Goal: Task Accomplishment & Management: Manage account settings

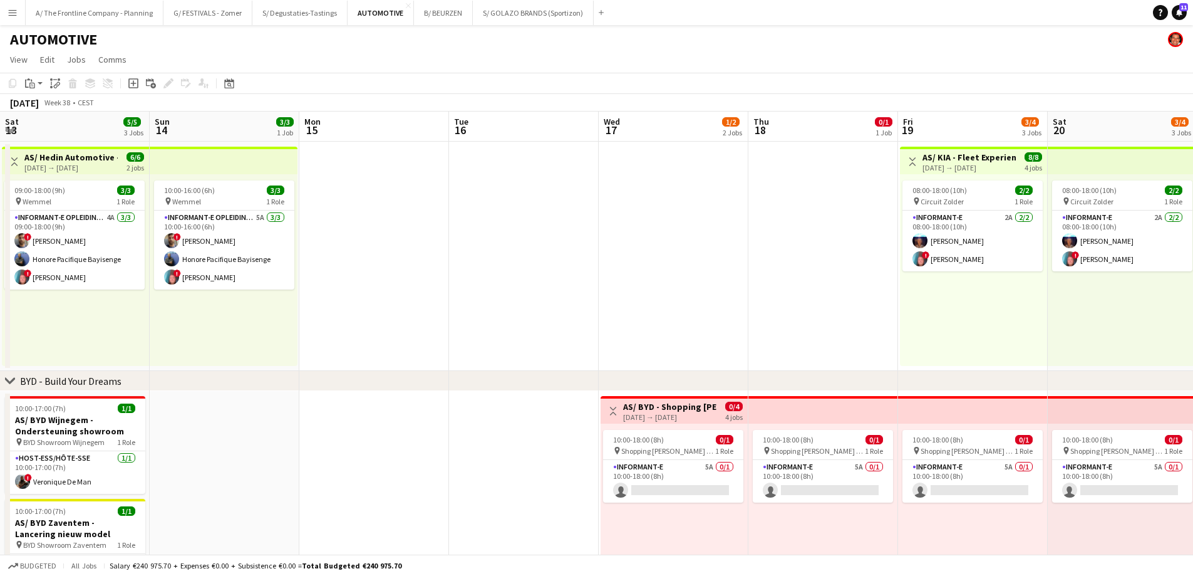
scroll to position [0, 306]
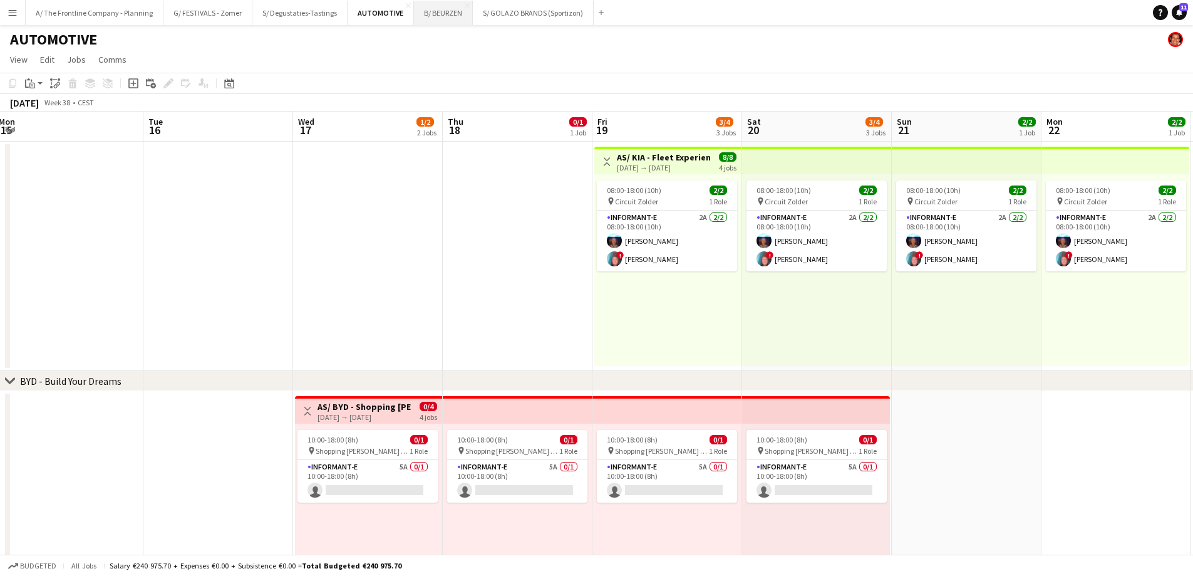
click at [428, 9] on button "B/ BEURZEN Close" at bounding box center [443, 13] width 59 height 24
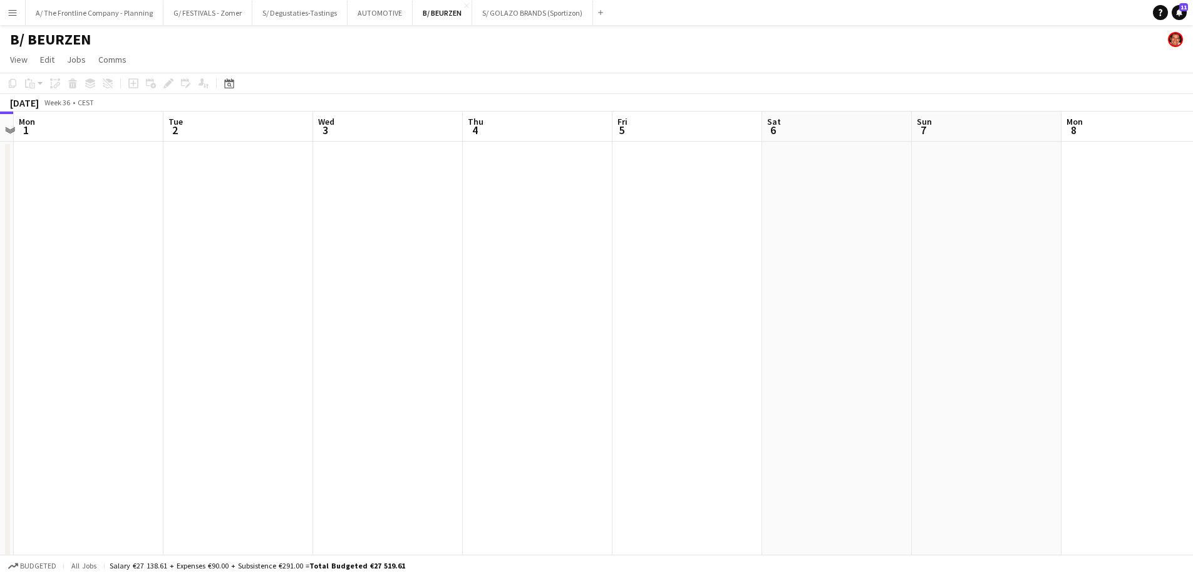
drag, startPoint x: 966, startPoint y: 276, endPoint x: 657, endPoint y: 289, distance: 309.7
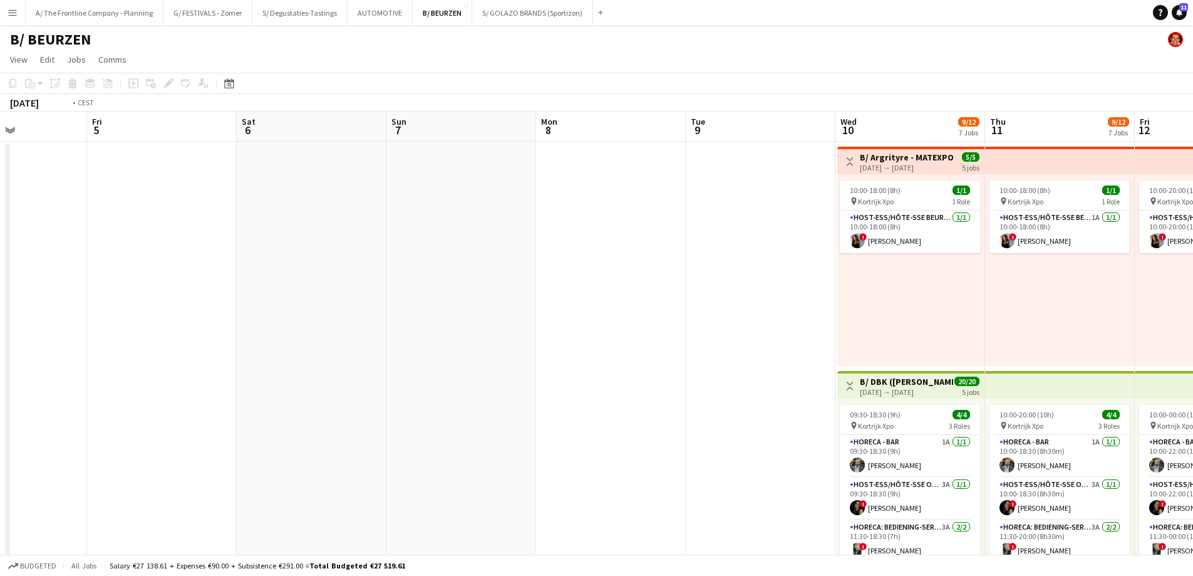
scroll to position [0, 336]
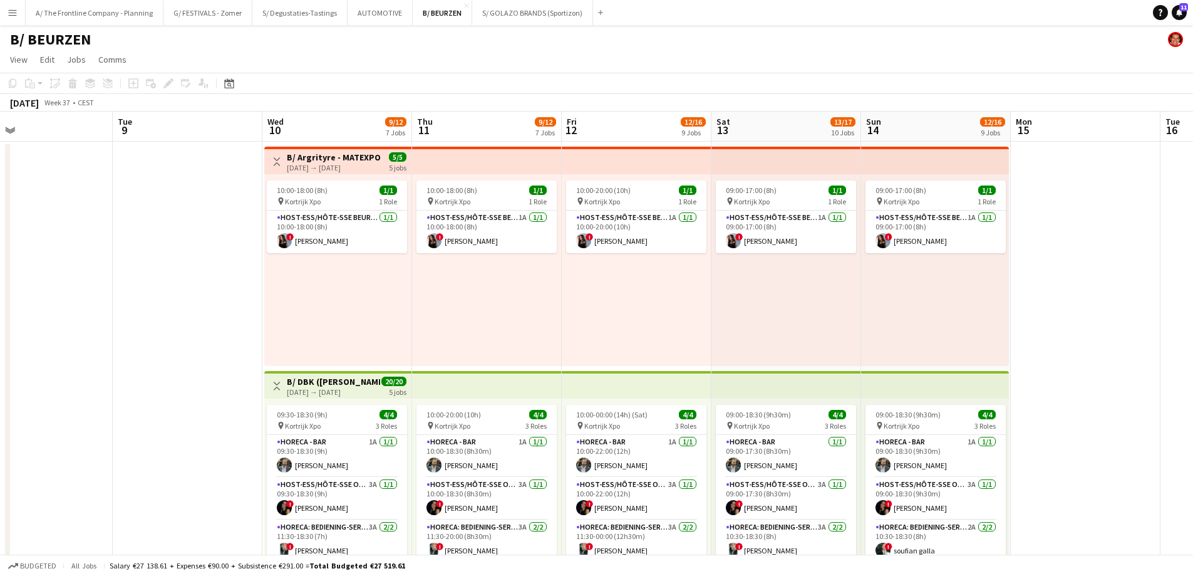
drag, startPoint x: 179, startPoint y: 257, endPoint x: -69, endPoint y: 246, distance: 247.6
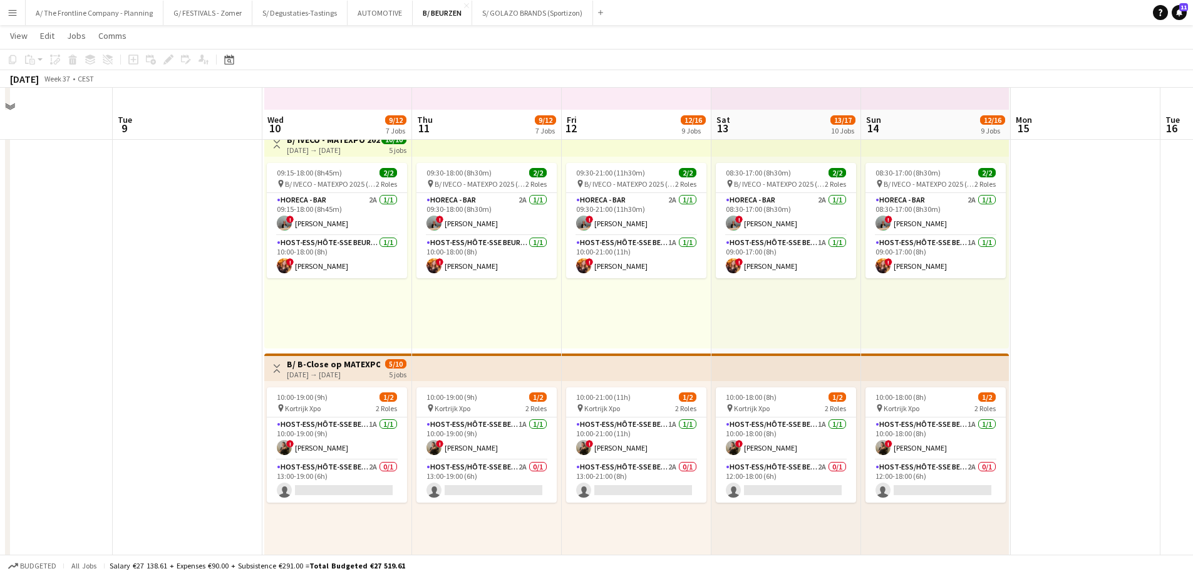
scroll to position [877, 0]
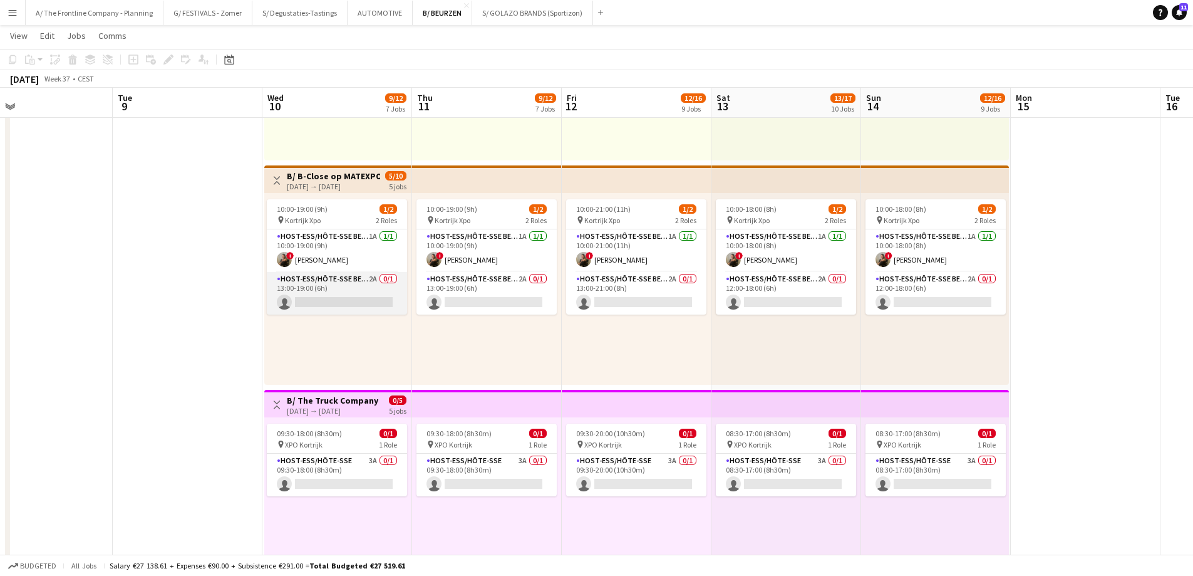
click at [390, 292] on app-card-role "Host-ess/Hôte-sse Beurs - Foire 2A 0/1 13:00-19:00 (6h) single-neutral-actions" at bounding box center [337, 293] width 140 height 43
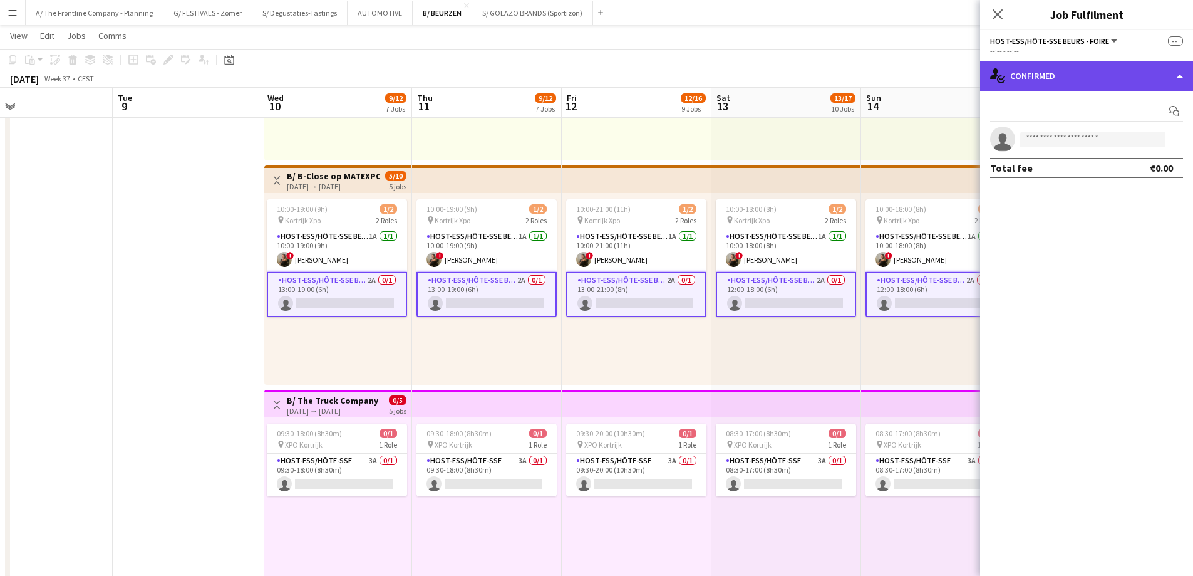
click at [1077, 79] on div "single-neutral-actions-check-2 Confirmed" at bounding box center [1086, 76] width 213 height 30
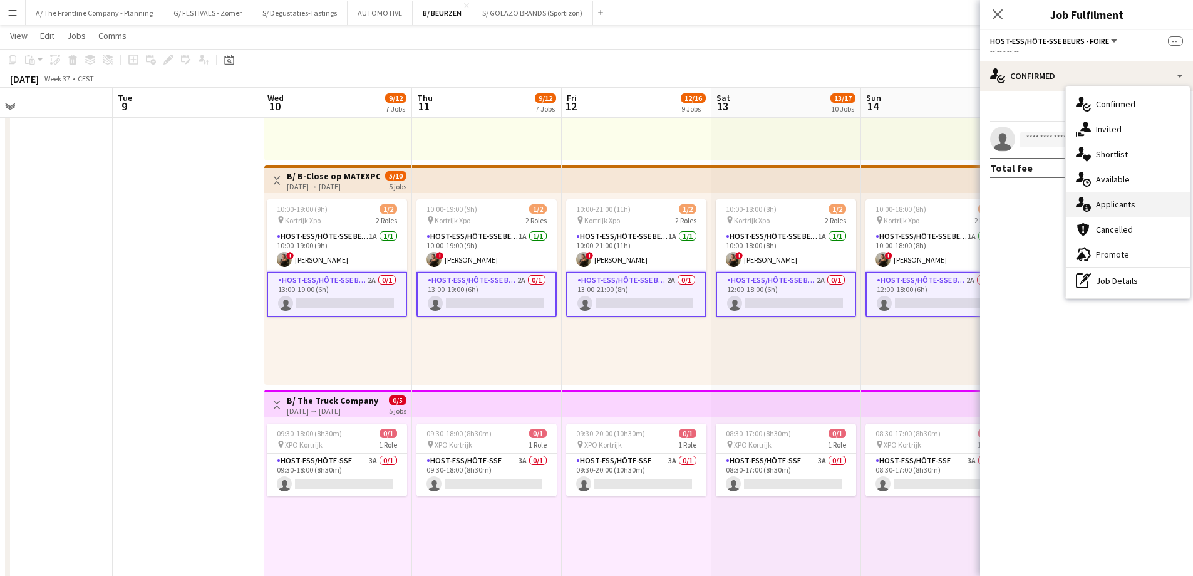
click at [1122, 207] on div "single-neutral-actions-information Applicants" at bounding box center [1128, 204] width 124 height 25
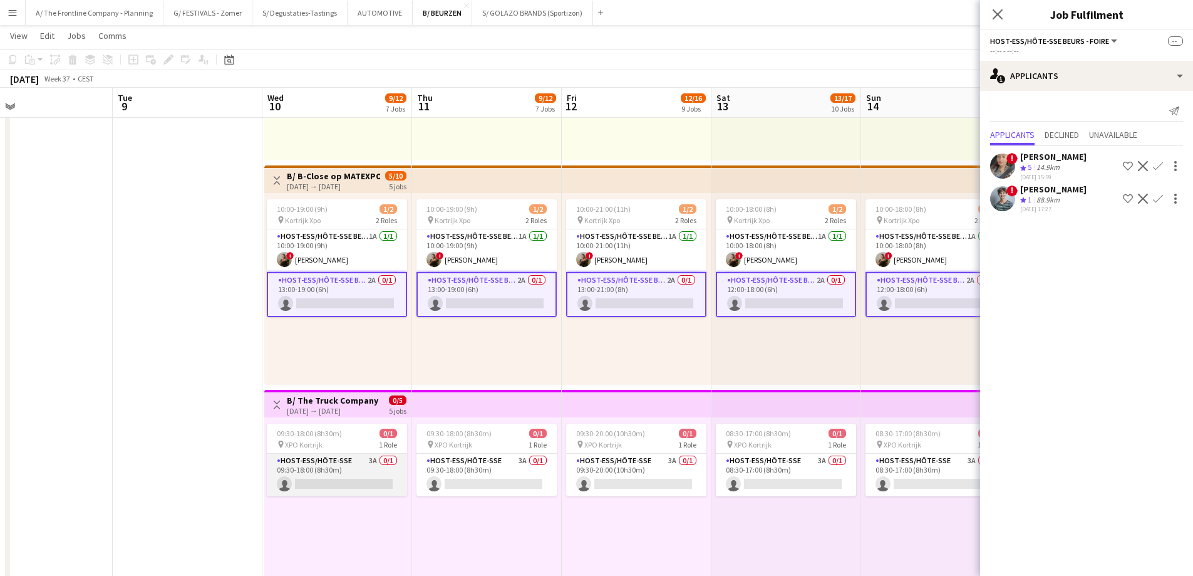
click at [333, 477] on app-card-role "Host-ess/Hôte-sse 3A 0/1 09:30-18:00 (8h30m) single-neutral-actions" at bounding box center [337, 474] width 140 height 43
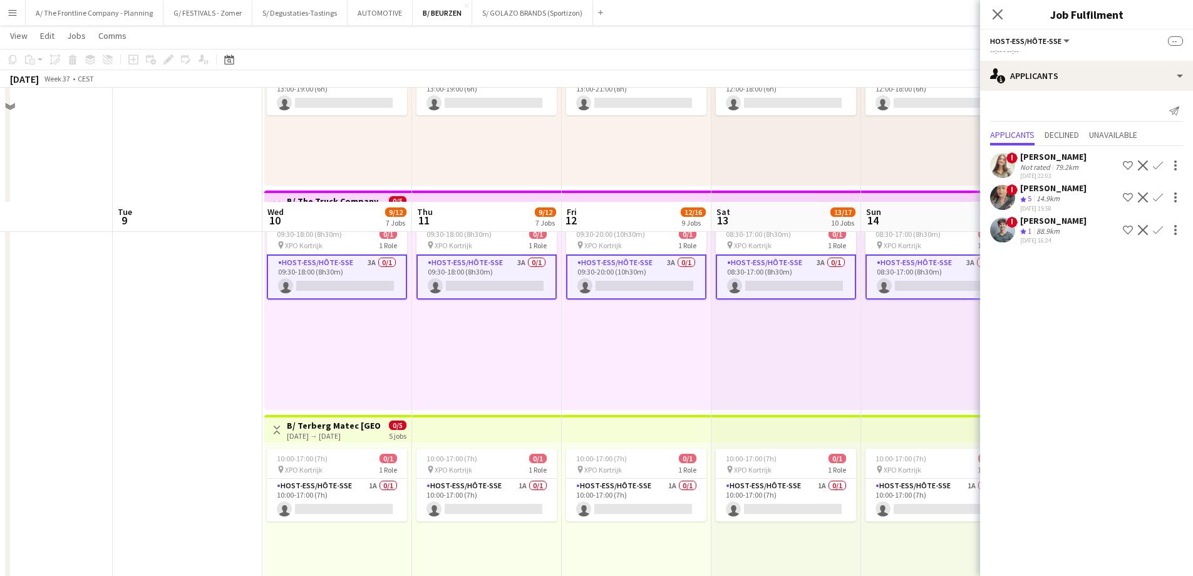
scroll to position [1190, 0]
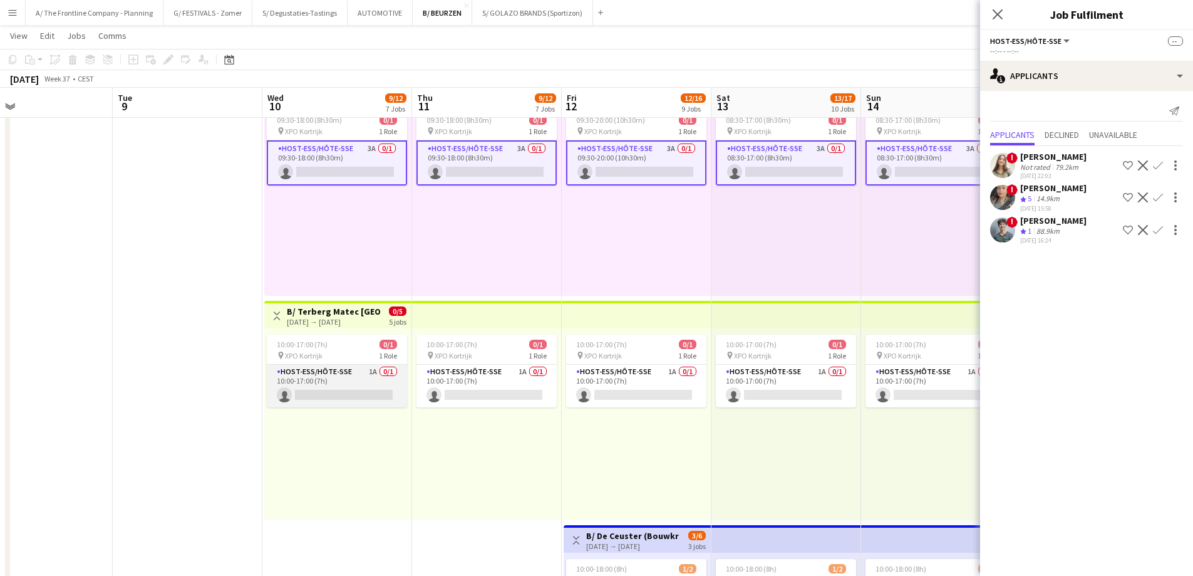
click at [320, 398] on app-card-role "Host-ess/Hôte-sse 1A 0/1 10:00-17:00 (7h) single-neutral-actions" at bounding box center [337, 386] width 140 height 43
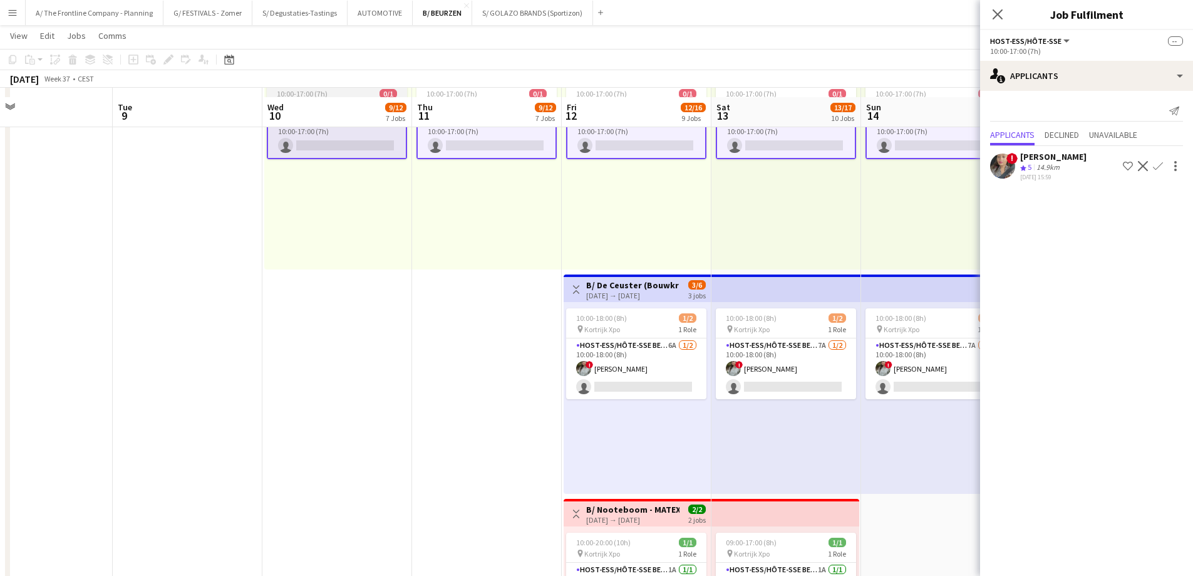
scroll to position [1503, 0]
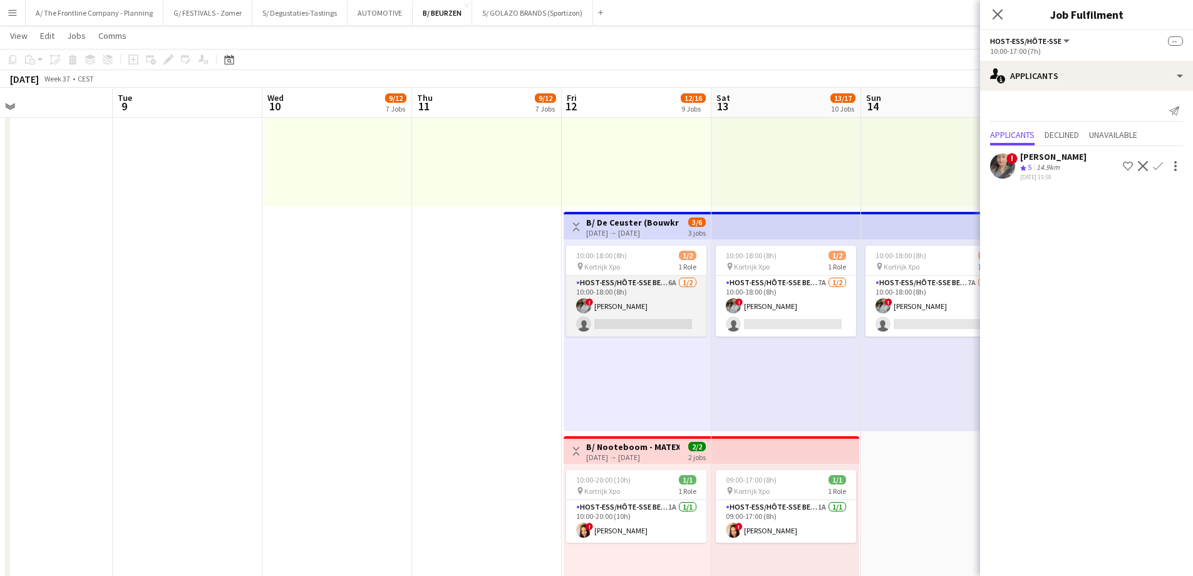
click at [621, 299] on app-card-role "Host-ess/Hôte-sse Beurs - Foire 6A [DATE] 10:00-18:00 (8h) ! [PERSON_NAME] sing…" at bounding box center [636, 306] width 140 height 61
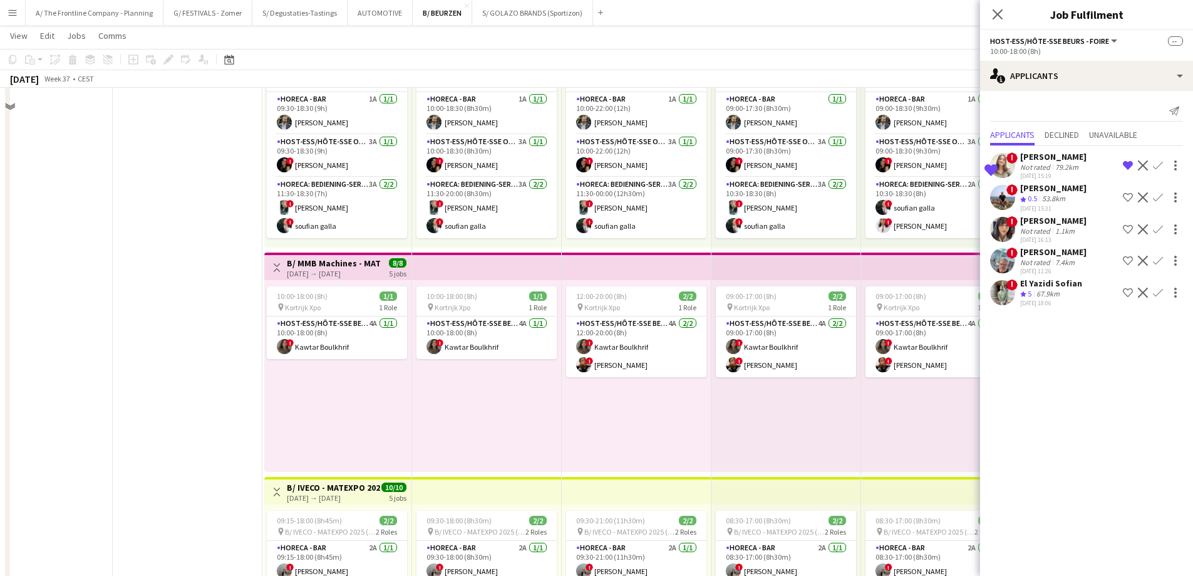
scroll to position [125, 0]
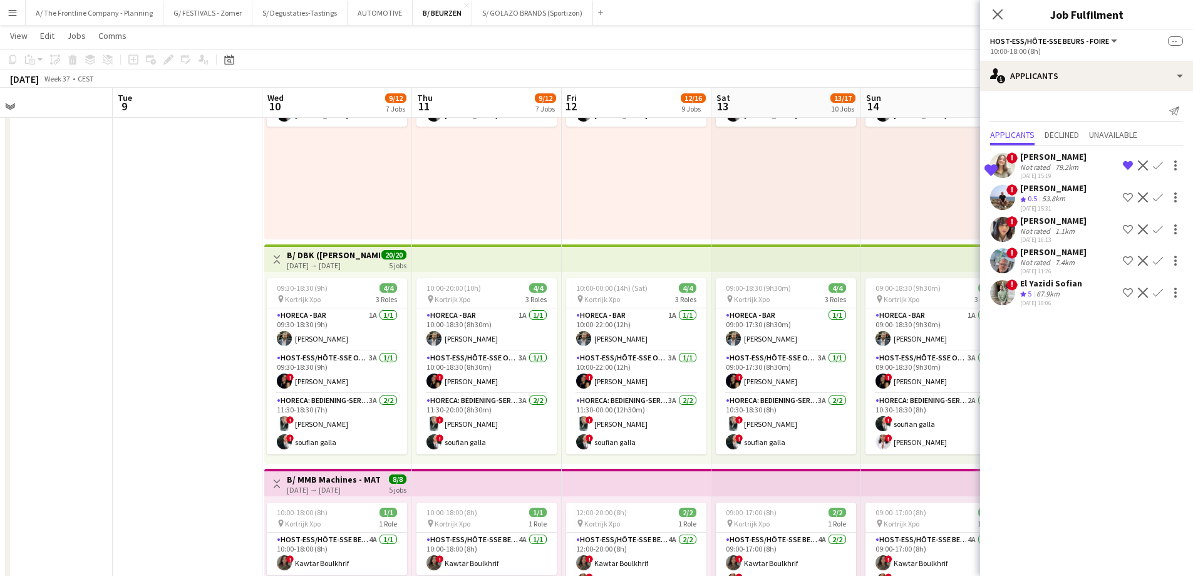
click at [18, 20] on button "Menu" at bounding box center [12, 12] width 25 height 25
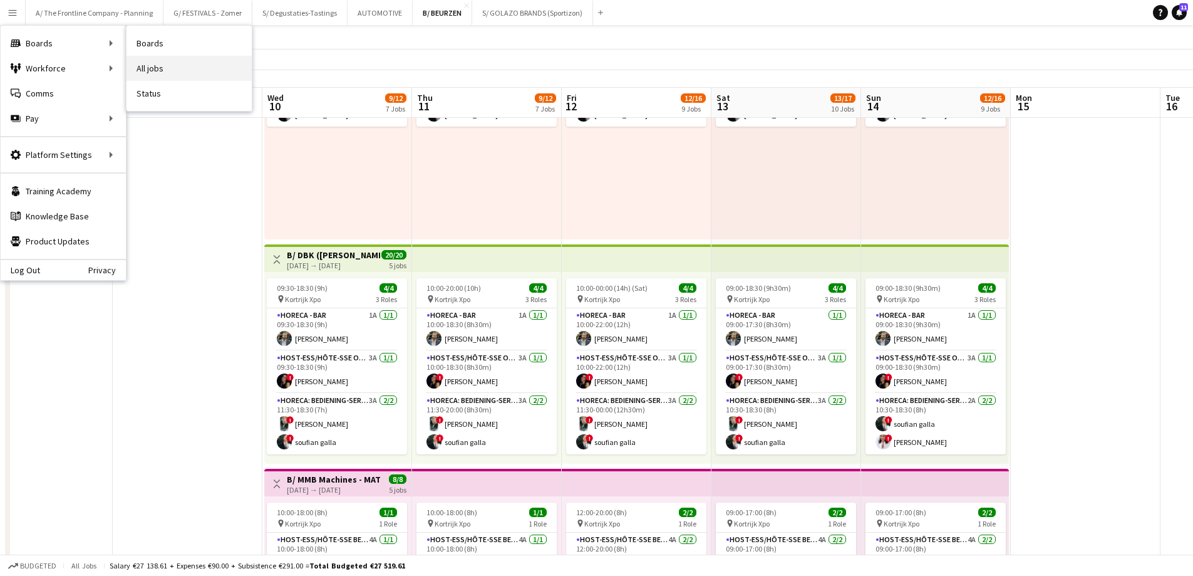
click at [154, 70] on link "All jobs" at bounding box center [189, 68] width 125 height 25
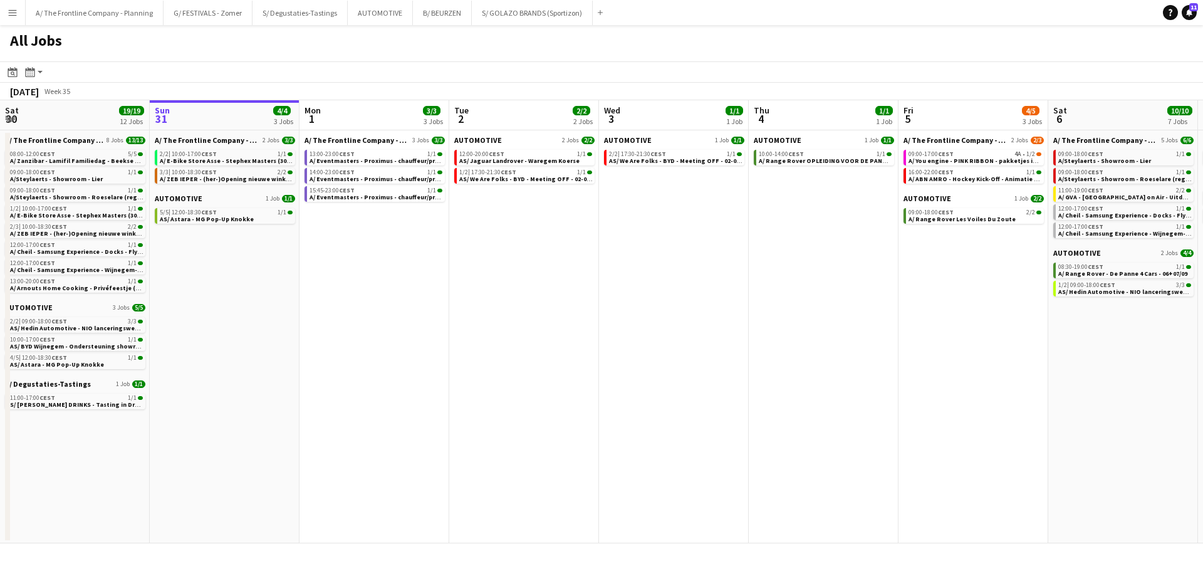
scroll to position [0, 374]
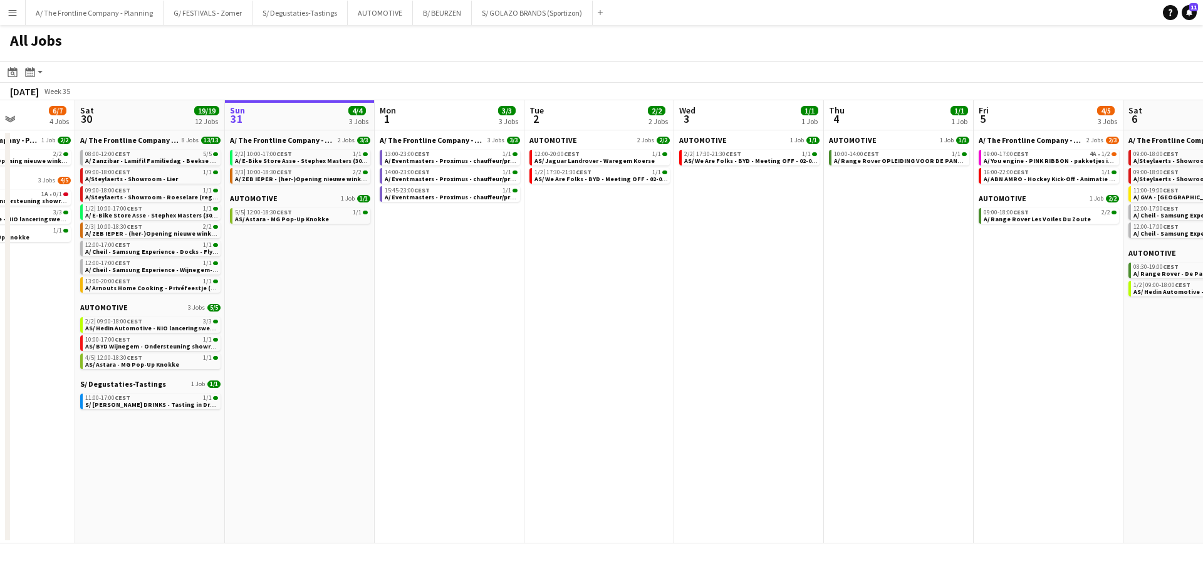
click at [306, 336] on app-calendar-viewport "Wed 27 2/2 2 Jobs Thu 28 6/6 3 Jobs Fri 29 6/7 4 Jobs Sat 30 19/19 12 Jobs Sun …" at bounding box center [601, 321] width 1203 height 443
click at [418, 18] on button "B/ BEURZEN Close" at bounding box center [442, 13] width 59 height 24
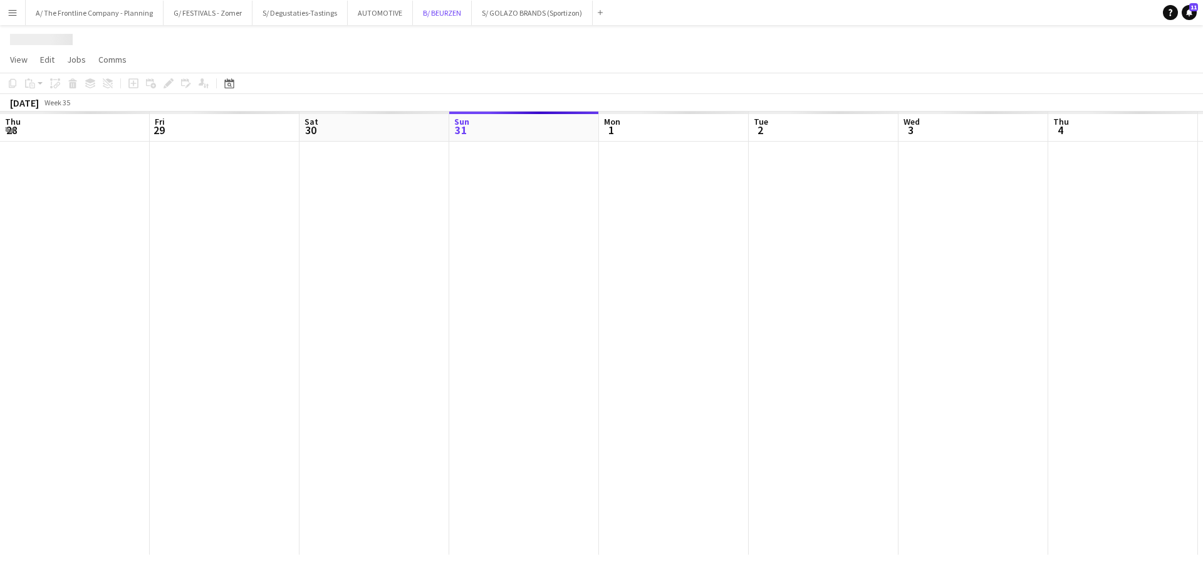
scroll to position [0, 299]
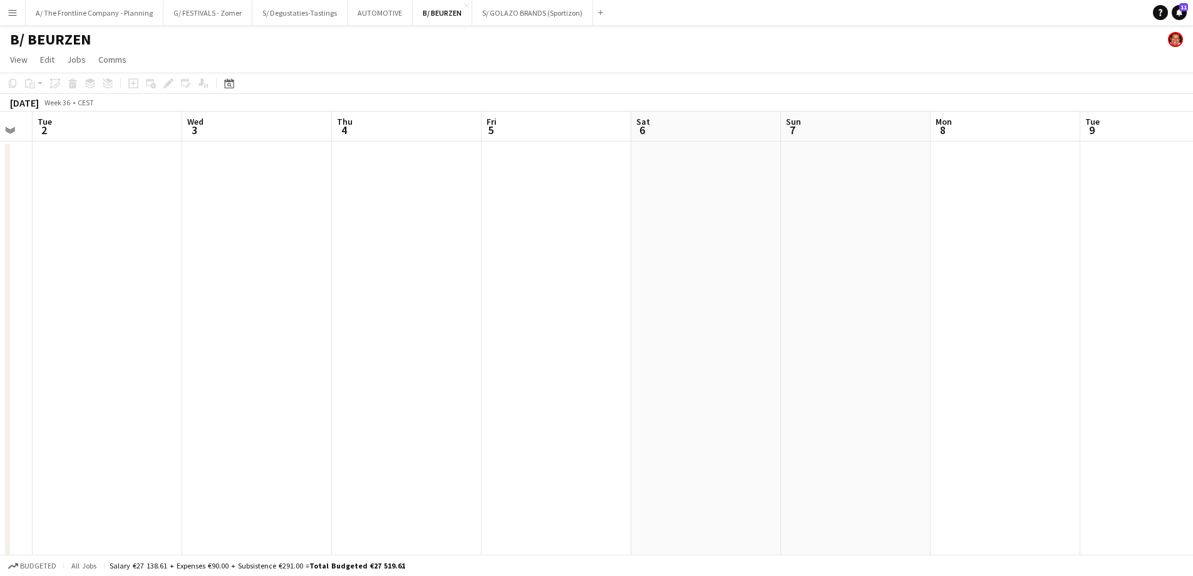
drag, startPoint x: 907, startPoint y: 243, endPoint x: 245, endPoint y: 238, distance: 662.0
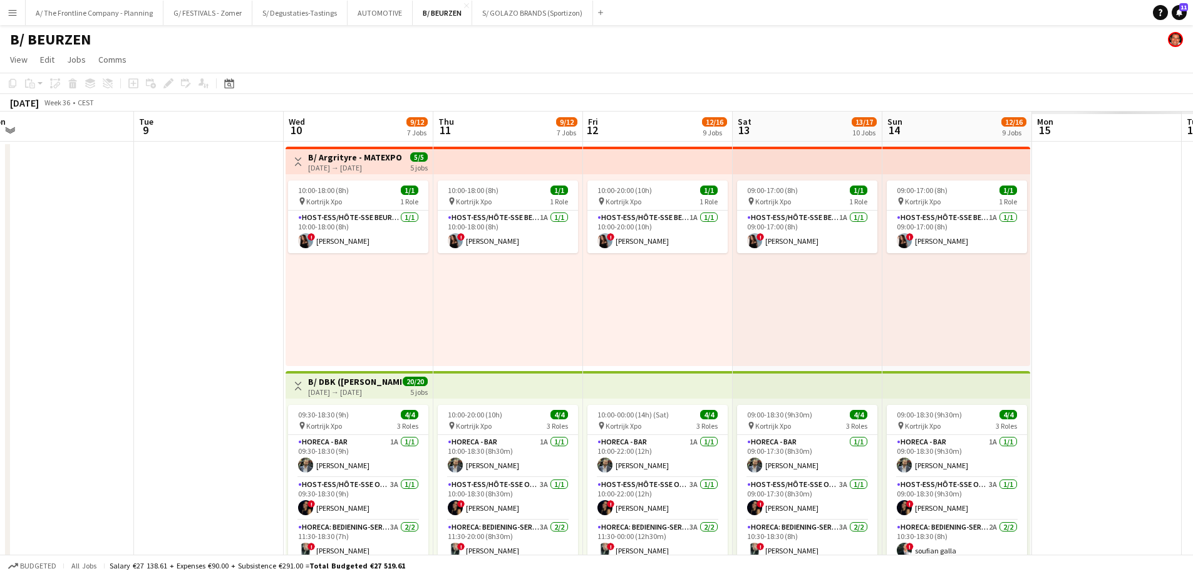
drag, startPoint x: 710, startPoint y: 260, endPoint x: 317, endPoint y: 248, distance: 393.5
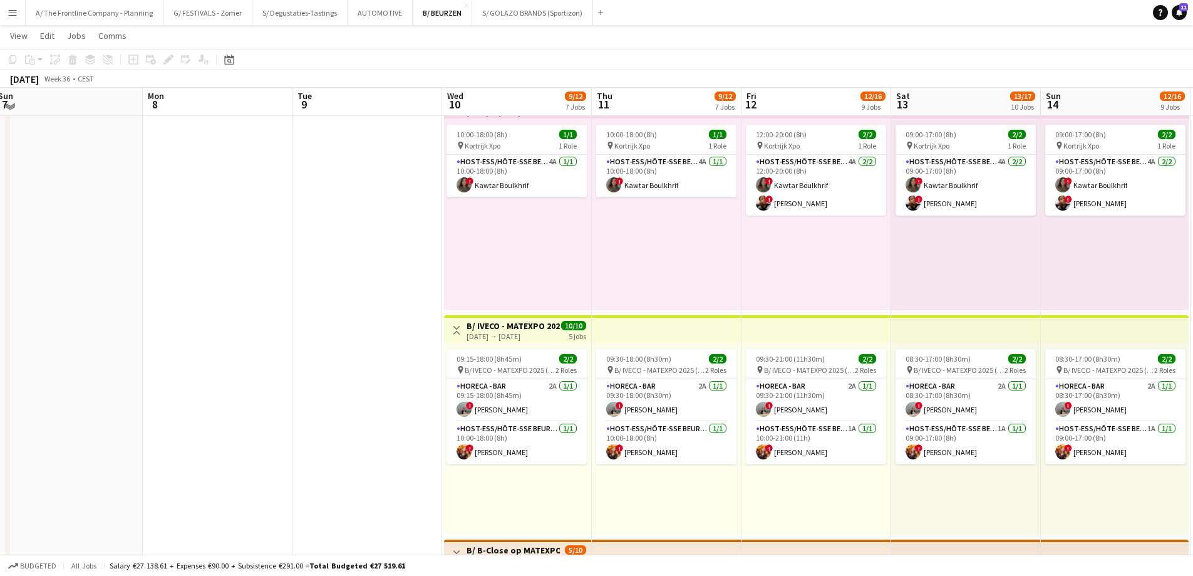
scroll to position [501, 0]
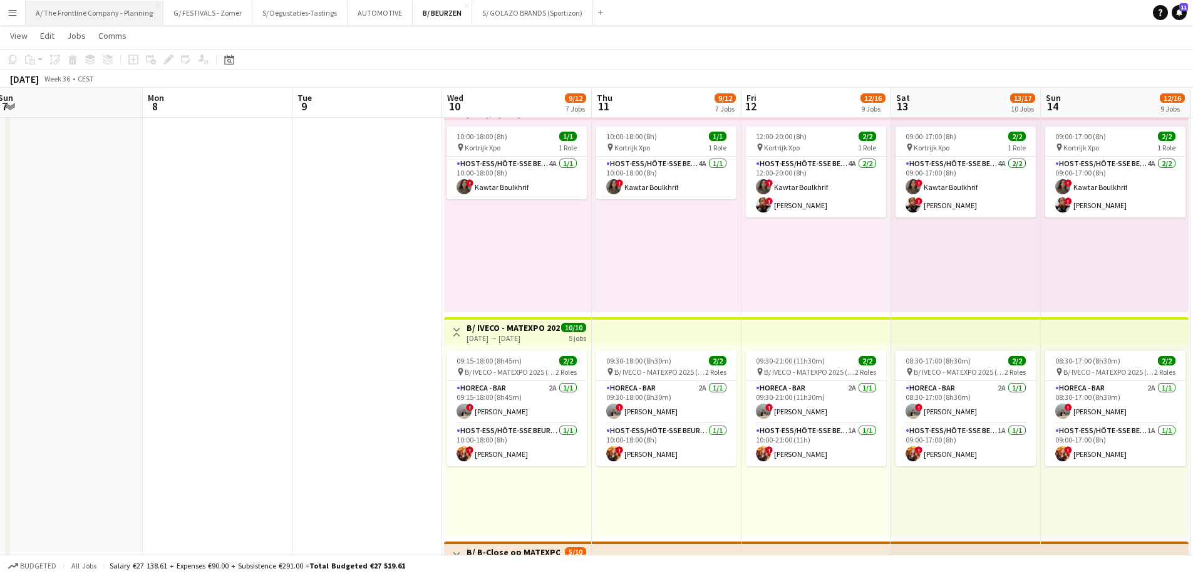
click at [98, 22] on button "A/ The Frontline Company - Planning Close" at bounding box center [95, 13] width 138 height 24
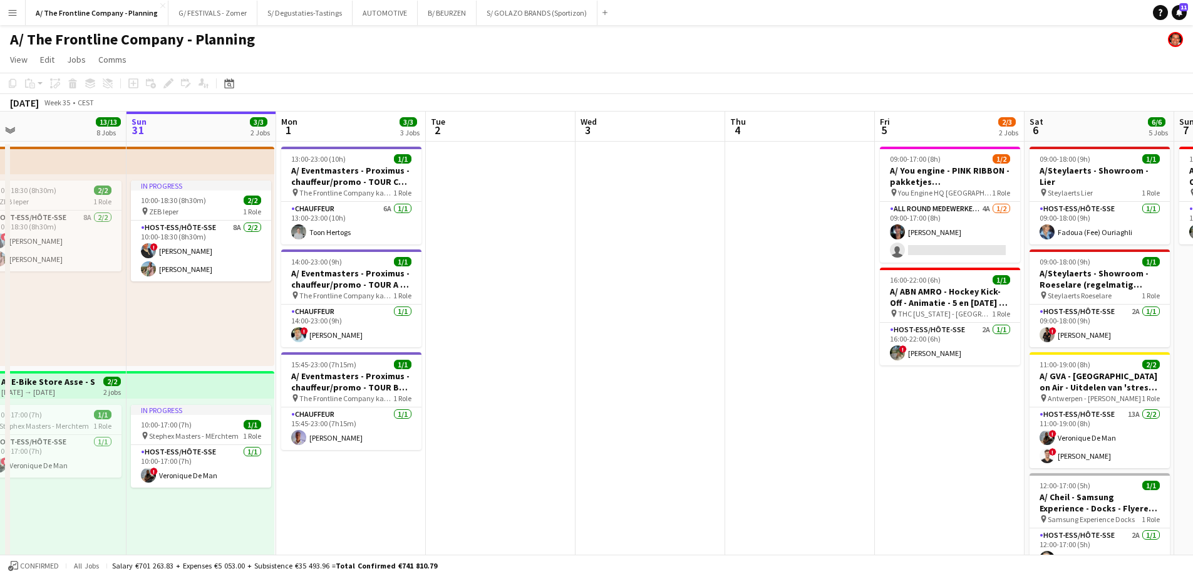
scroll to position [0, 372]
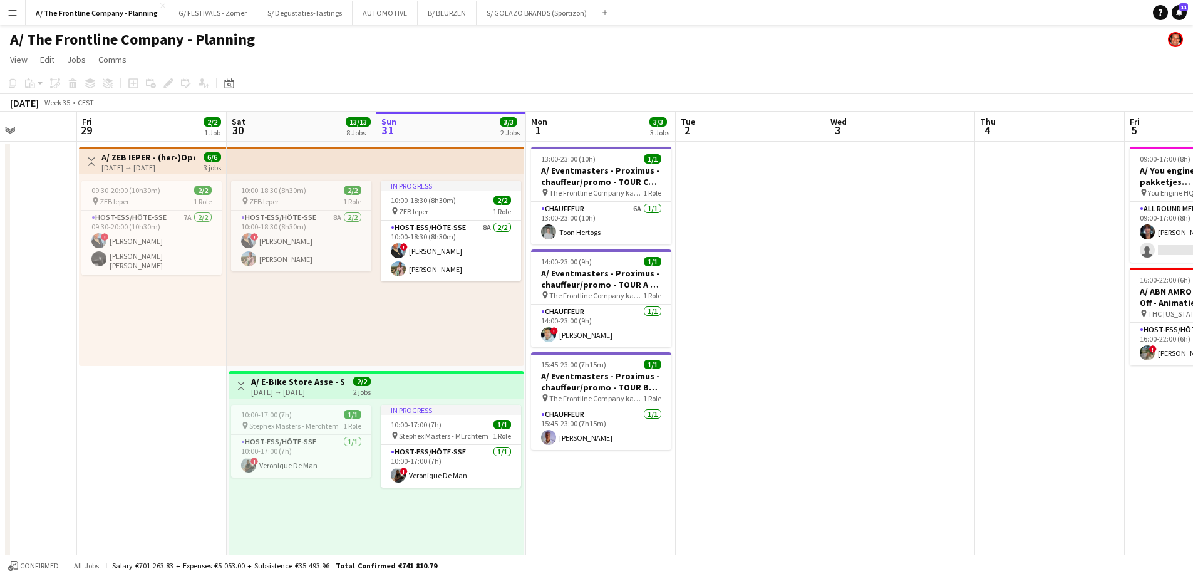
drag, startPoint x: 175, startPoint y: 303, endPoint x: 401, endPoint y: 291, distance: 227.0
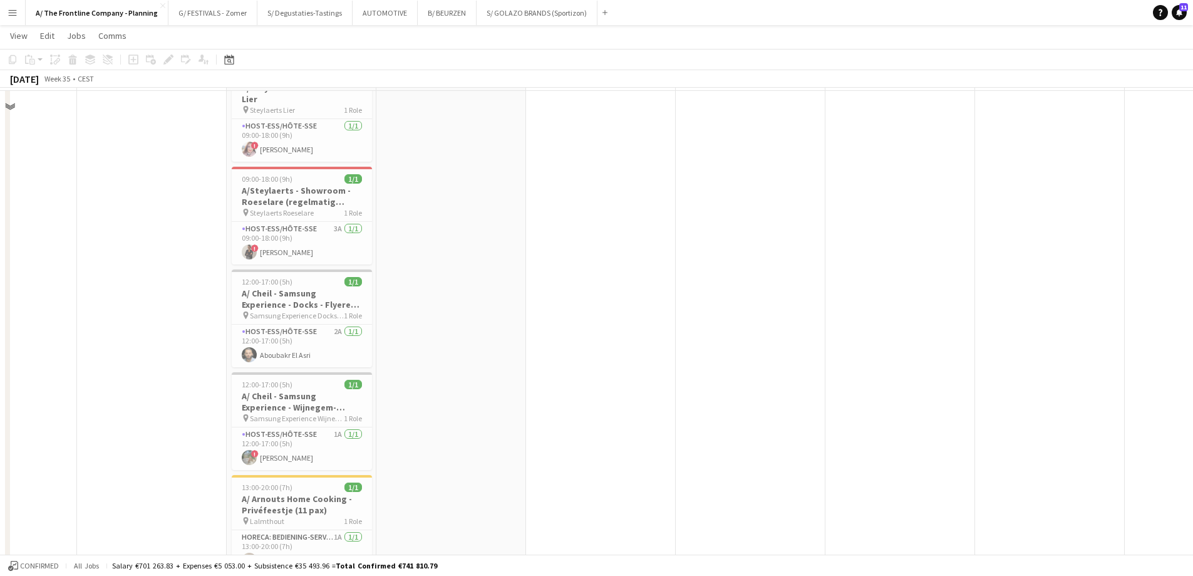
scroll to position [752, 0]
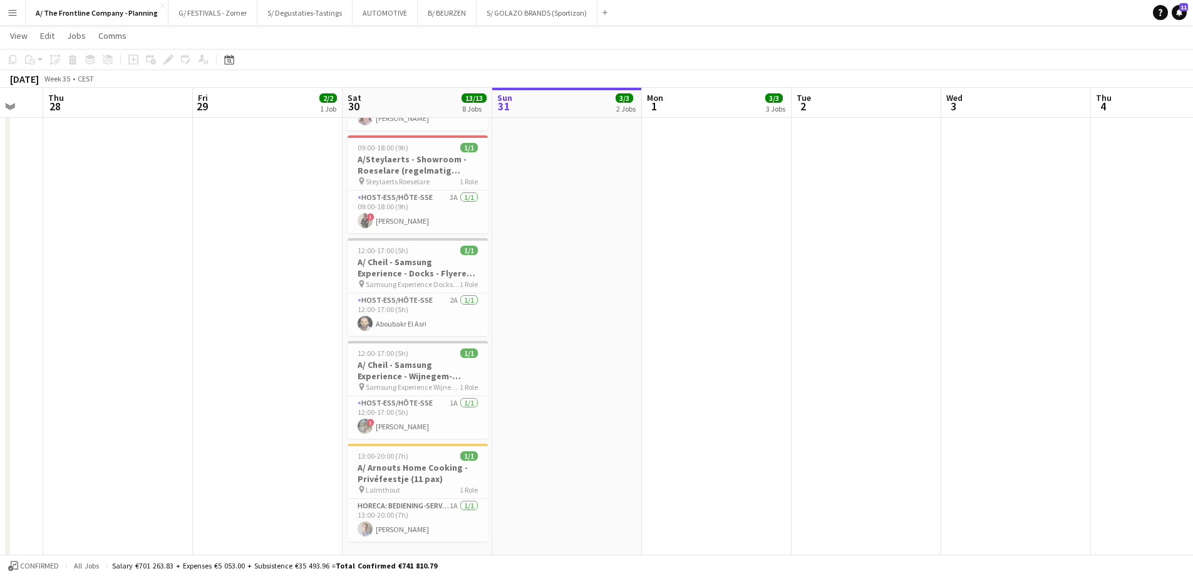
drag, startPoint x: 116, startPoint y: 279, endPoint x: 554, endPoint y: 273, distance: 438.5
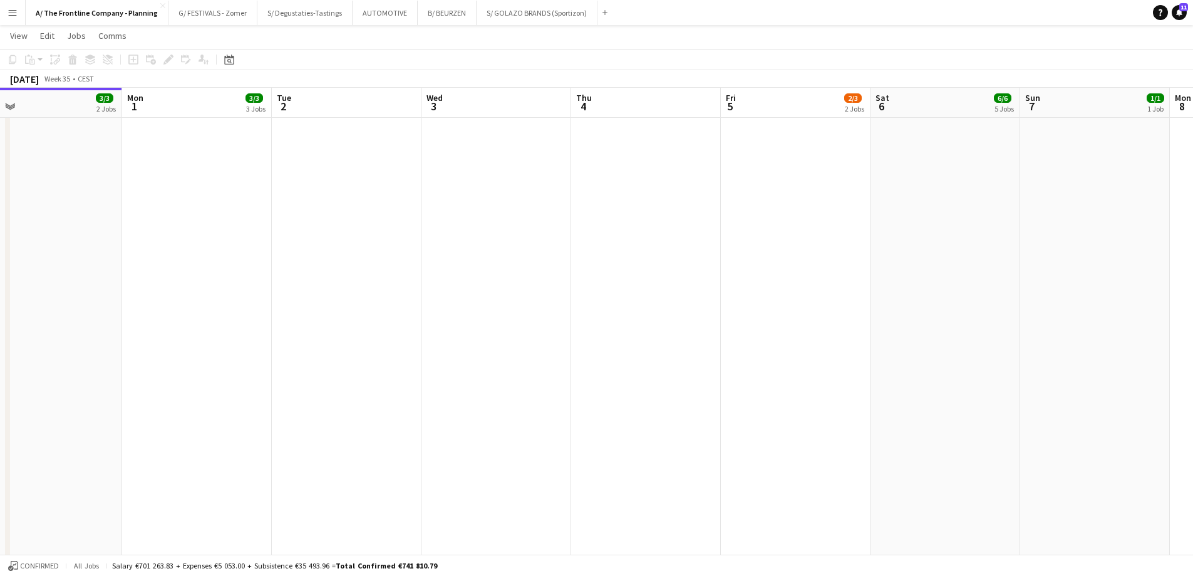
drag, startPoint x: 878, startPoint y: 289, endPoint x: 36, endPoint y: 279, distance: 842.5
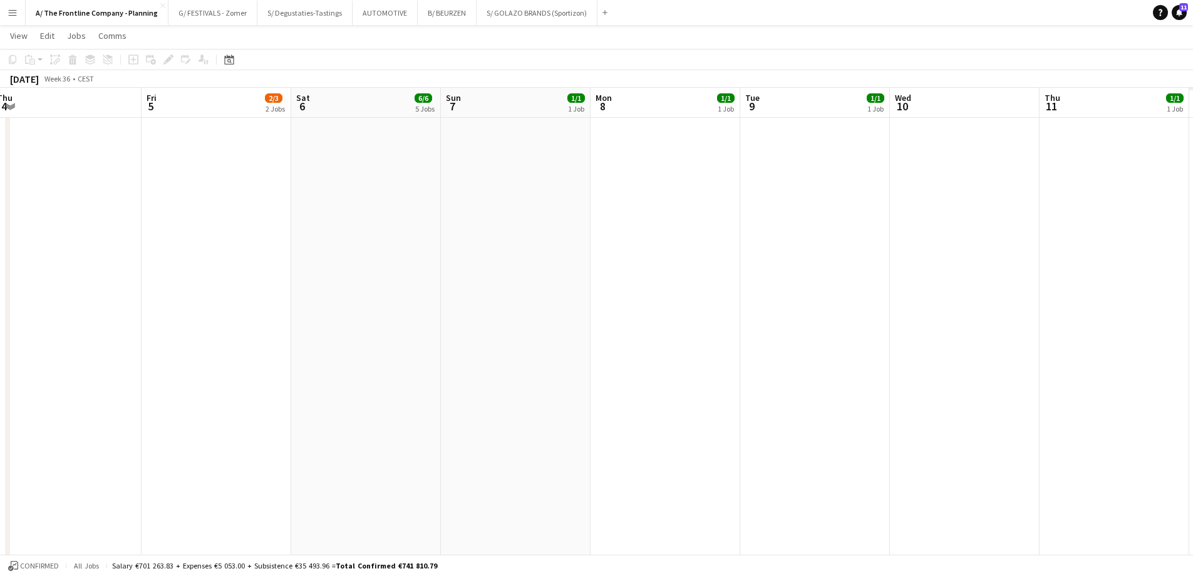
drag, startPoint x: 488, startPoint y: 244, endPoint x: -14, endPoint y: 247, distance: 501.7
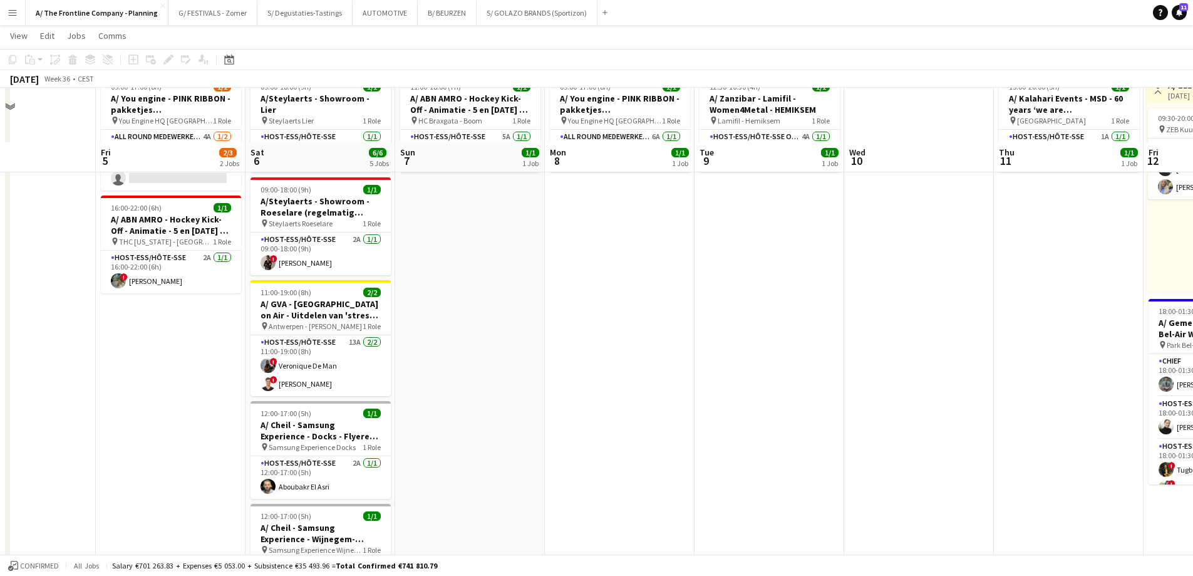
scroll to position [0, 0]
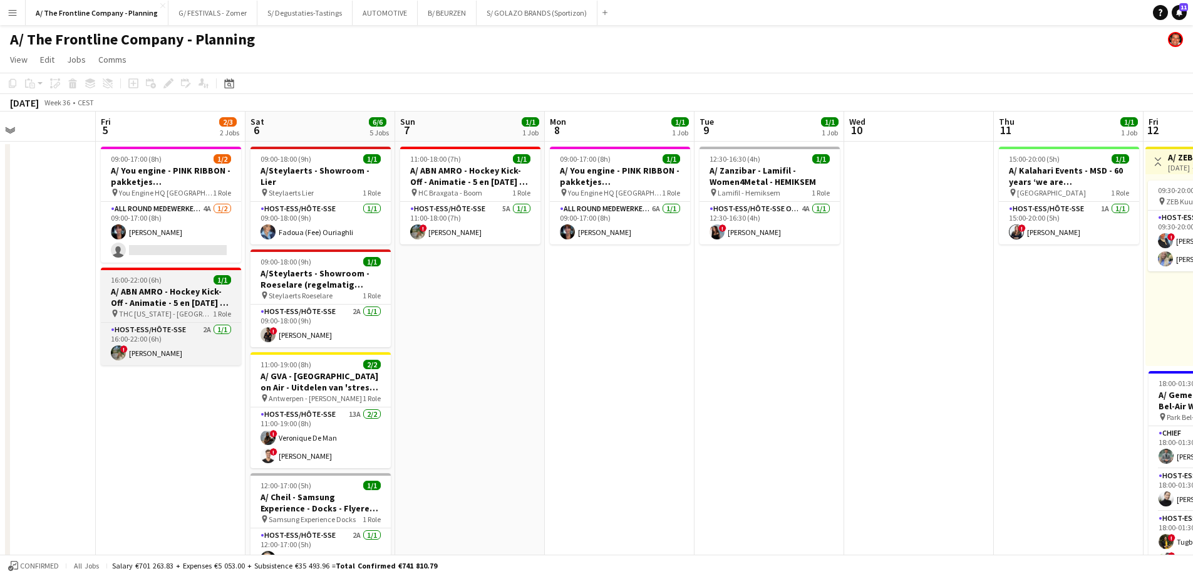
click at [164, 277] on div "16:00-22:00 (6h) 1/1" at bounding box center [171, 279] width 140 height 9
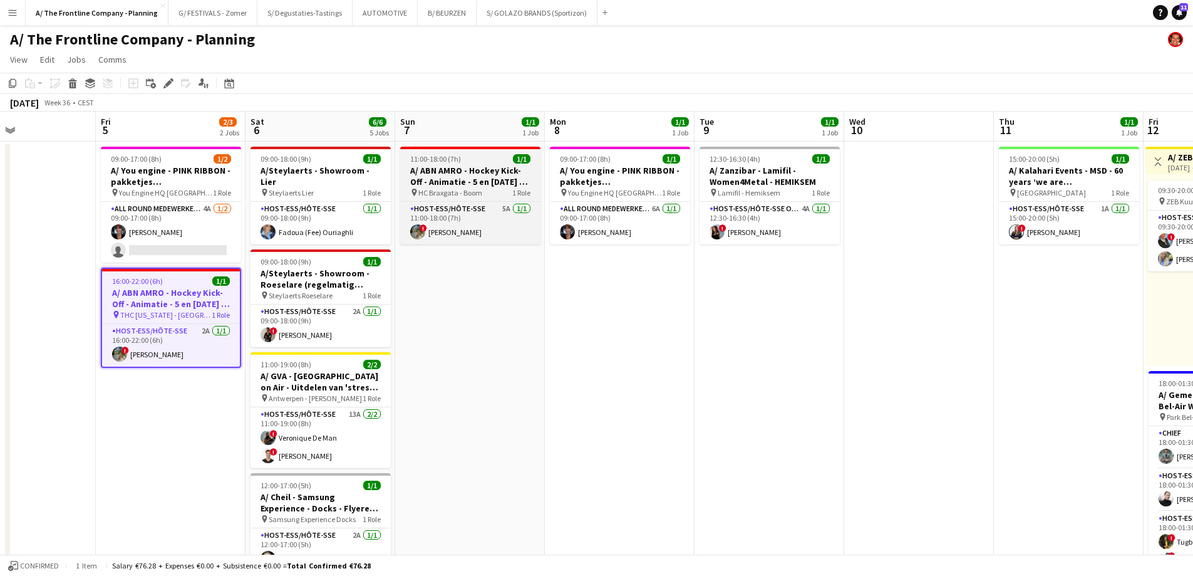
click at [437, 165] on h3 "A/ ABN AMRO - Hockey Kick-Off - Animatie - 5 en [DATE] - Boom" at bounding box center [470, 176] width 140 height 23
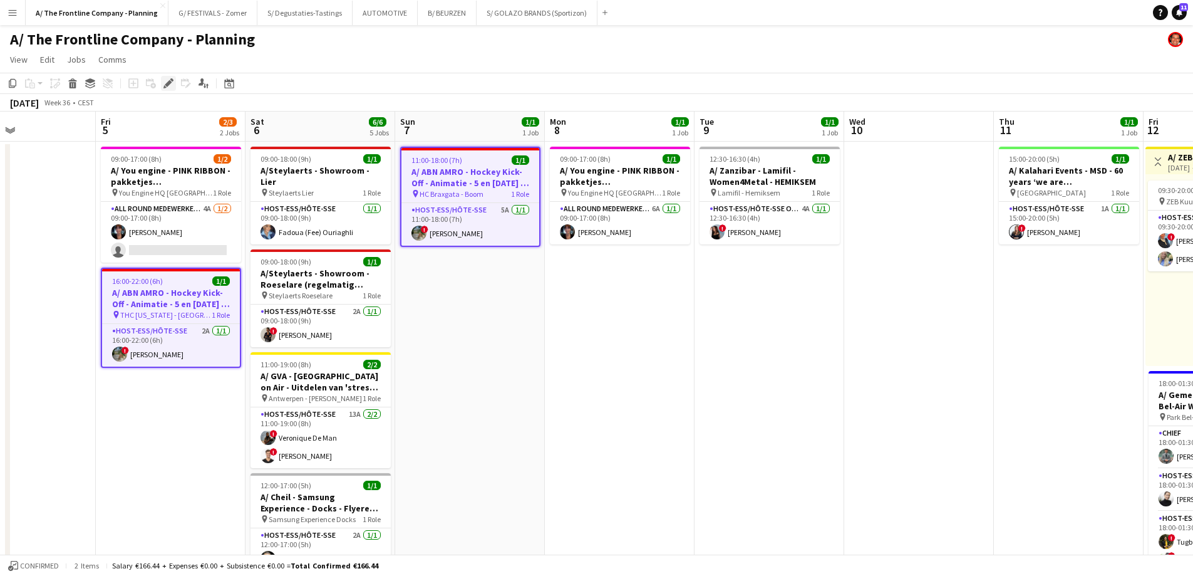
click at [166, 86] on icon "Edit" at bounding box center [168, 83] width 10 height 10
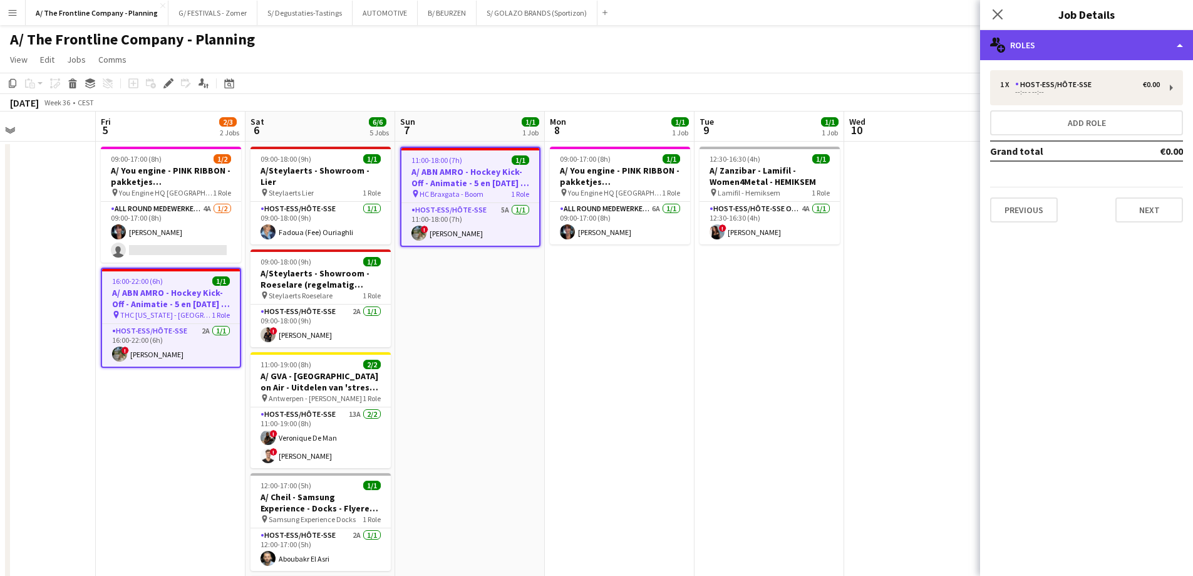
click at [1110, 44] on div "multiple-users-add Roles" at bounding box center [1086, 45] width 213 height 30
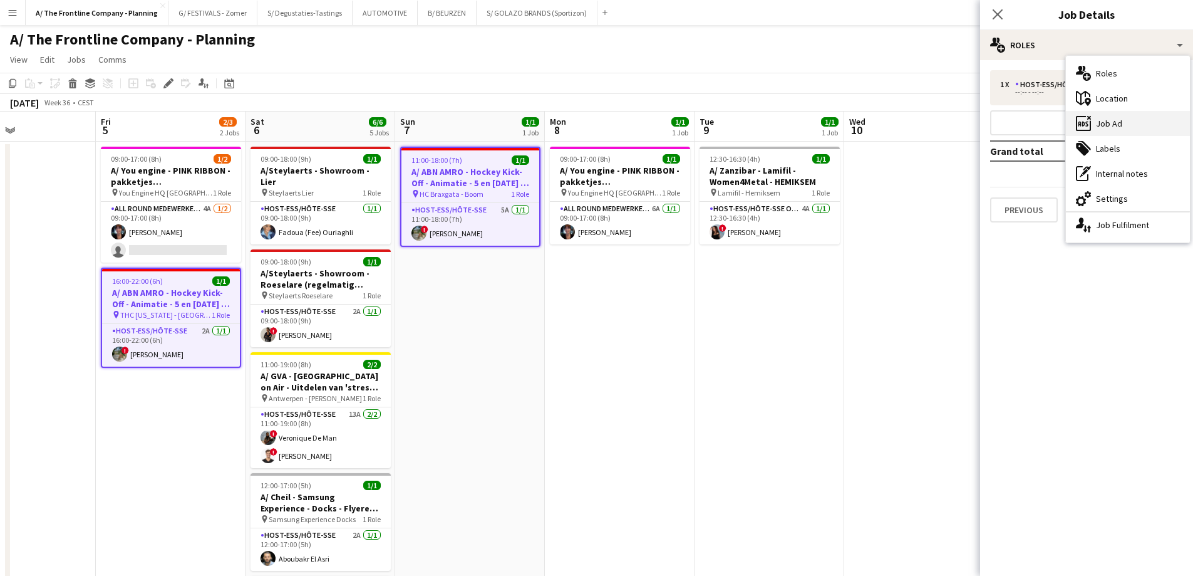
click at [1110, 118] on div "ads-window Job Ad" at bounding box center [1128, 123] width 124 height 25
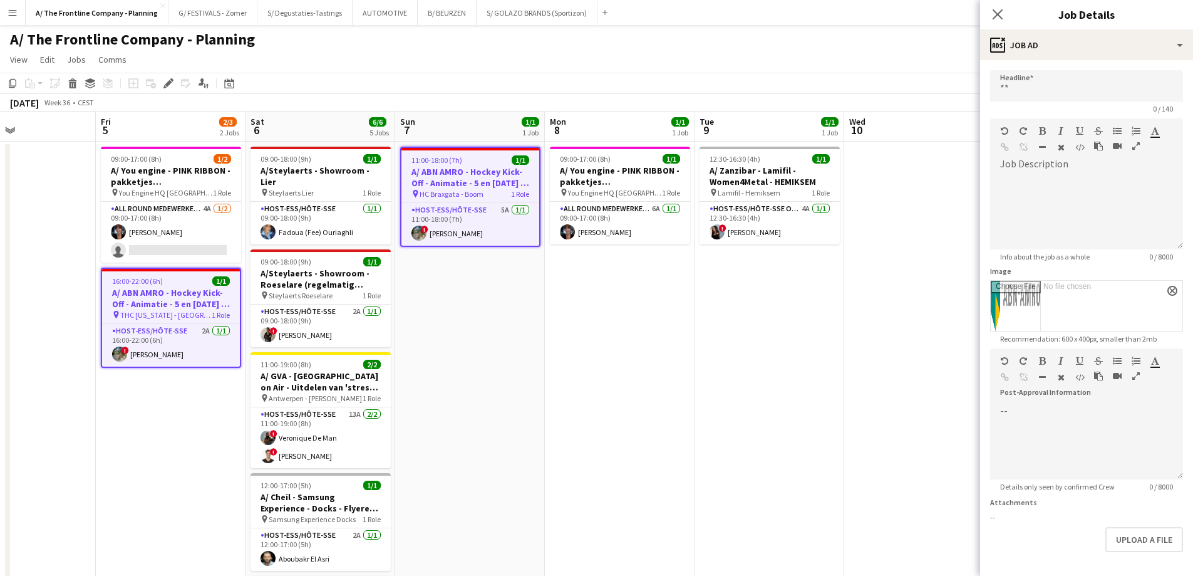
click at [146, 301] on h3 "A/ ABN AMRO - Hockey Kick-Off - Animatie - 5 en [DATE] - De Pinte" at bounding box center [171, 298] width 138 height 23
type input "**********"
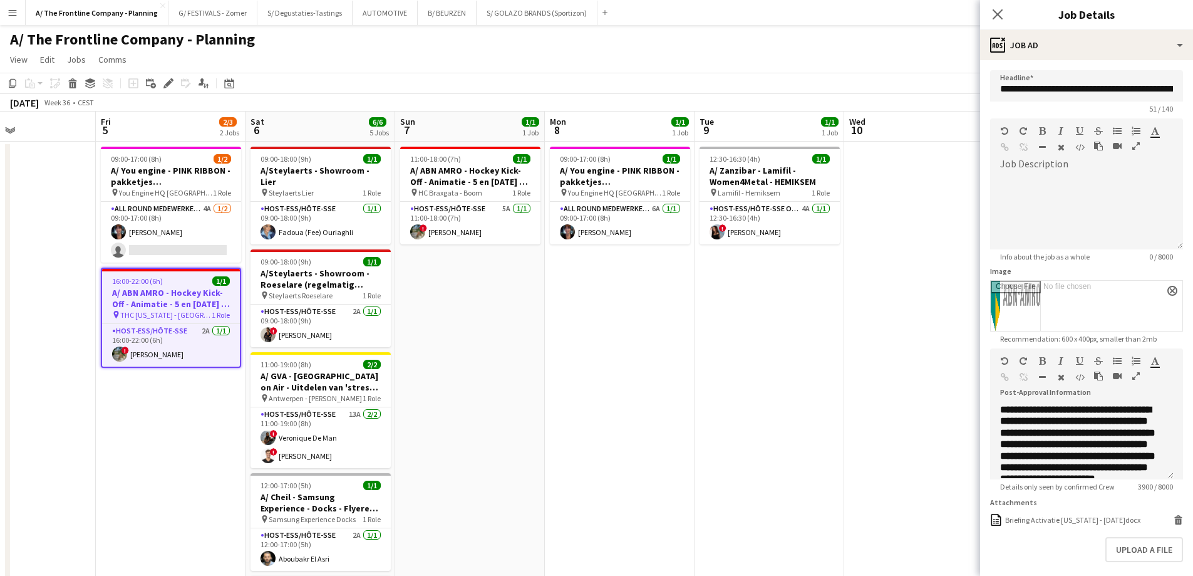
click at [1136, 375] on icon "button" at bounding box center [1136, 375] width 8 height 9
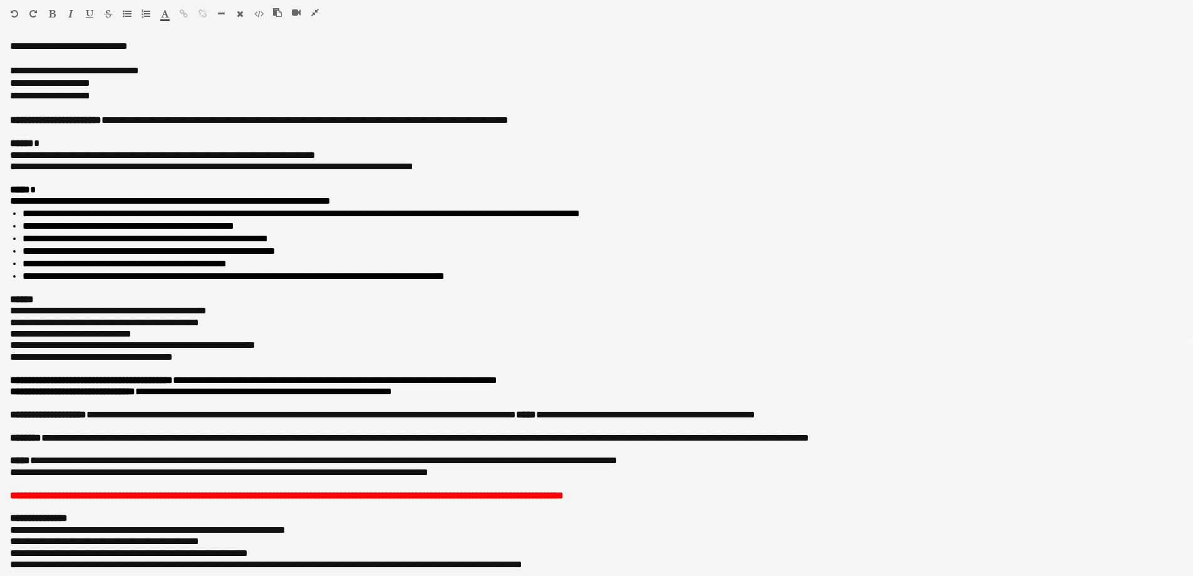
scroll to position [251, 0]
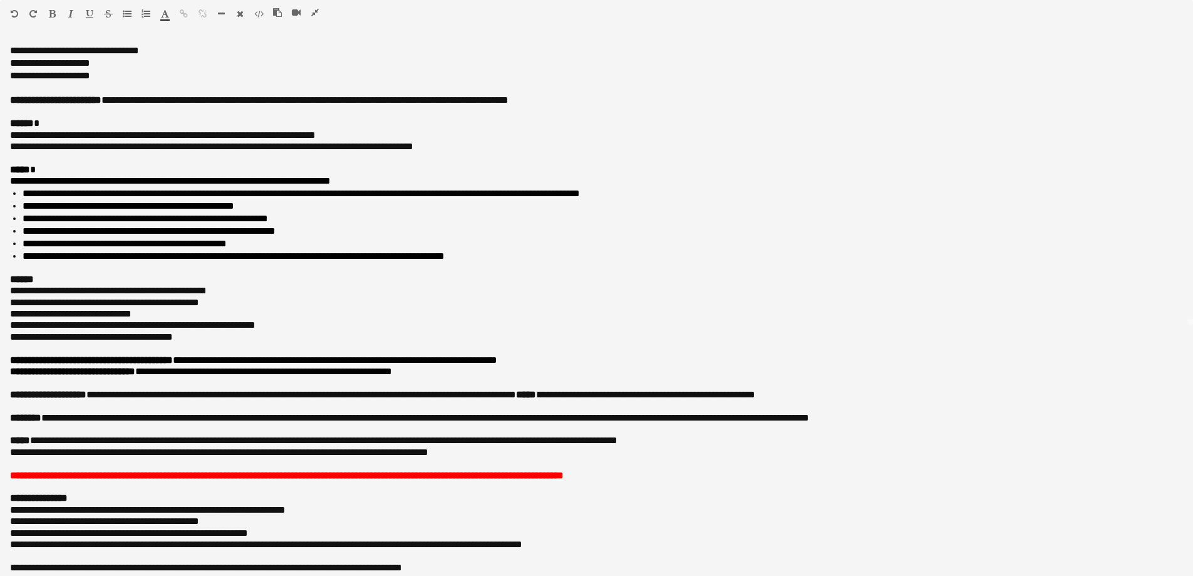
click at [314, 15] on icon "button" at bounding box center [315, 12] width 8 height 9
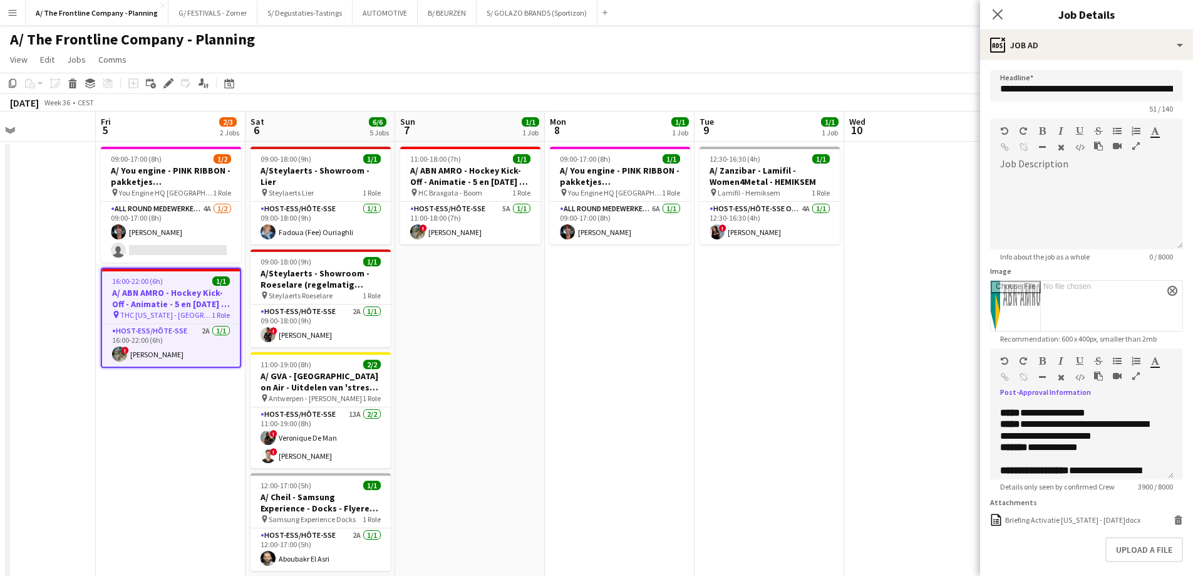
scroll to position [262, 0]
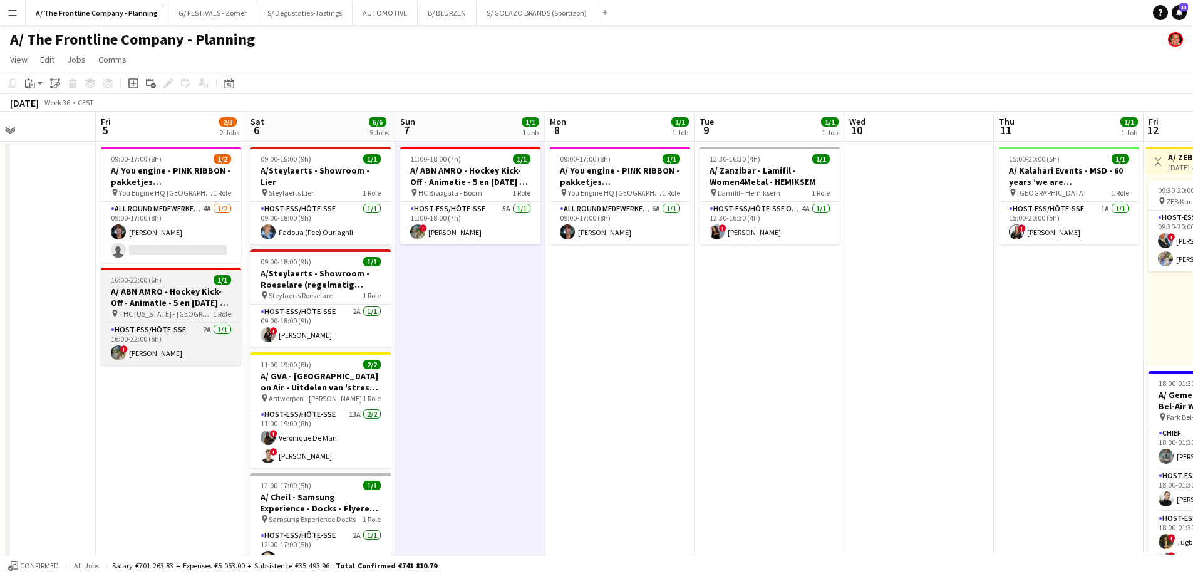
click at [168, 298] on h3 "A/ ABN AMRO - Hockey Kick-Off - Animatie - 5 en [DATE] - De Pinte" at bounding box center [171, 297] width 140 height 23
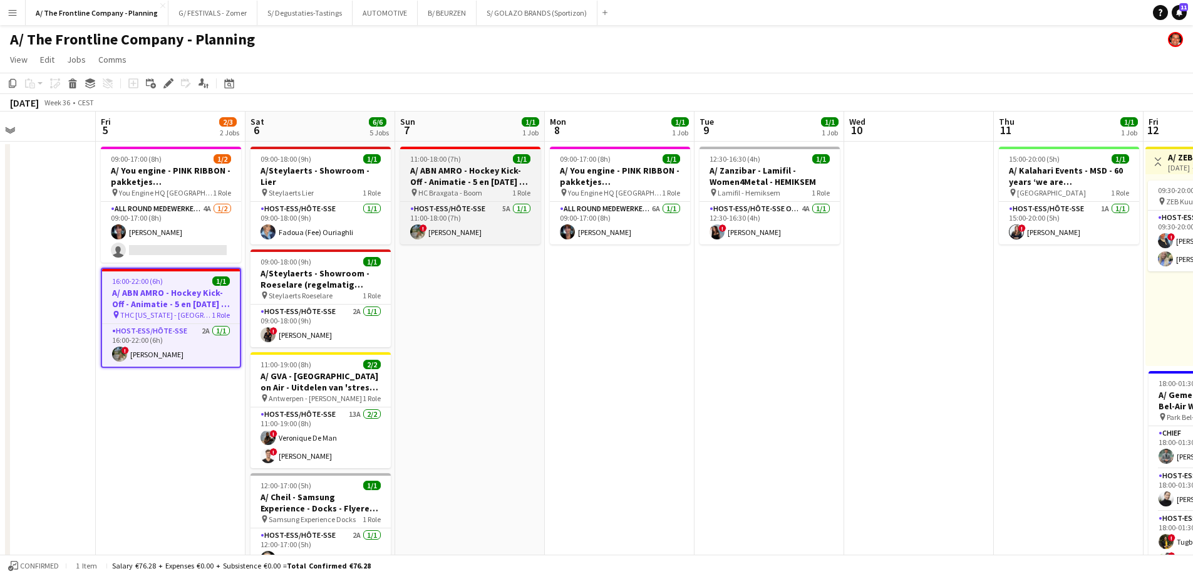
click at [462, 163] on div "11:00-18:00 (7h) 1/1" at bounding box center [470, 158] width 140 height 9
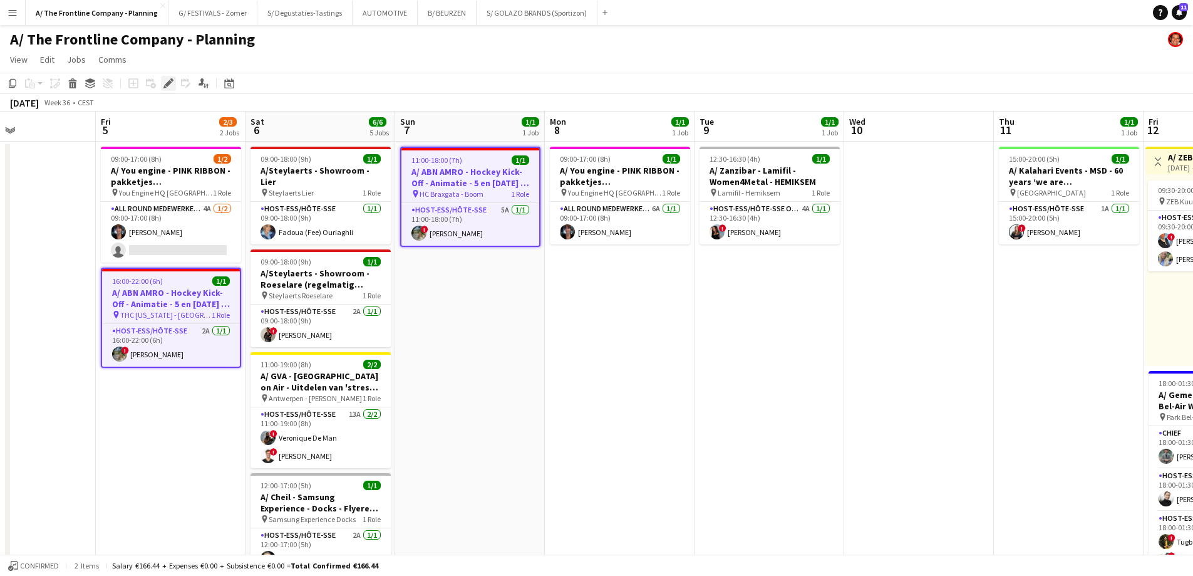
click at [163, 84] on icon "Edit" at bounding box center [168, 83] width 10 height 10
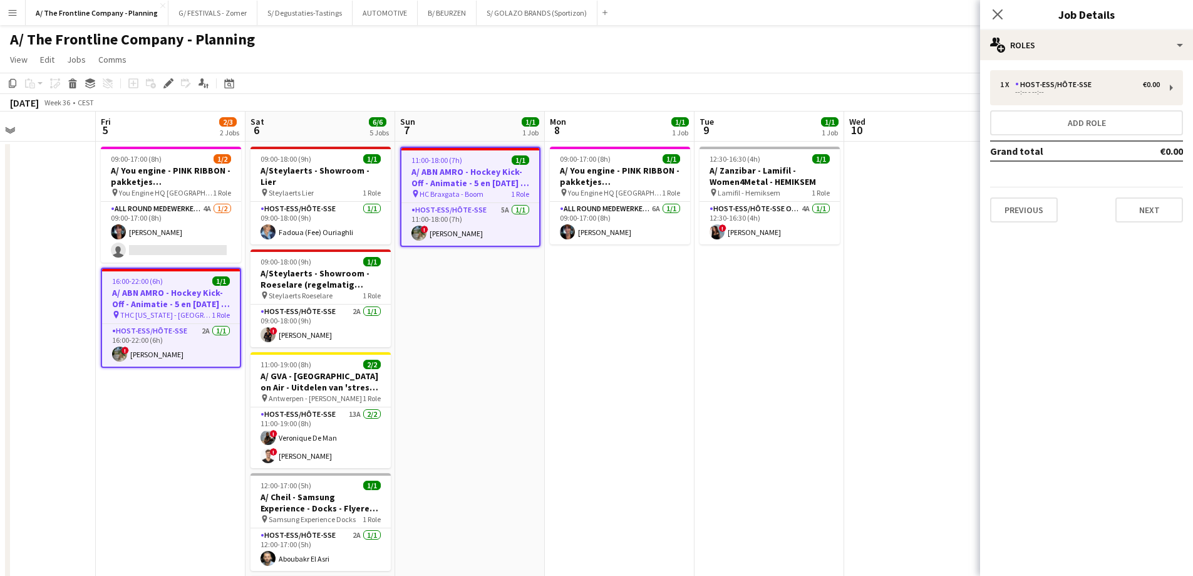
click at [189, 290] on h3 "A/ ABN AMRO - Hockey Kick-Off - Animatie - 5 en [DATE] - De Pinte" at bounding box center [171, 298] width 138 height 23
type input "**********"
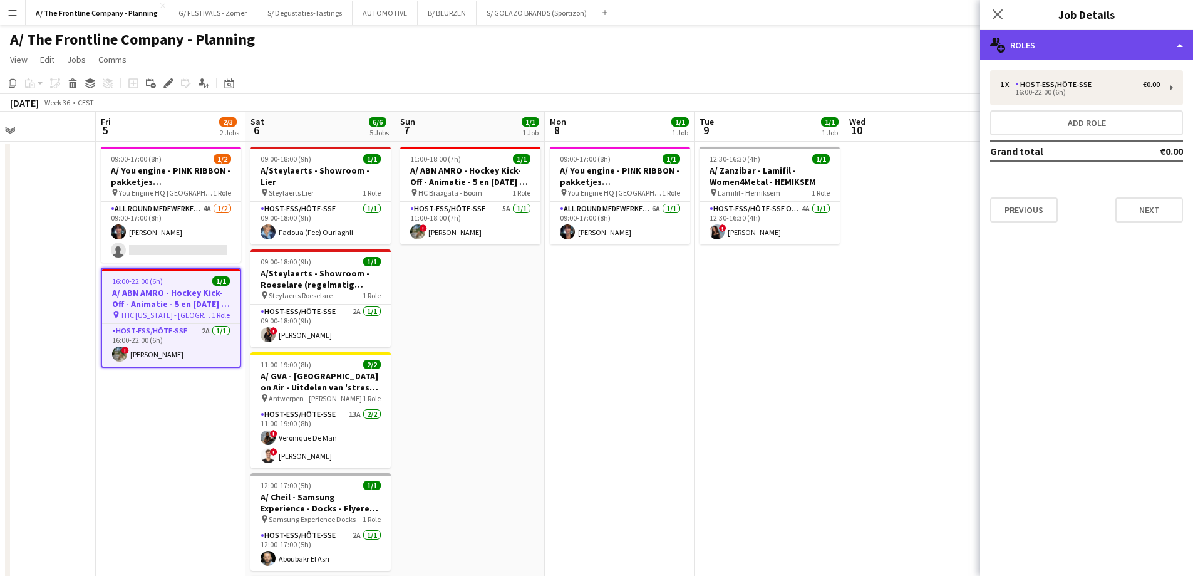
click at [1086, 45] on div "multiple-users-add Roles" at bounding box center [1086, 45] width 213 height 30
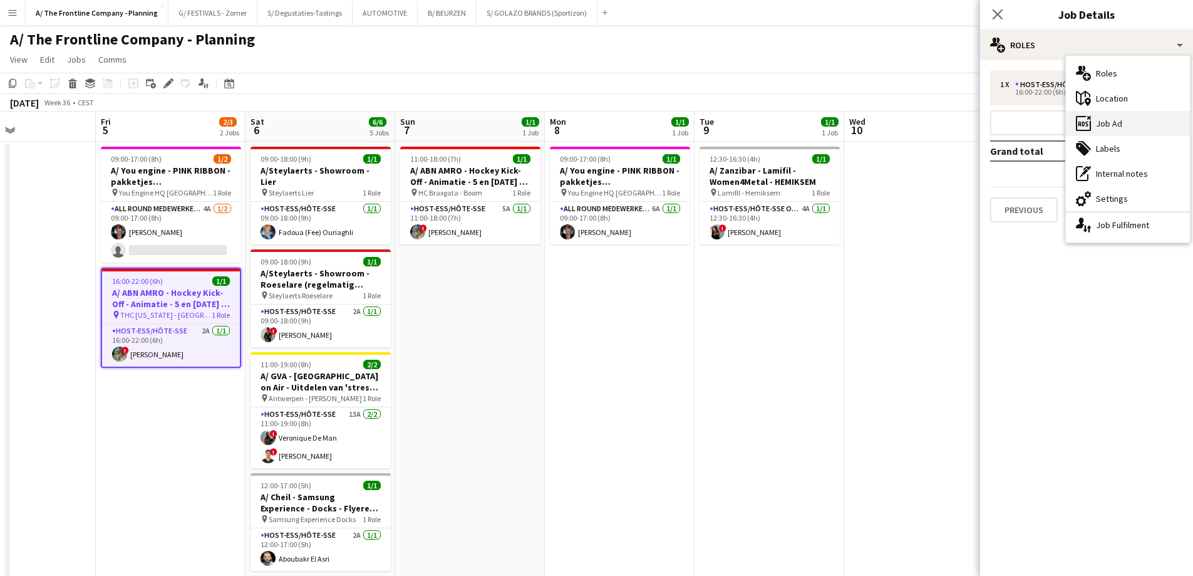
click at [1103, 123] on div "ads-window Job Ad" at bounding box center [1128, 123] width 124 height 25
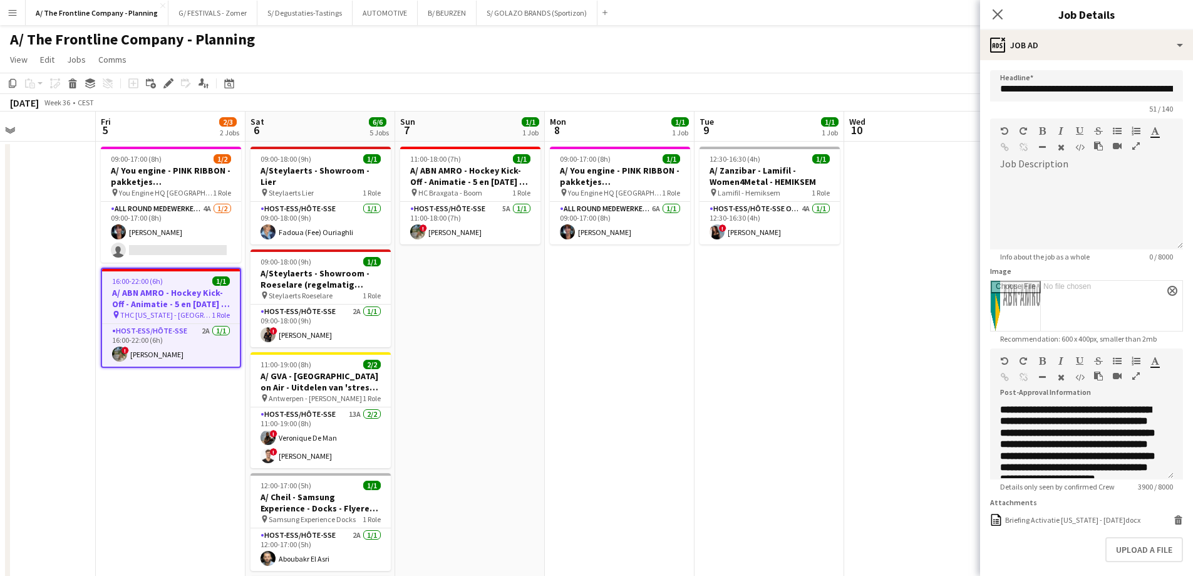
click at [1137, 379] on icon "button" at bounding box center [1136, 375] width 8 height 9
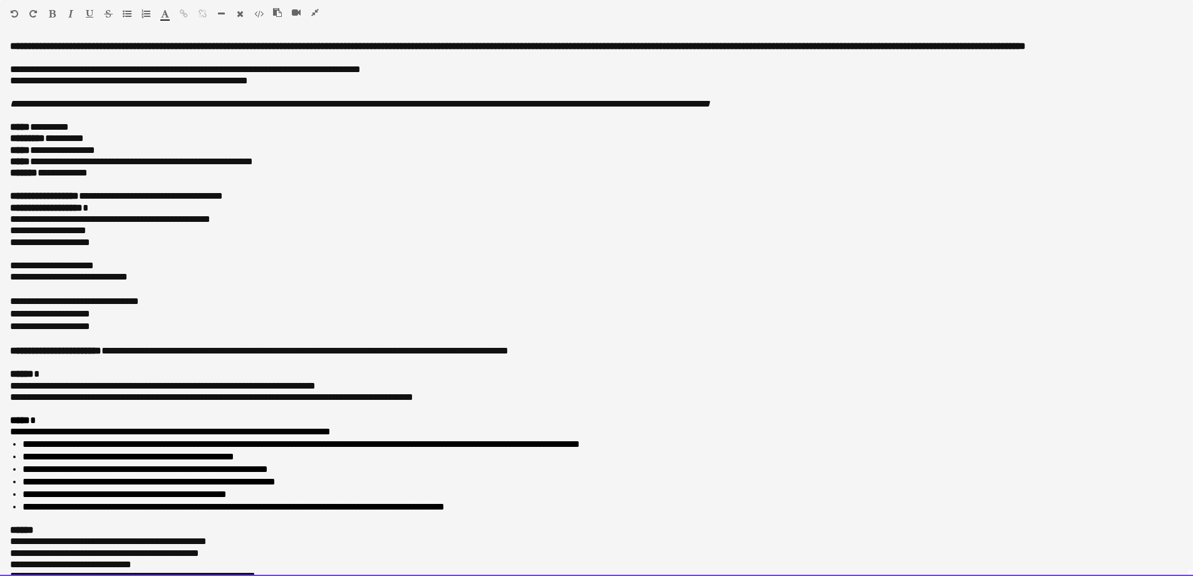
click at [317, 18] on div at bounding box center [301, 15] width 56 height 15
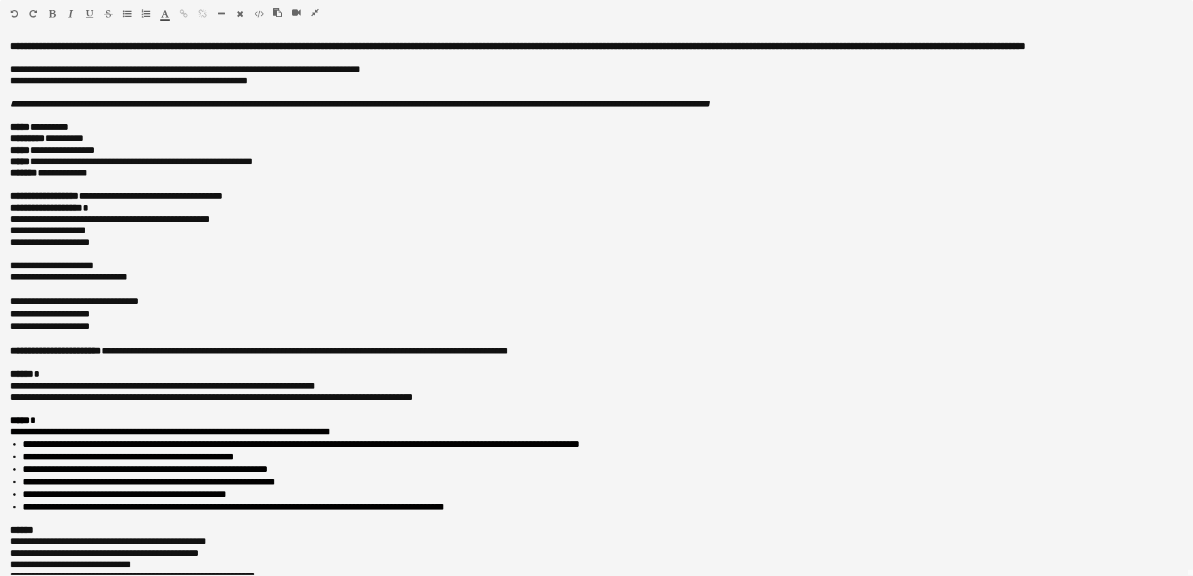
click at [318, 15] on icon "button" at bounding box center [315, 12] width 8 height 9
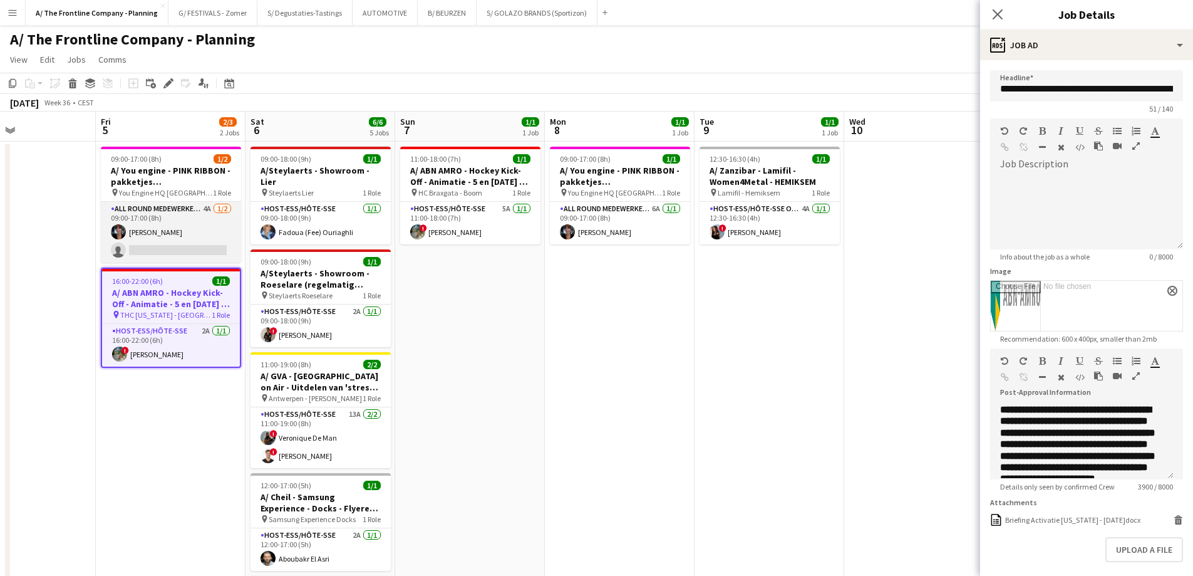
click at [175, 228] on app-card-role "All Round medewerker/collaborateur 4A [DATE] 09:00-17:00 (8h) [PERSON_NAME] sin…" at bounding box center [171, 232] width 140 height 61
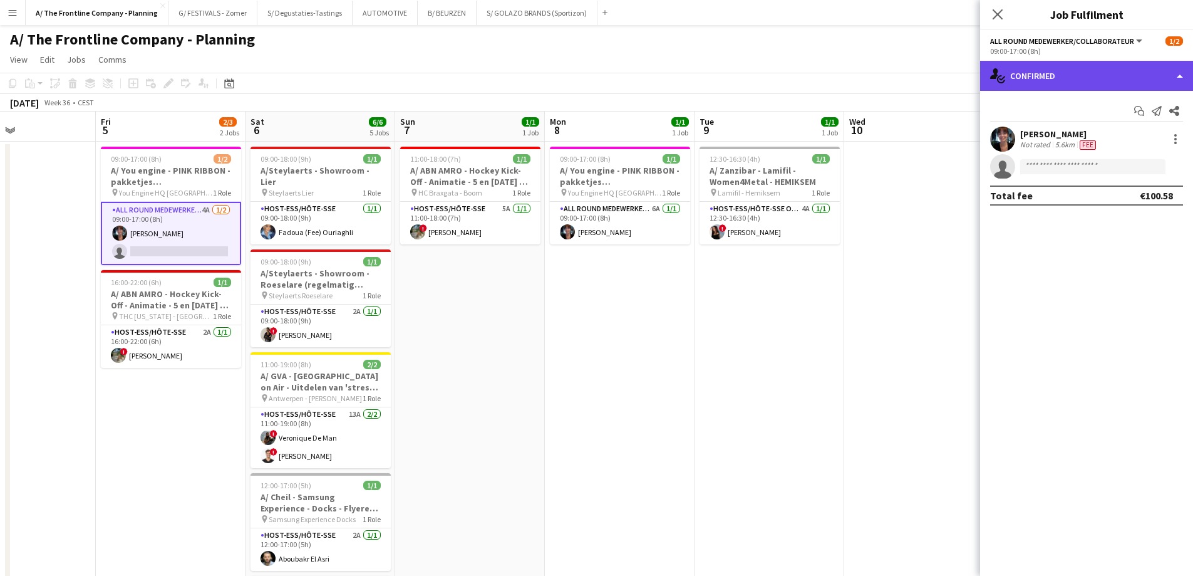
click at [1053, 68] on div "single-neutral-actions-check-2 Confirmed" at bounding box center [1086, 76] width 213 height 30
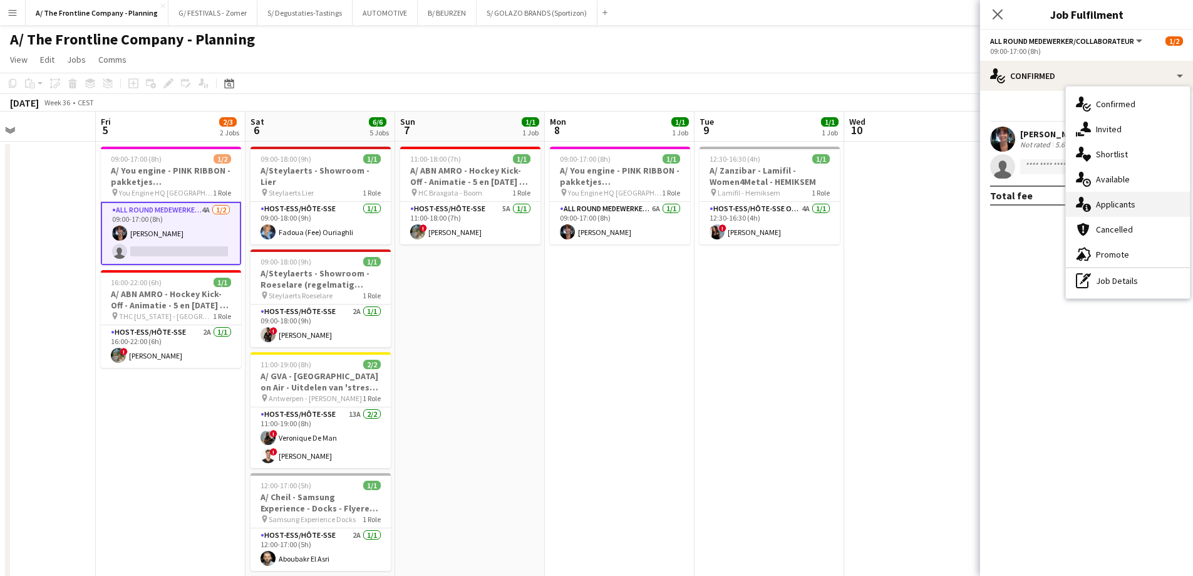
click at [1105, 207] on div "single-neutral-actions-information Applicants" at bounding box center [1128, 204] width 124 height 25
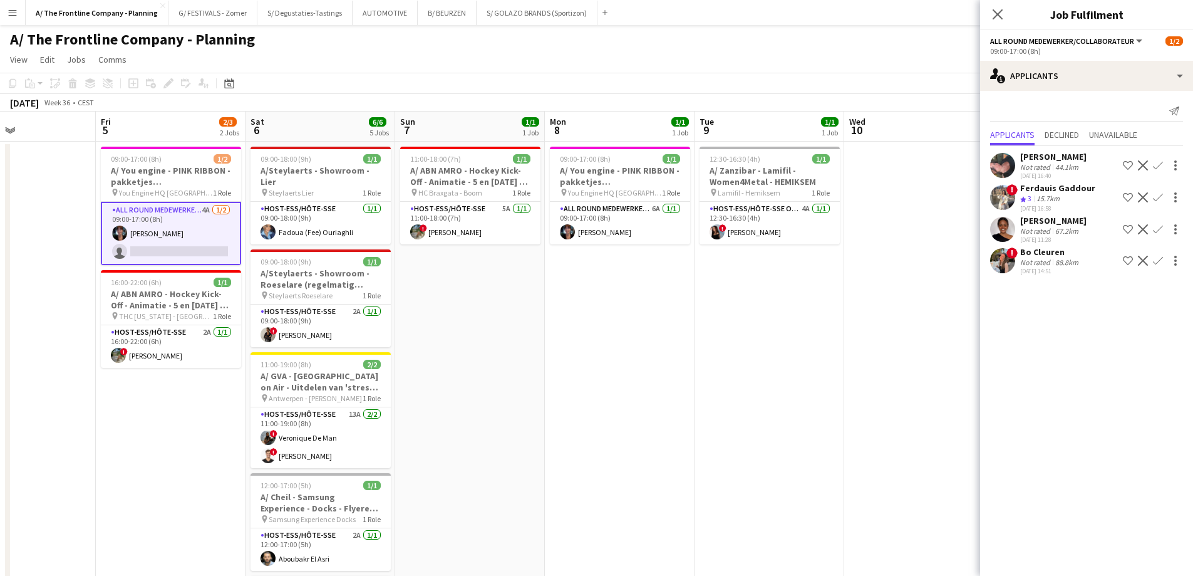
click at [1057, 257] on div "88.8km" at bounding box center [1067, 261] width 28 height 9
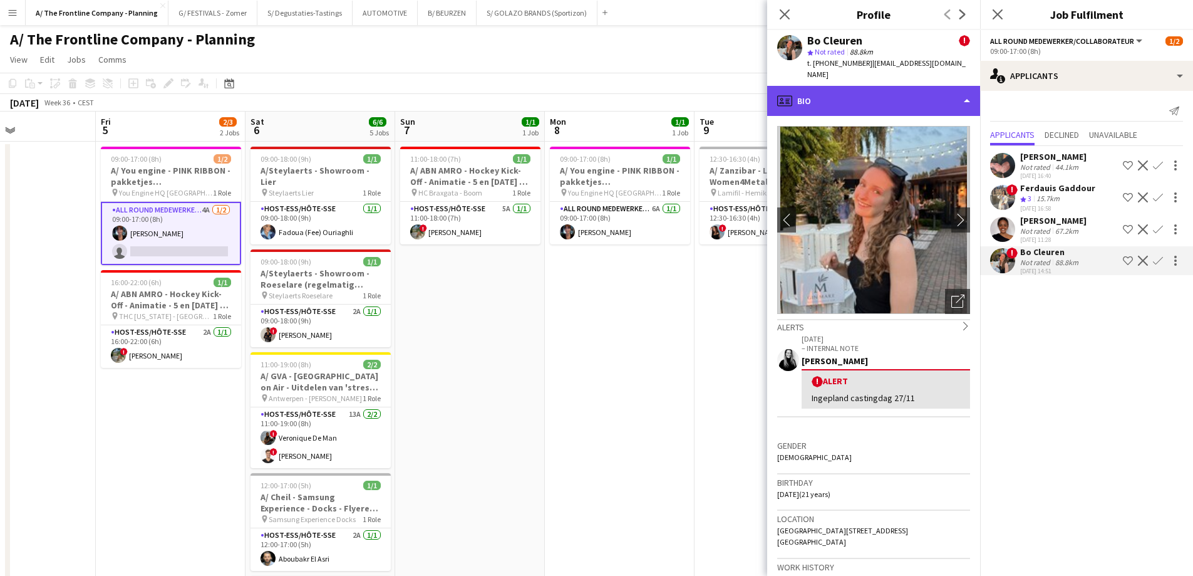
click at [884, 98] on div "profile Bio" at bounding box center [873, 101] width 213 height 30
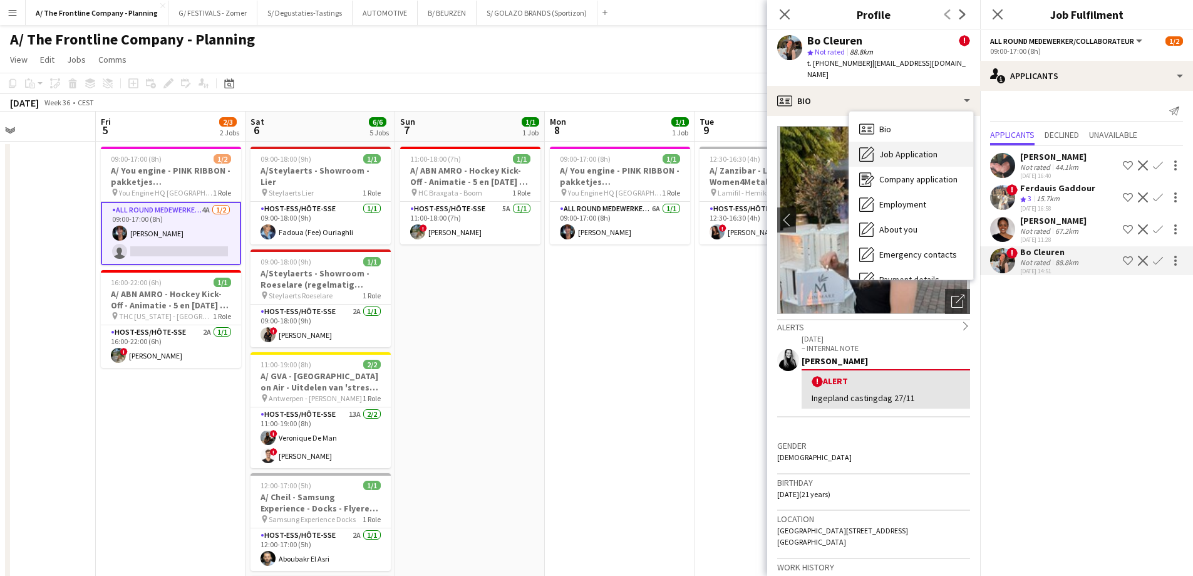
click at [889, 152] on div "Job Application Job Application" at bounding box center [911, 154] width 124 height 25
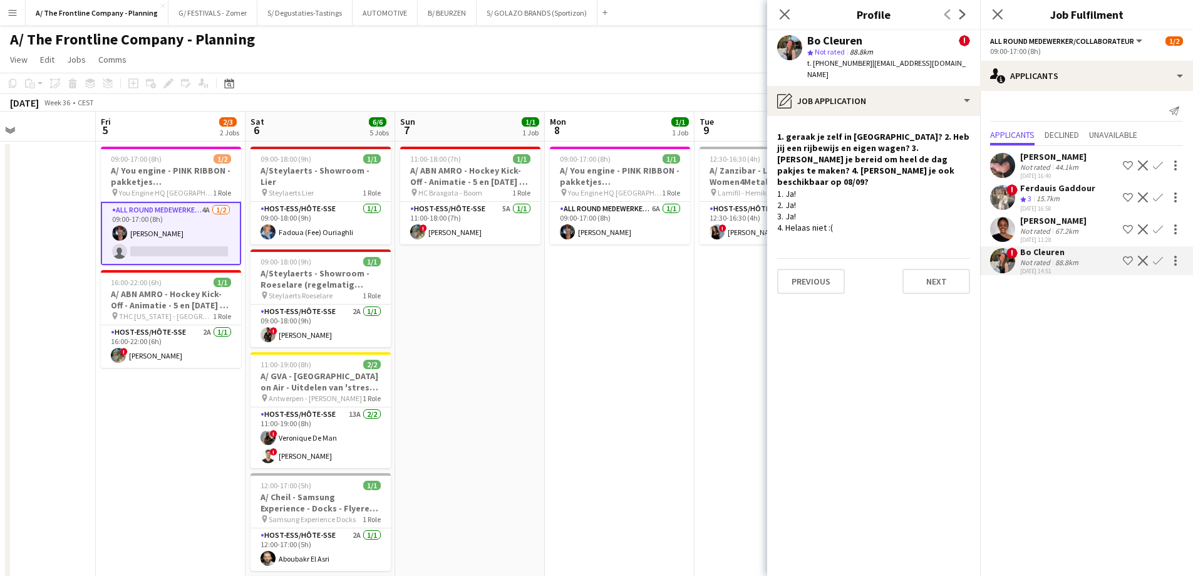
click at [1030, 222] on div "[PERSON_NAME]" at bounding box center [1053, 220] width 66 height 11
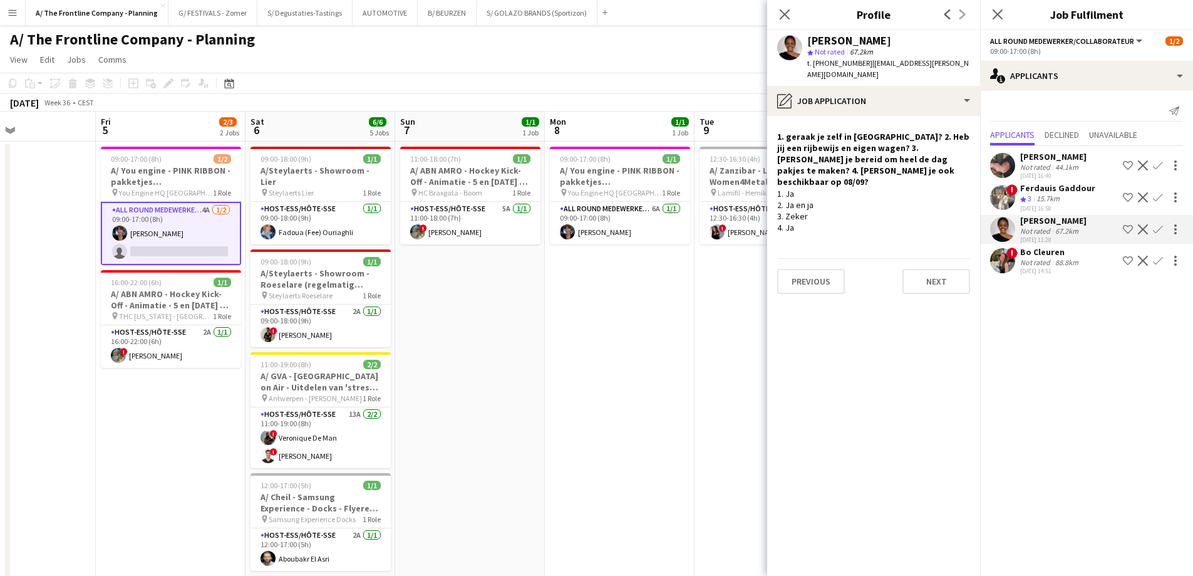
click at [1069, 159] on div "[PERSON_NAME]" at bounding box center [1053, 156] width 66 height 11
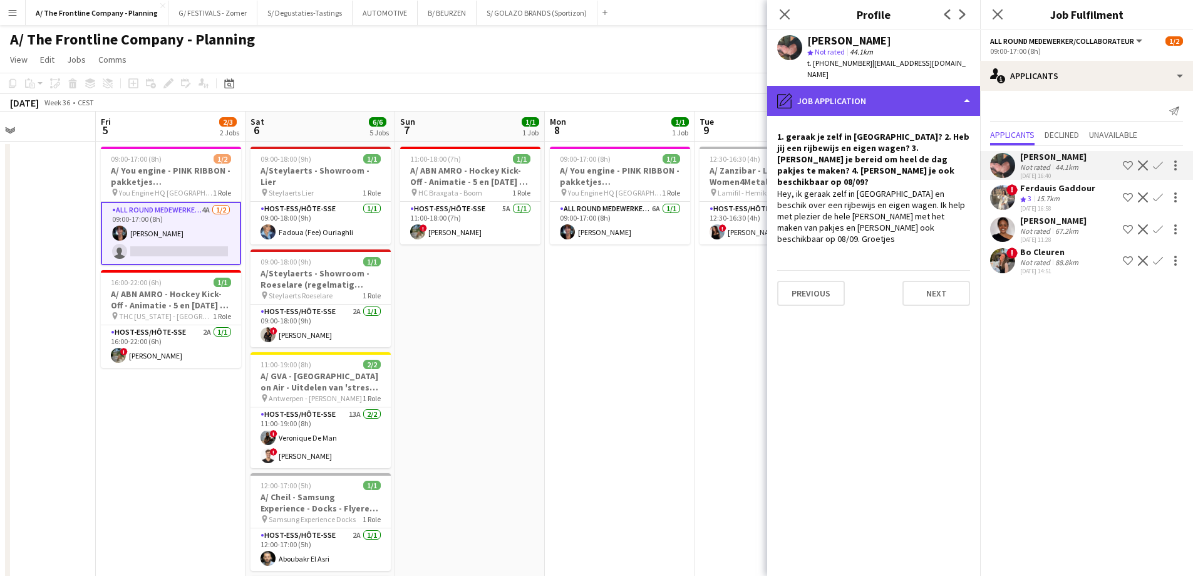
click at [894, 88] on div "pencil4 Job Application" at bounding box center [873, 101] width 213 height 30
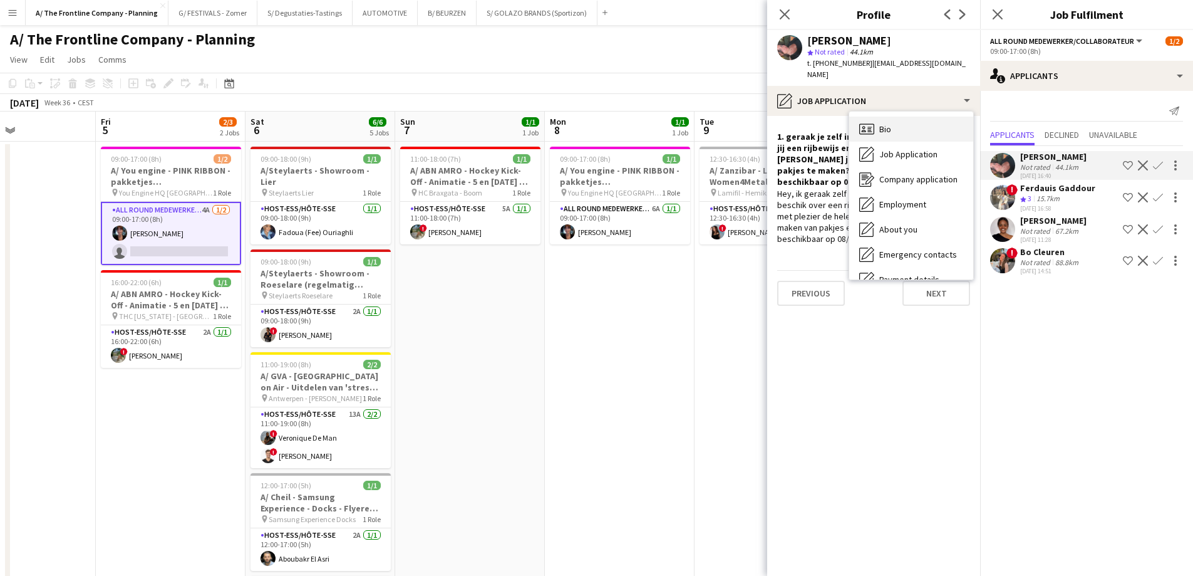
click at [894, 121] on div "Bio Bio" at bounding box center [911, 128] width 124 height 25
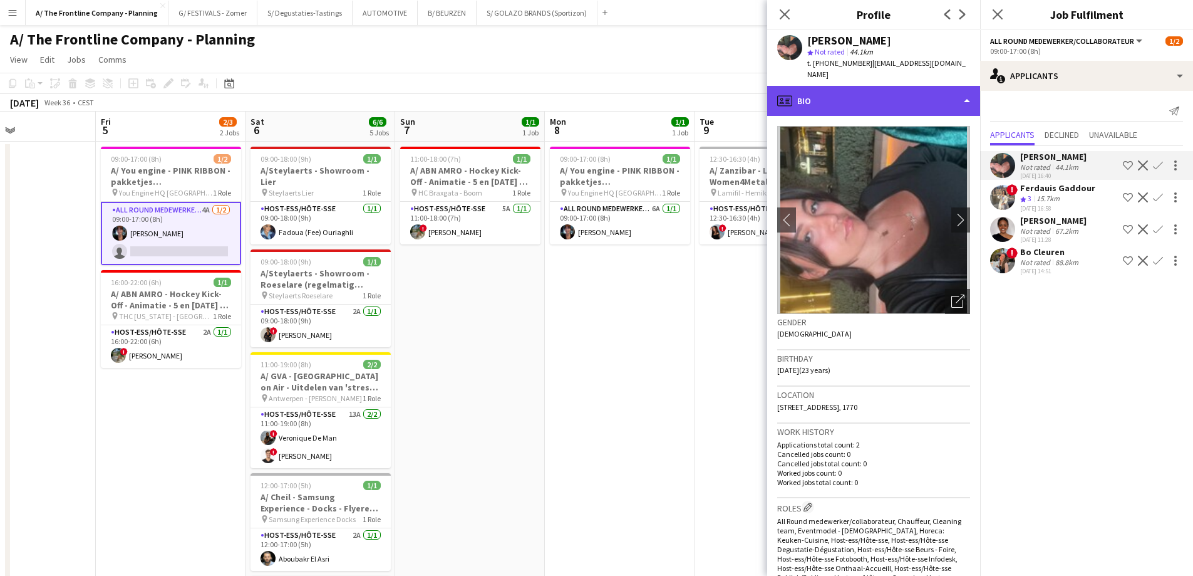
click at [895, 96] on div "profile Bio" at bounding box center [873, 101] width 213 height 30
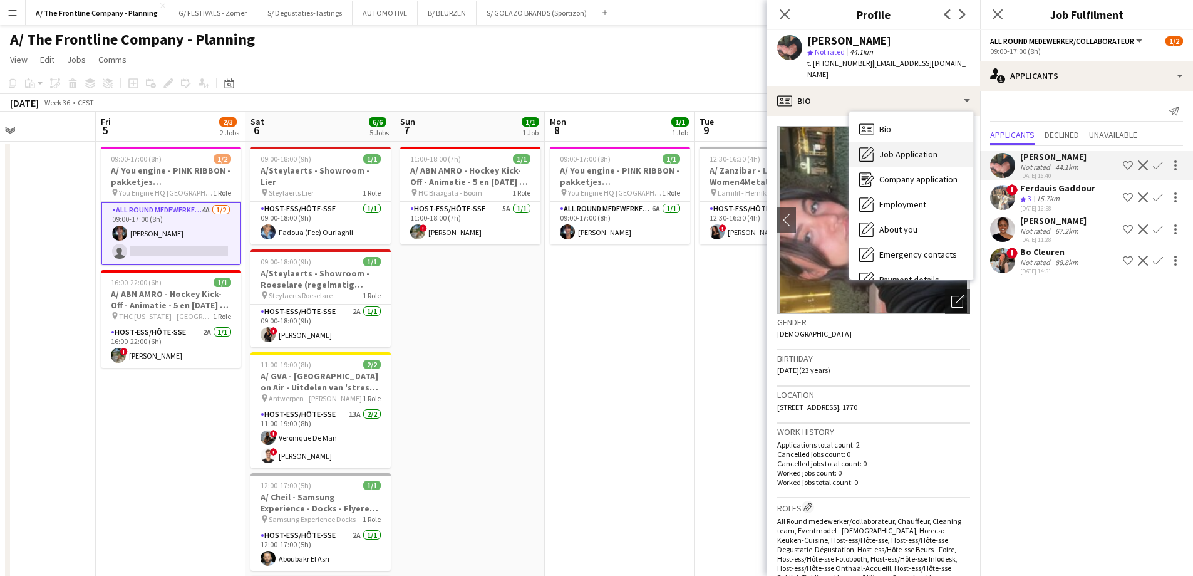
click at [901, 142] on div "Job Application Job Application" at bounding box center [911, 154] width 124 height 25
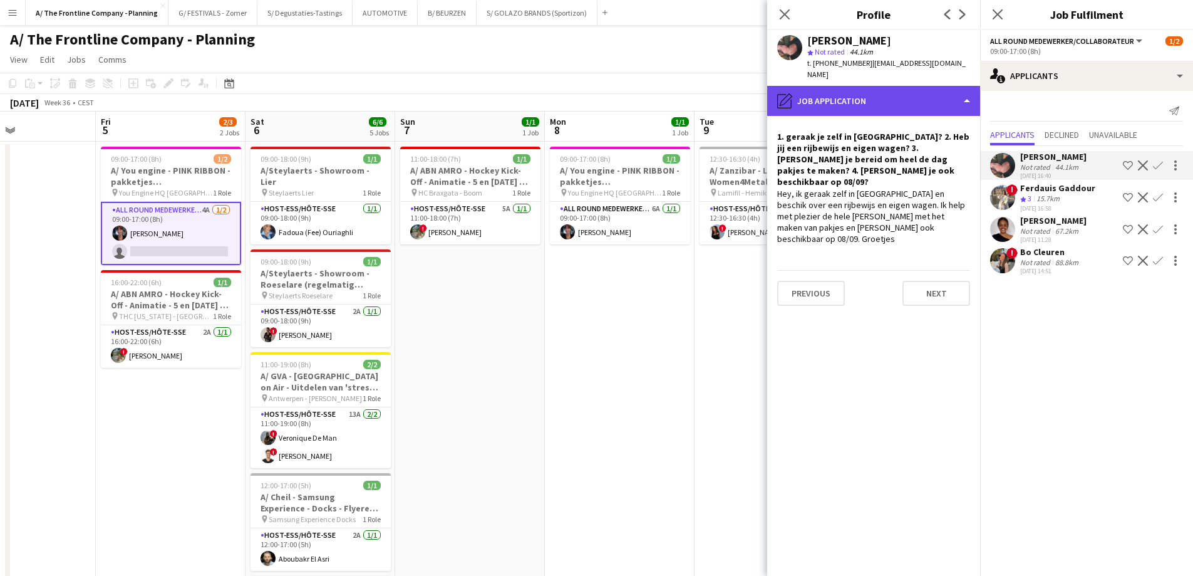
click at [891, 94] on div "pencil4 Job Application" at bounding box center [873, 101] width 213 height 30
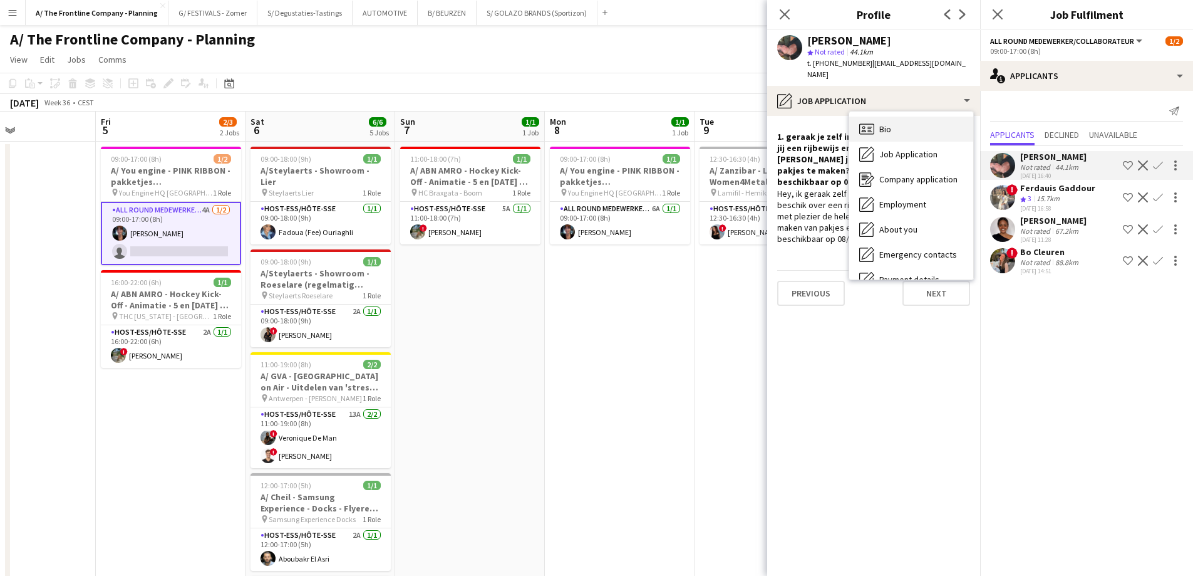
click at [886, 127] on div "Bio Bio" at bounding box center [911, 128] width 124 height 25
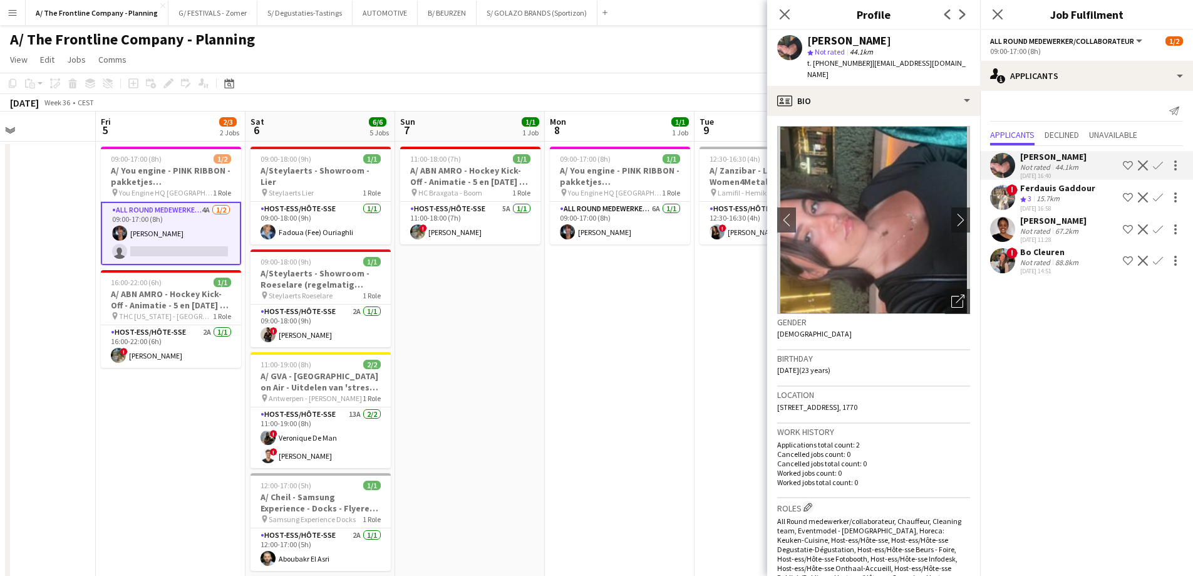
click at [1037, 225] on div "[PERSON_NAME]" at bounding box center [1053, 220] width 66 height 11
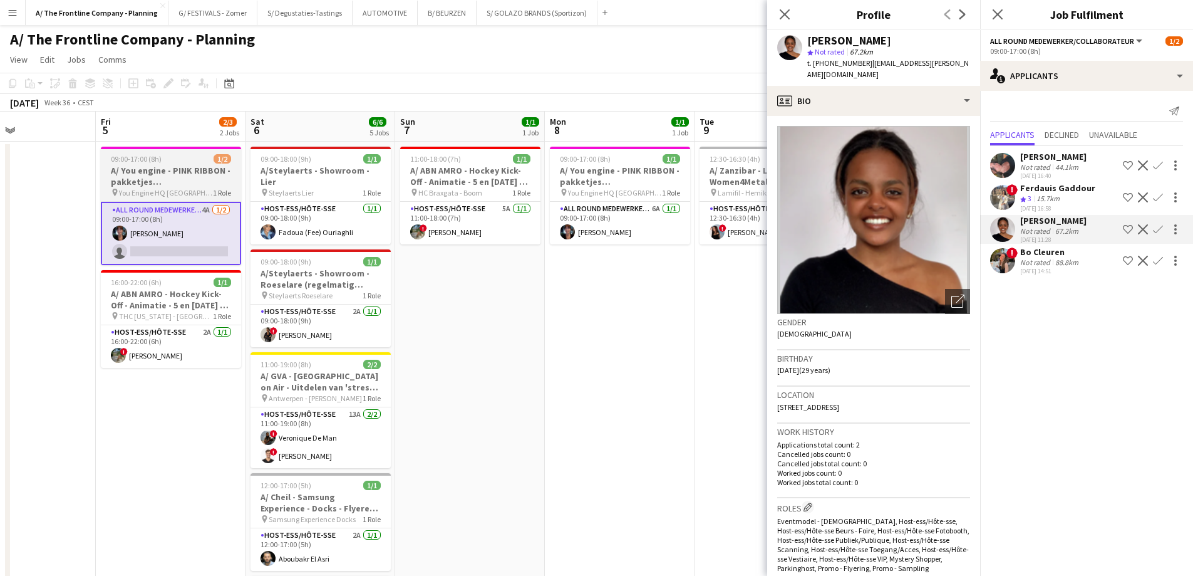
click at [145, 183] on h3 "A/ You engine - PINK RIBBON - pakketjes inpakken/samenstellen (5 + [DATE])" at bounding box center [171, 176] width 140 height 23
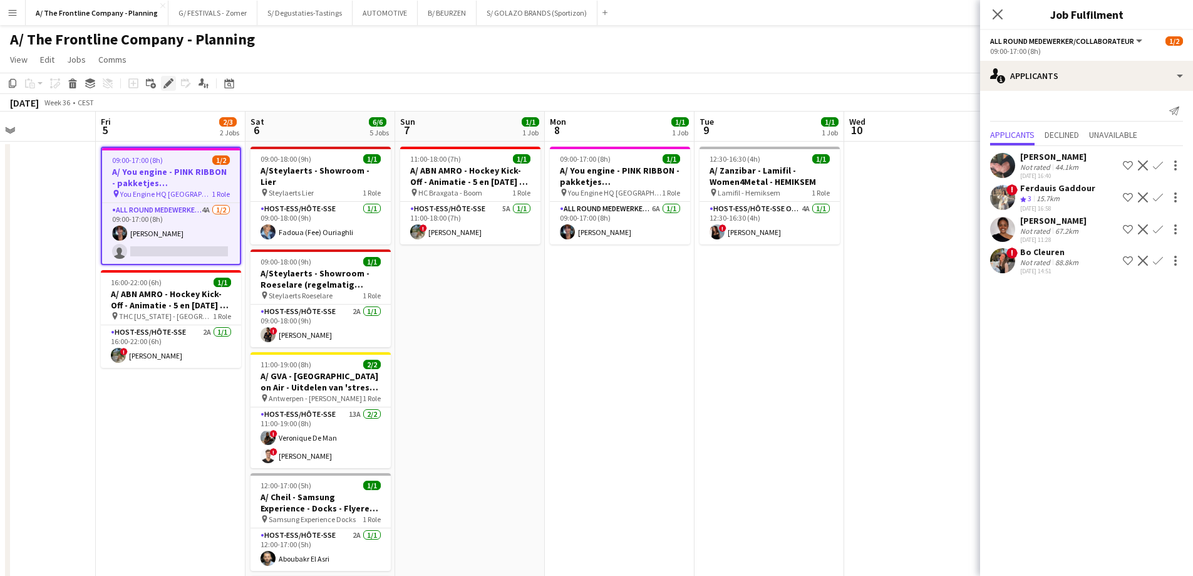
click at [165, 86] on icon at bounding box center [164, 86] width 3 height 3
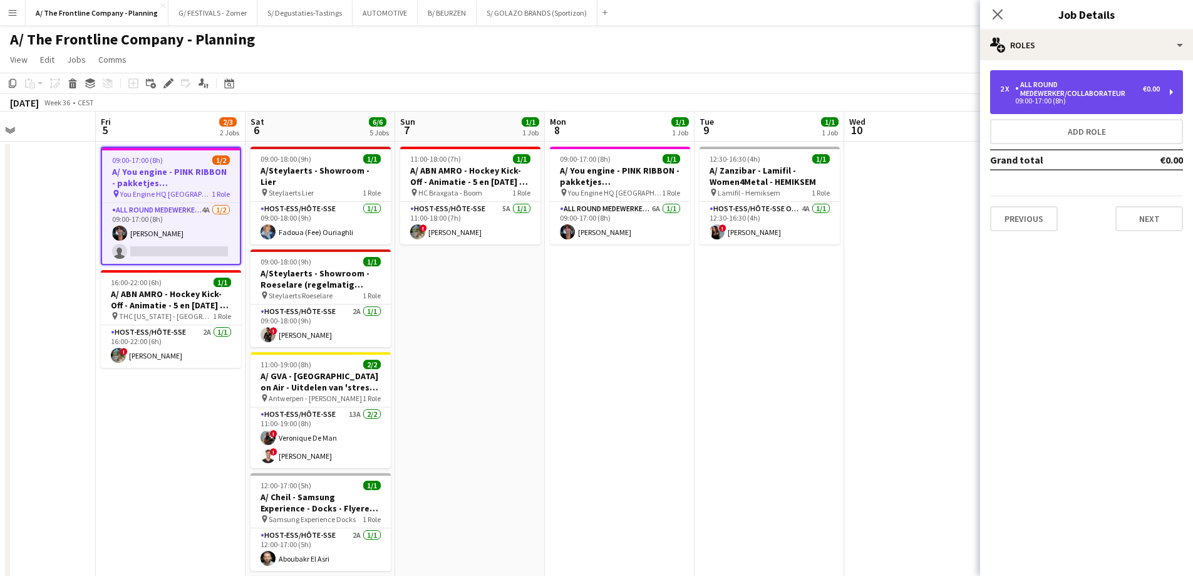
click at [1060, 90] on div "All Round medewerker/collaborateur" at bounding box center [1079, 89] width 128 height 18
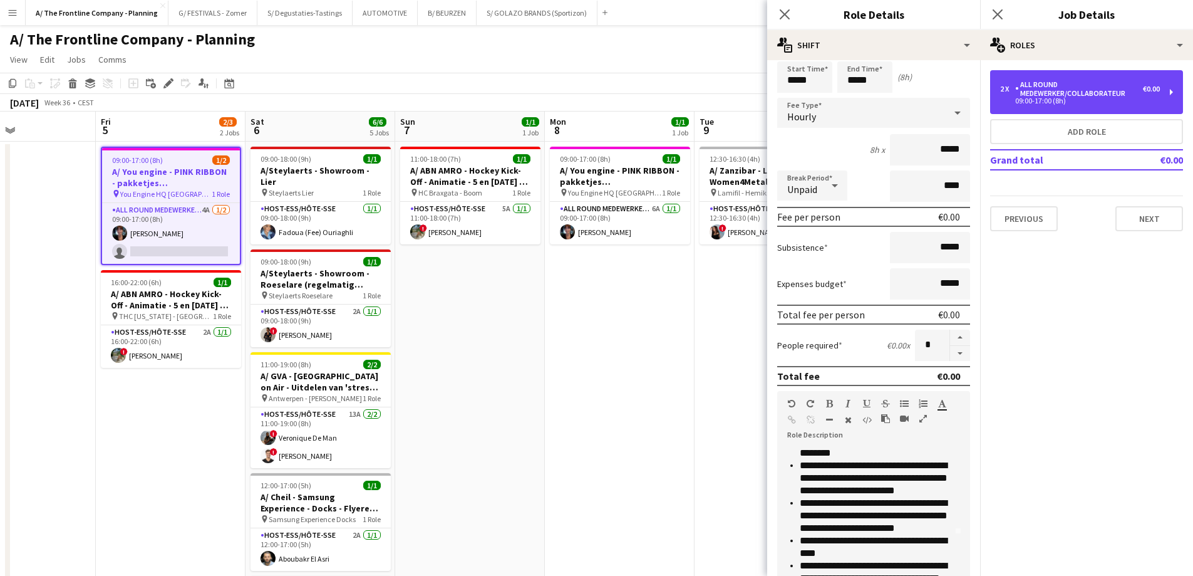
scroll to position [0, 0]
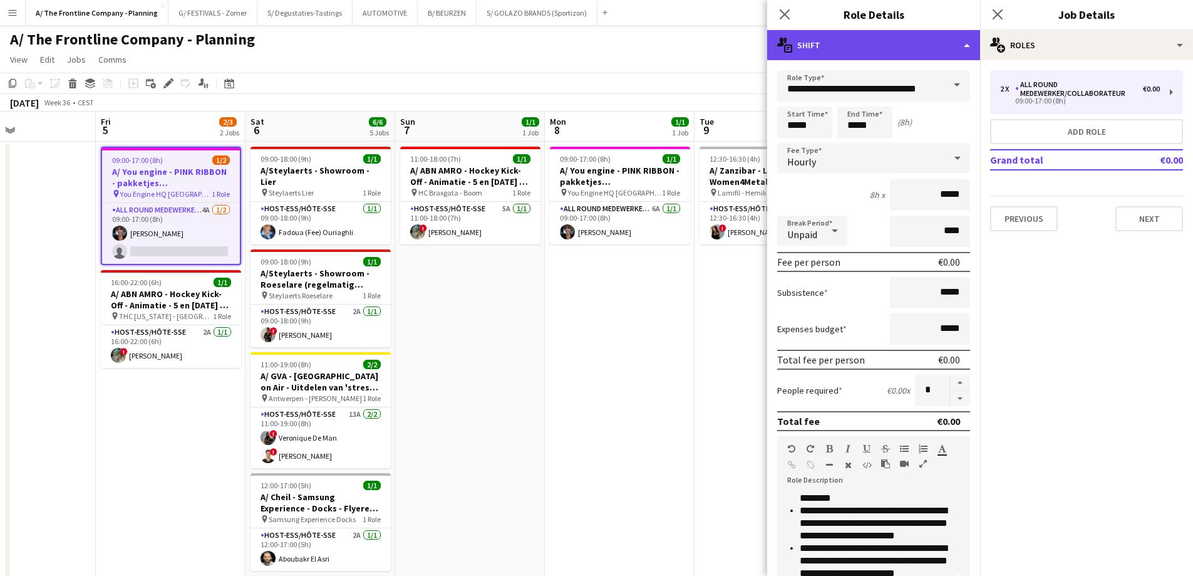
click at [854, 58] on div "multiple-actions-text Shift" at bounding box center [873, 45] width 213 height 30
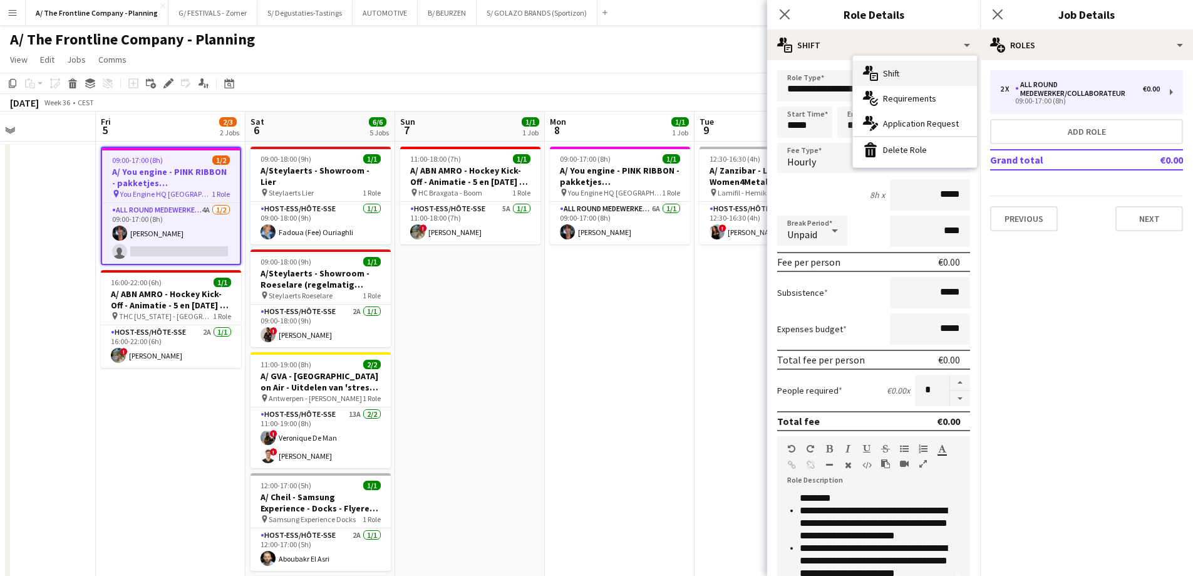
click at [899, 66] on div "multiple-actions-text Shift" at bounding box center [915, 73] width 124 height 25
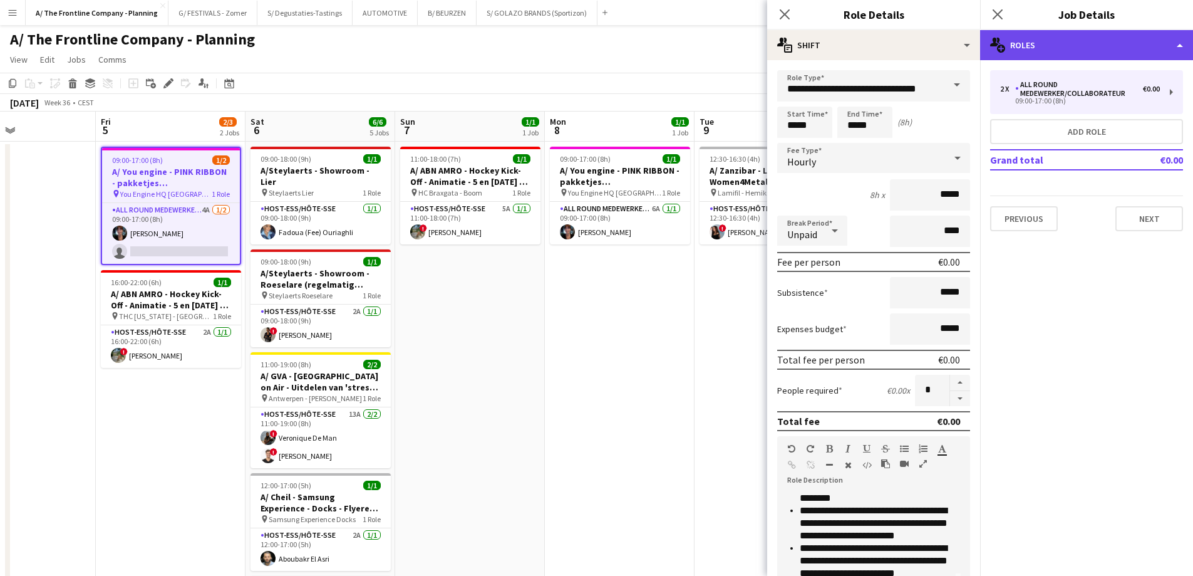
click at [1091, 33] on div "multiple-users-add Roles" at bounding box center [1086, 45] width 213 height 30
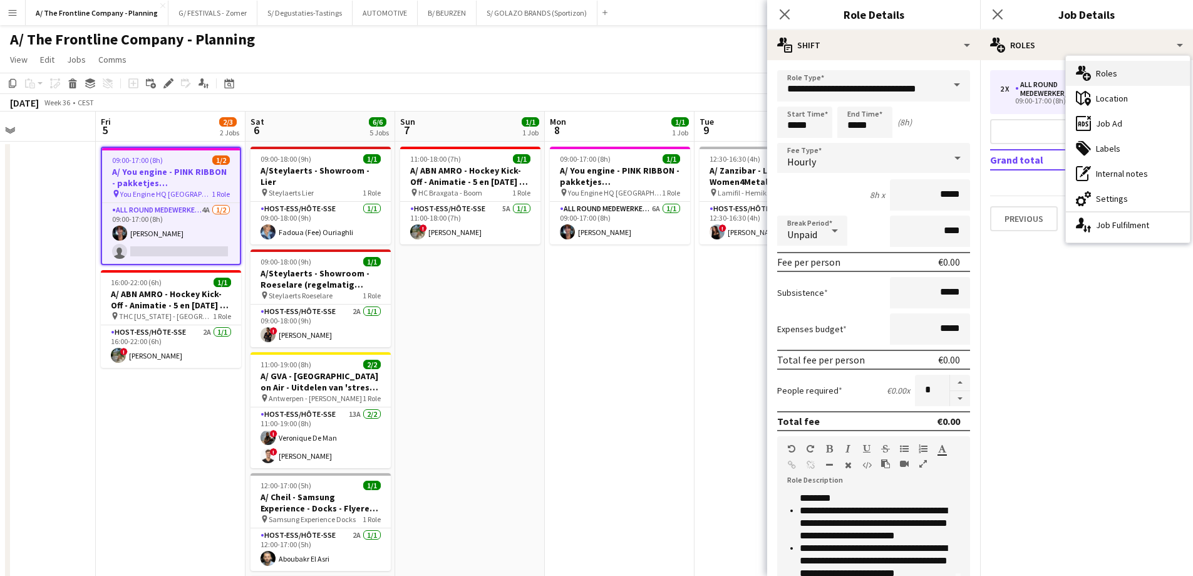
click at [1105, 78] on div "multiple-users-add Roles" at bounding box center [1128, 73] width 124 height 25
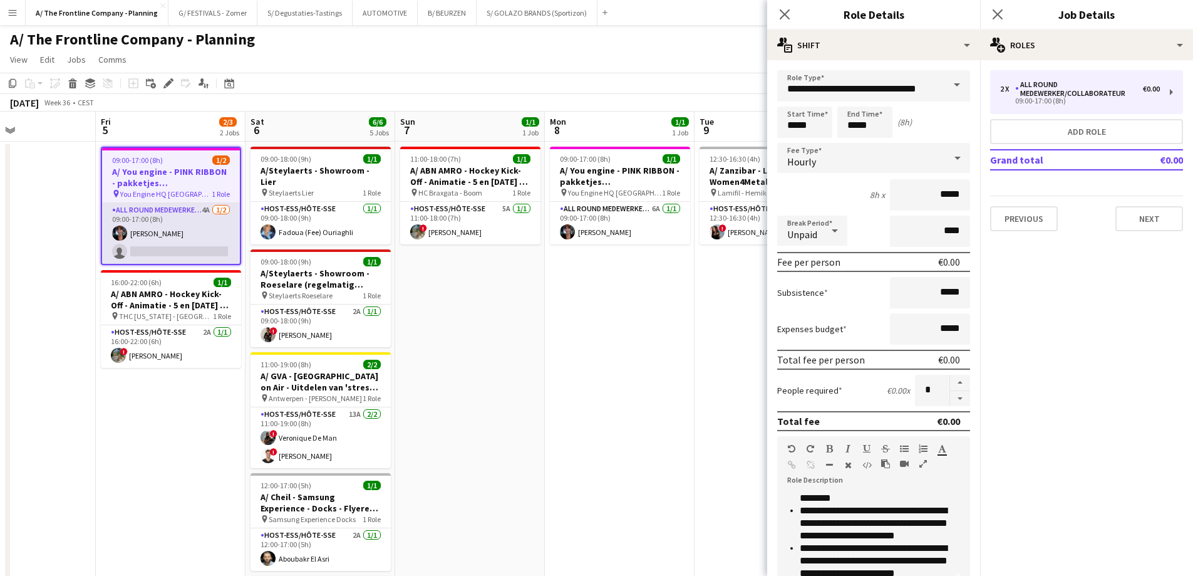
click at [174, 259] on app-card-role "All Round medewerker/collaborateur 4A [DATE] 09:00-17:00 (8h) [PERSON_NAME] sin…" at bounding box center [171, 233] width 138 height 61
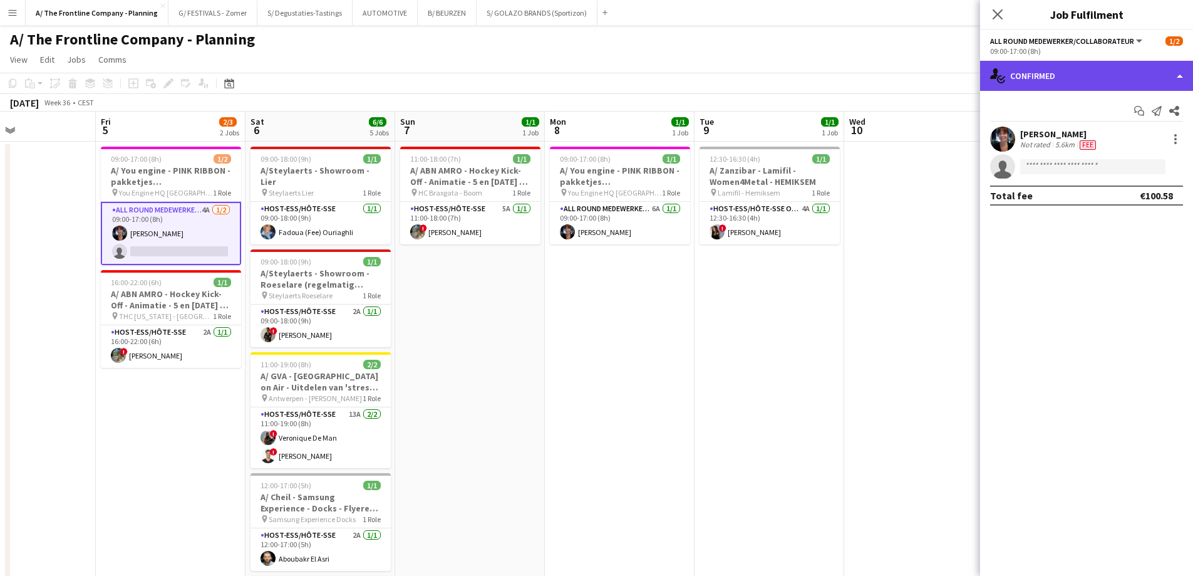
click at [1072, 71] on div "single-neutral-actions-check-2 Confirmed" at bounding box center [1086, 76] width 213 height 30
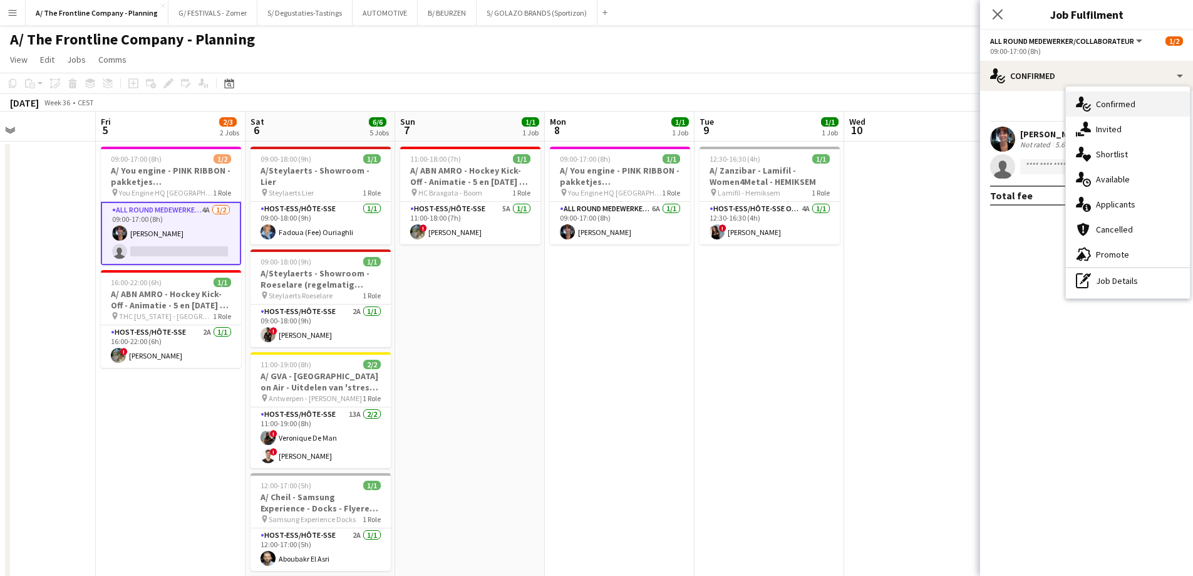
click at [1099, 109] on div "single-neutral-actions-check-2 Confirmed" at bounding box center [1128, 103] width 124 height 25
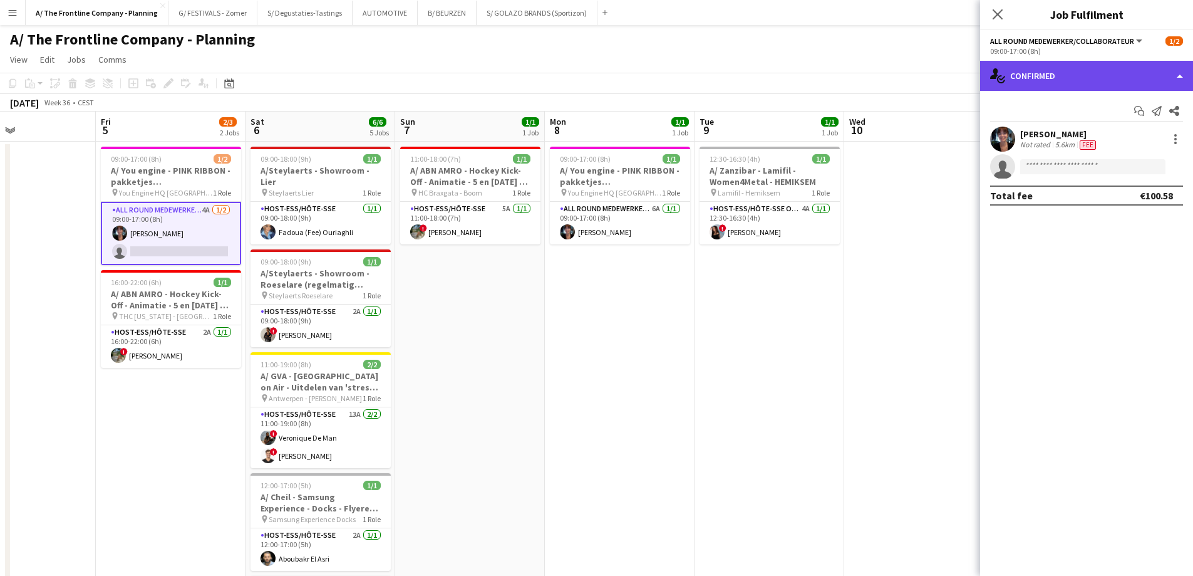
click at [1099, 86] on div "single-neutral-actions-check-2 Confirmed" at bounding box center [1086, 76] width 213 height 30
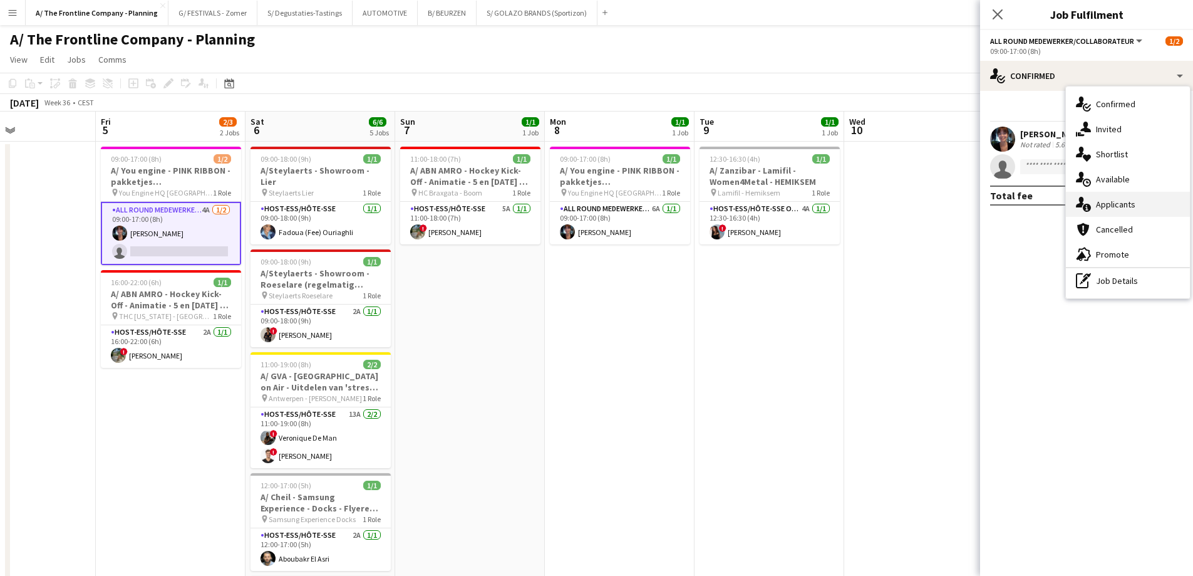
click at [1097, 209] on div "single-neutral-actions-information Applicants" at bounding box center [1128, 204] width 124 height 25
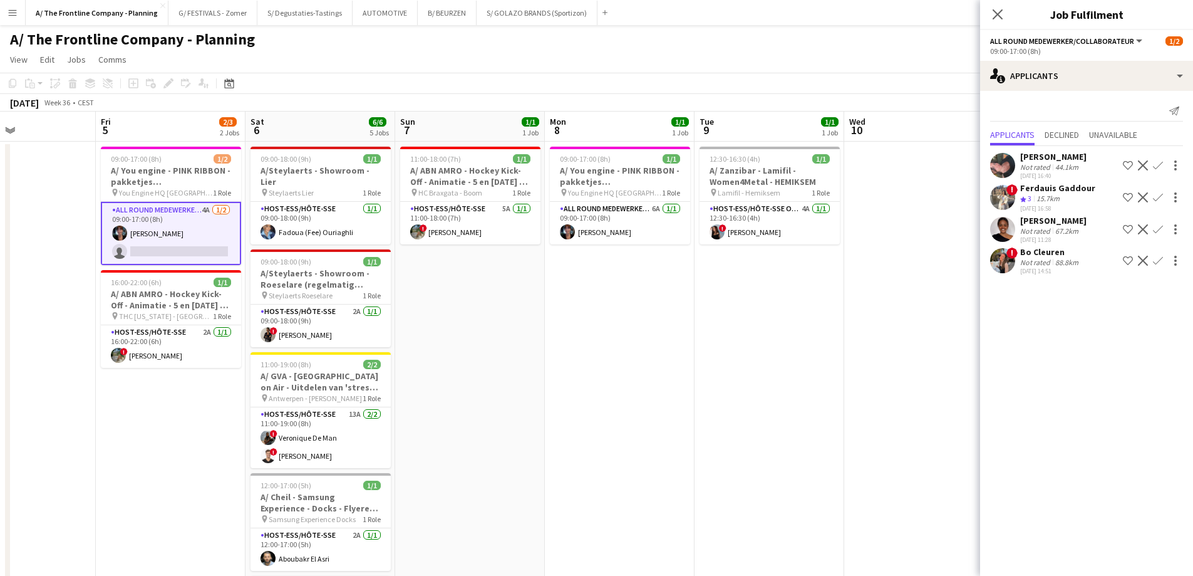
click at [1037, 154] on div "[PERSON_NAME]" at bounding box center [1053, 156] width 66 height 11
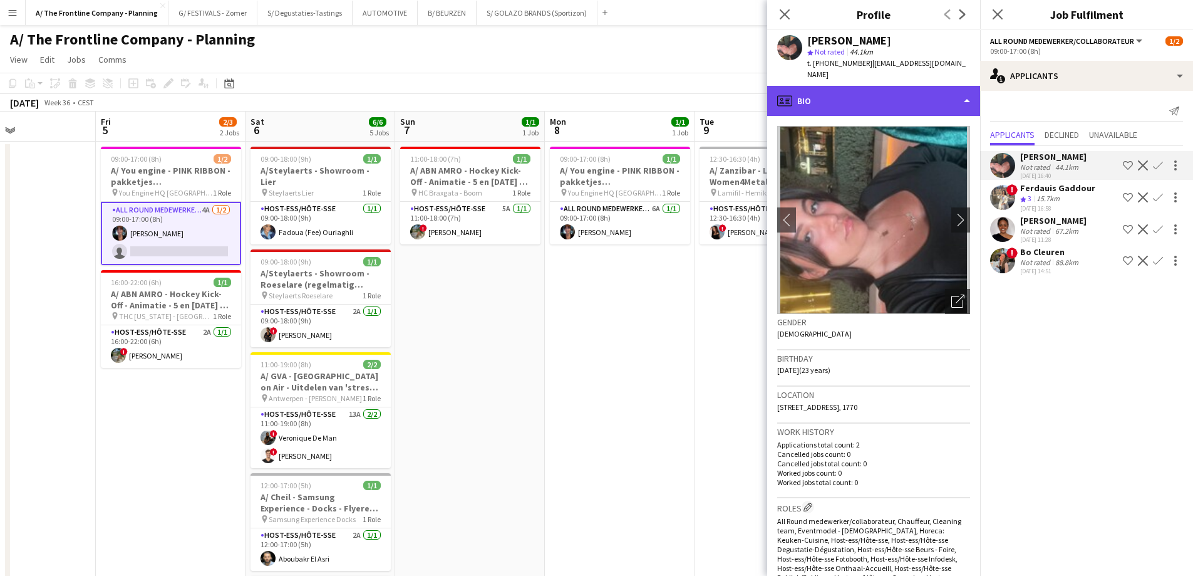
click at [908, 91] on div "profile Bio" at bounding box center [873, 101] width 213 height 30
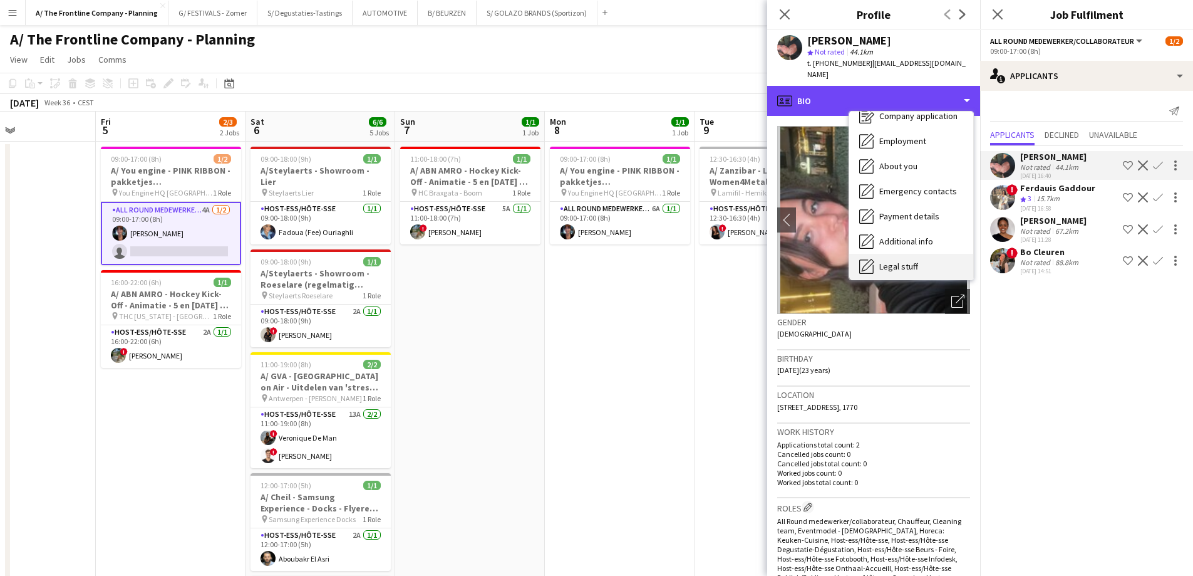
scroll to position [118, 0]
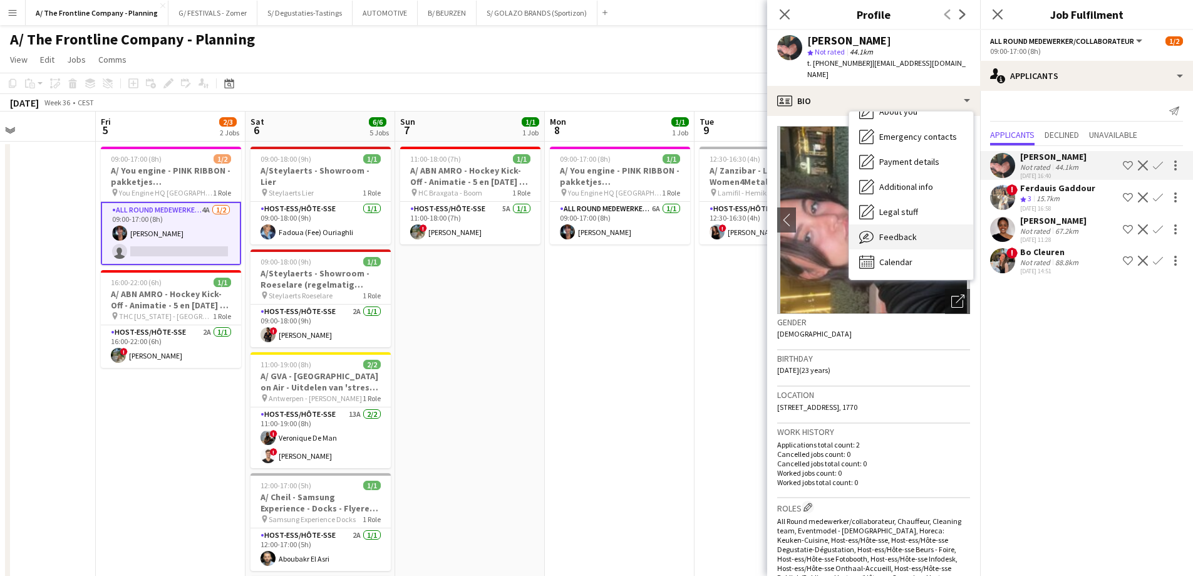
click at [916, 227] on div "Feedback Feedback" at bounding box center [911, 236] width 124 height 25
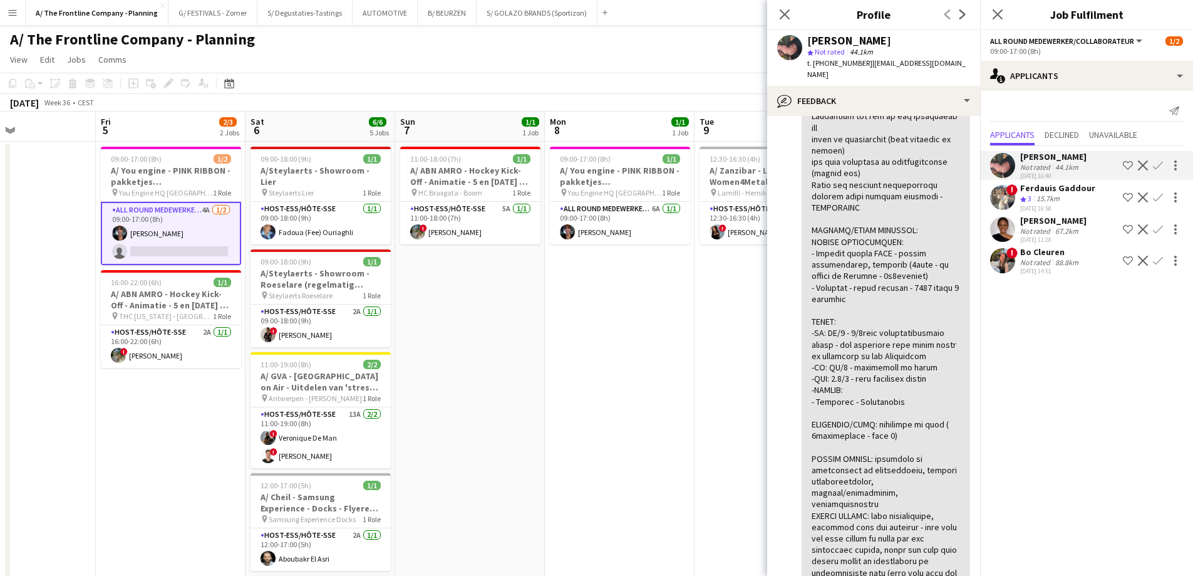
scroll to position [0, 0]
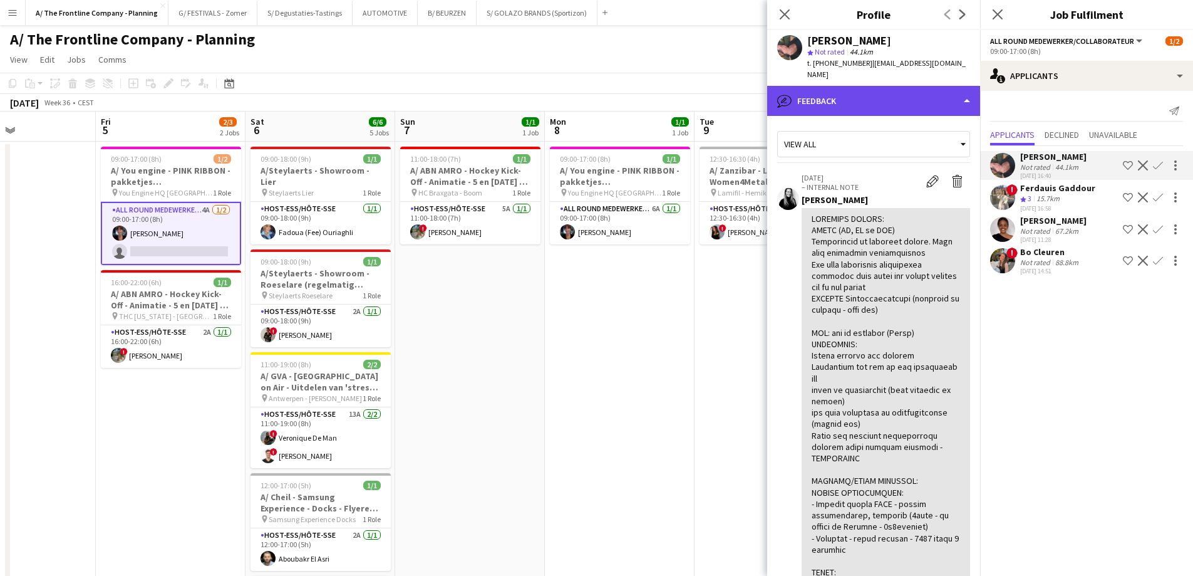
click at [874, 86] on div "bubble-pencil Feedback" at bounding box center [873, 101] width 213 height 30
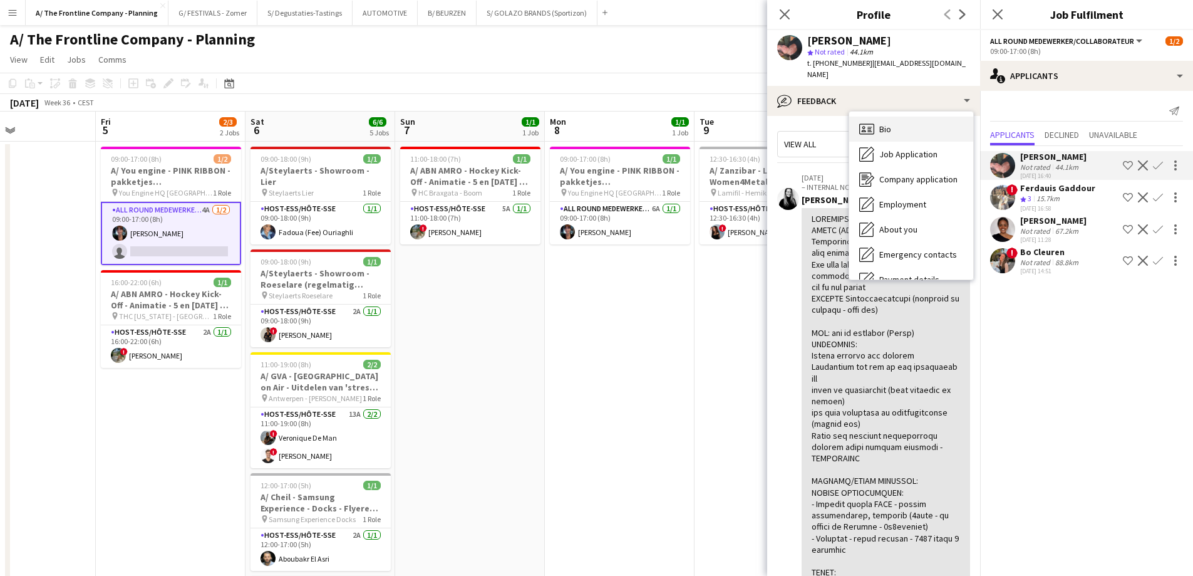
click at [884, 123] on span "Bio" at bounding box center [885, 128] width 12 height 11
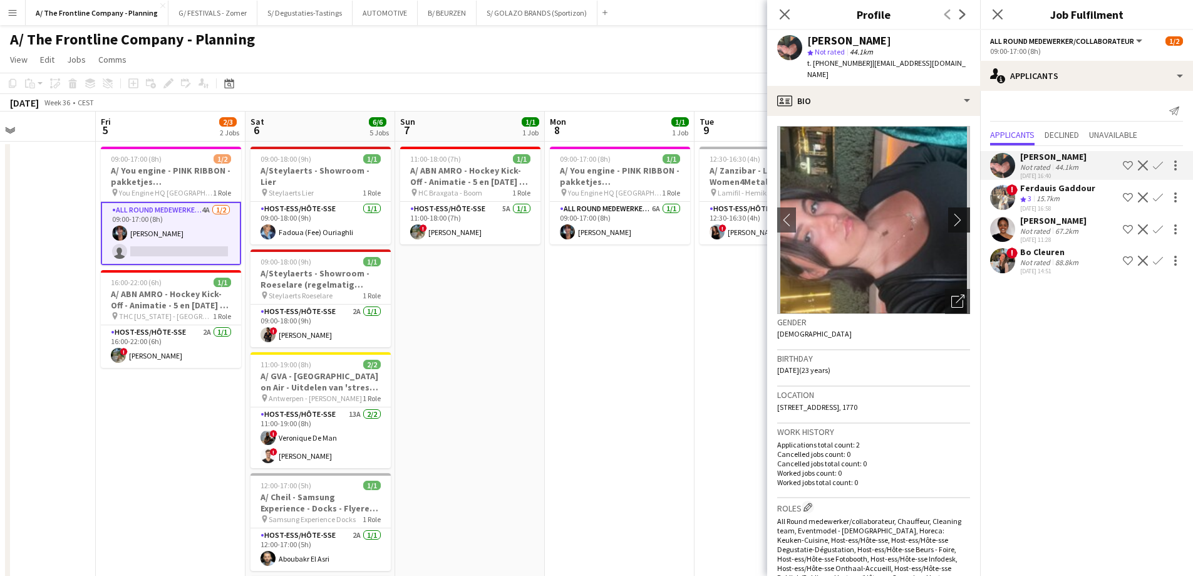
click at [951, 213] on app-icon "chevron-right" at bounding box center [960, 219] width 19 height 13
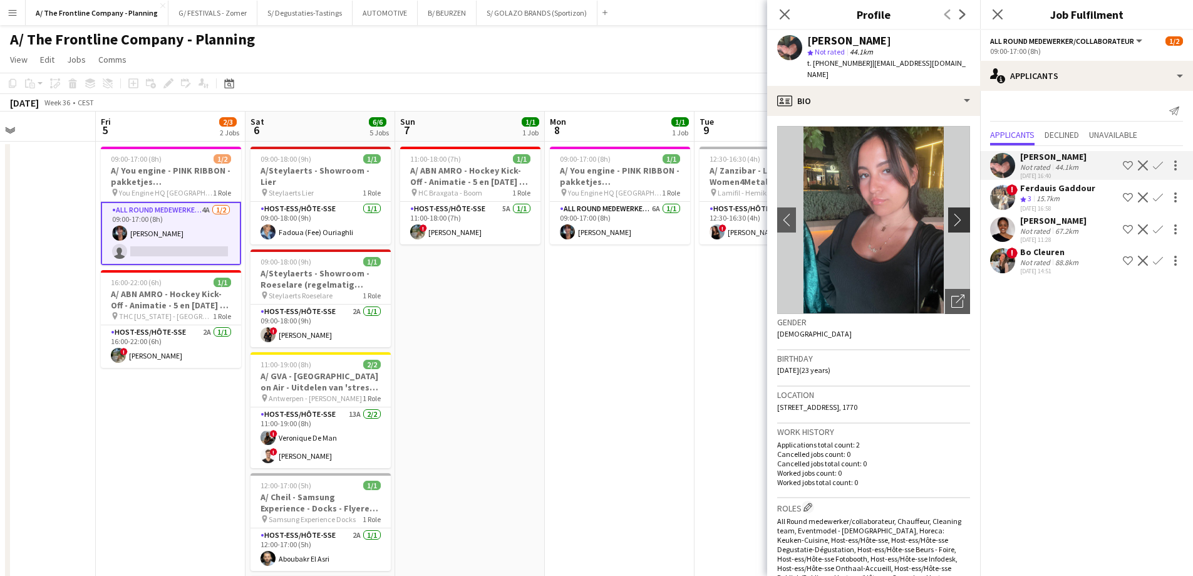
click at [951, 213] on app-icon "chevron-right" at bounding box center [960, 219] width 19 height 13
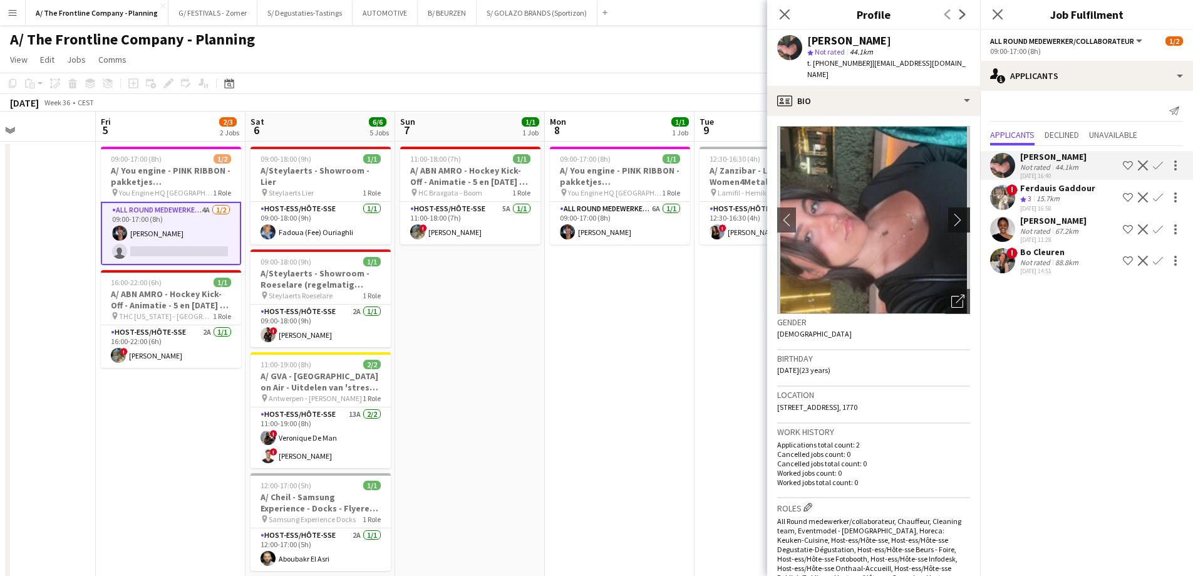
click at [951, 213] on app-icon "chevron-right" at bounding box center [960, 219] width 19 height 13
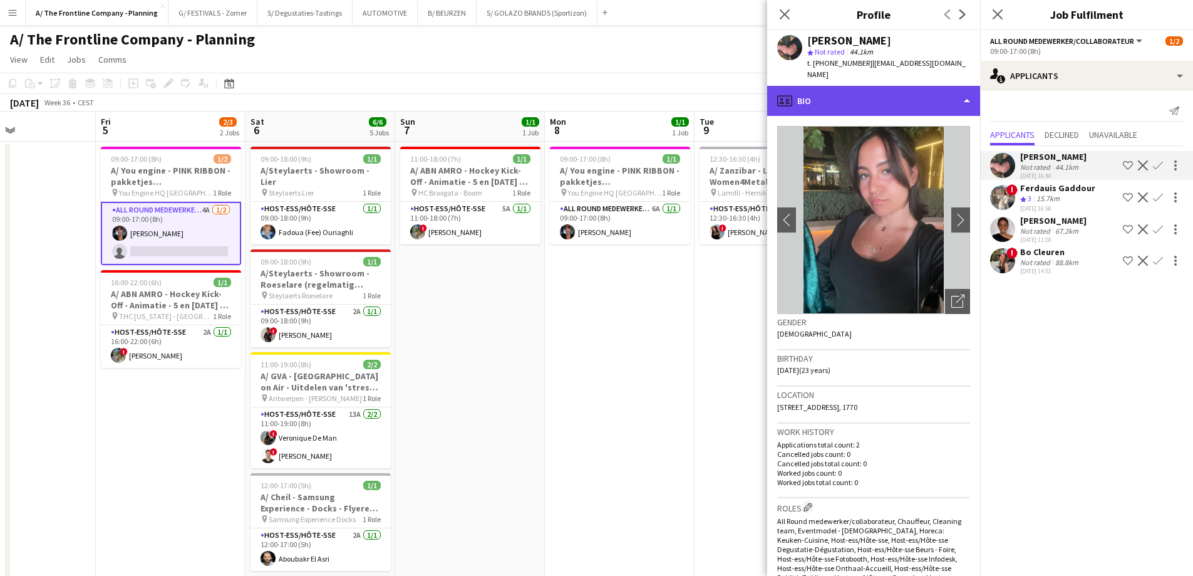
click at [893, 86] on div "profile Bio" at bounding box center [873, 101] width 213 height 30
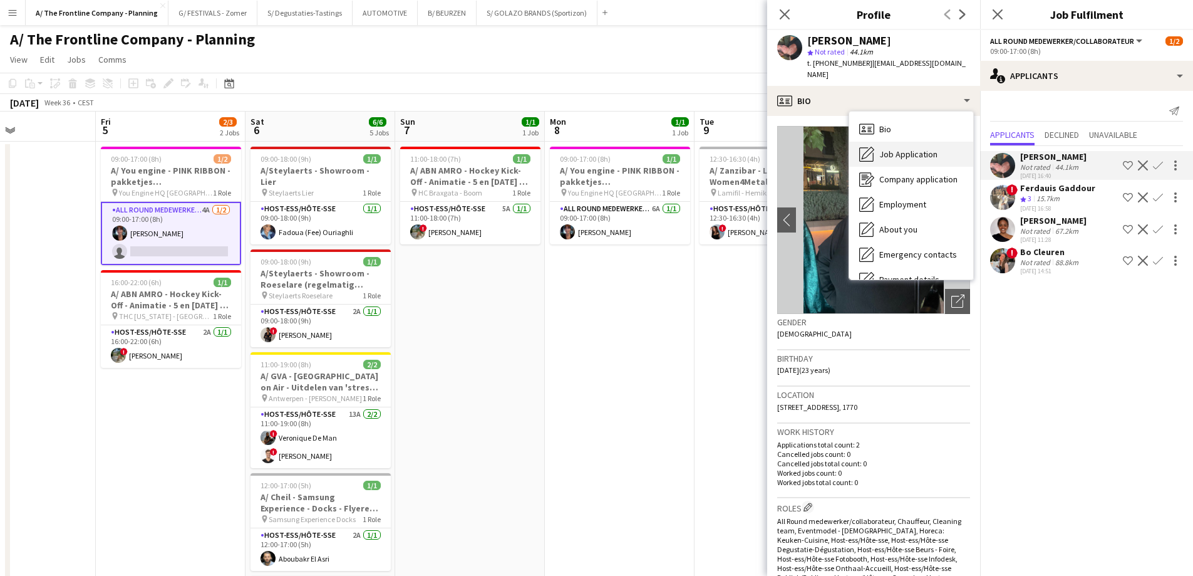
click at [896, 150] on div "Job Application Job Application" at bounding box center [911, 154] width 124 height 25
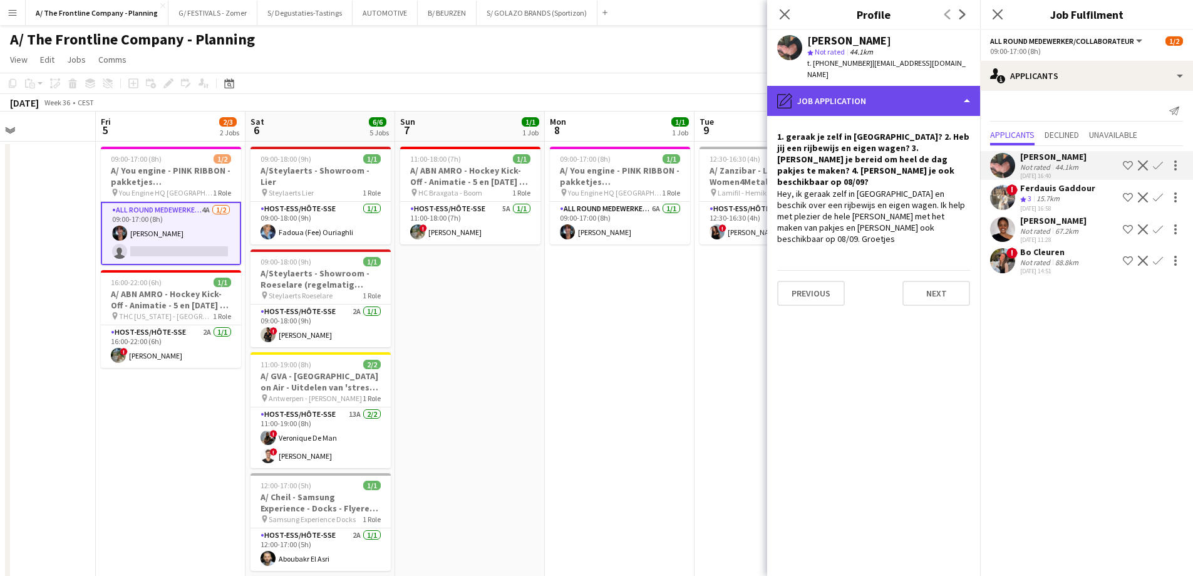
click at [927, 86] on div "pencil4 Job Application" at bounding box center [873, 101] width 213 height 30
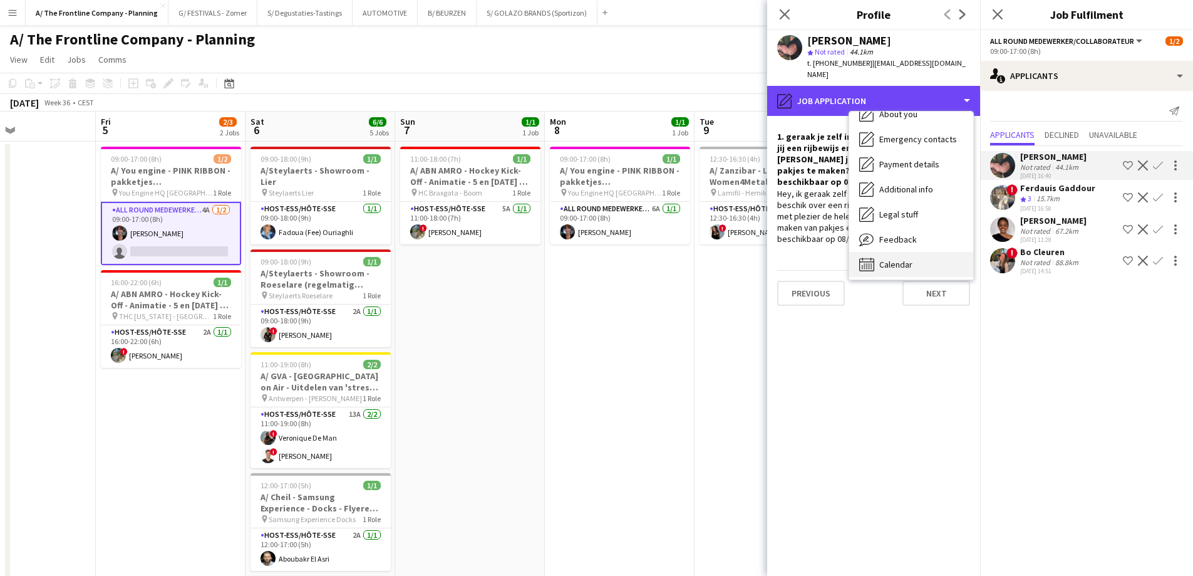
scroll to position [118, 0]
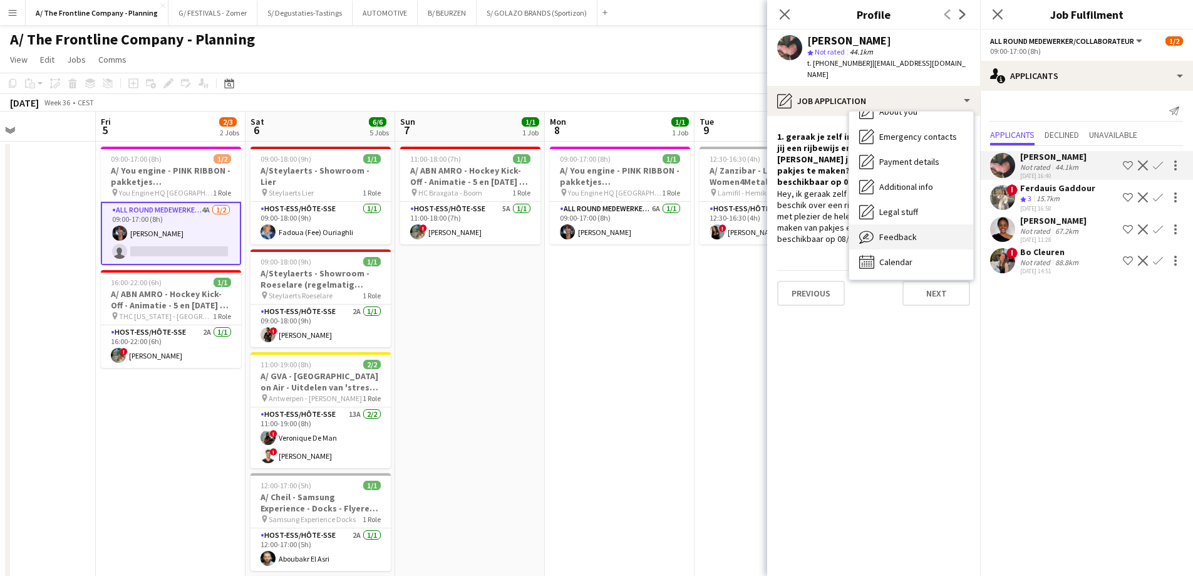
click at [916, 229] on div "Feedback Feedback" at bounding box center [911, 236] width 124 height 25
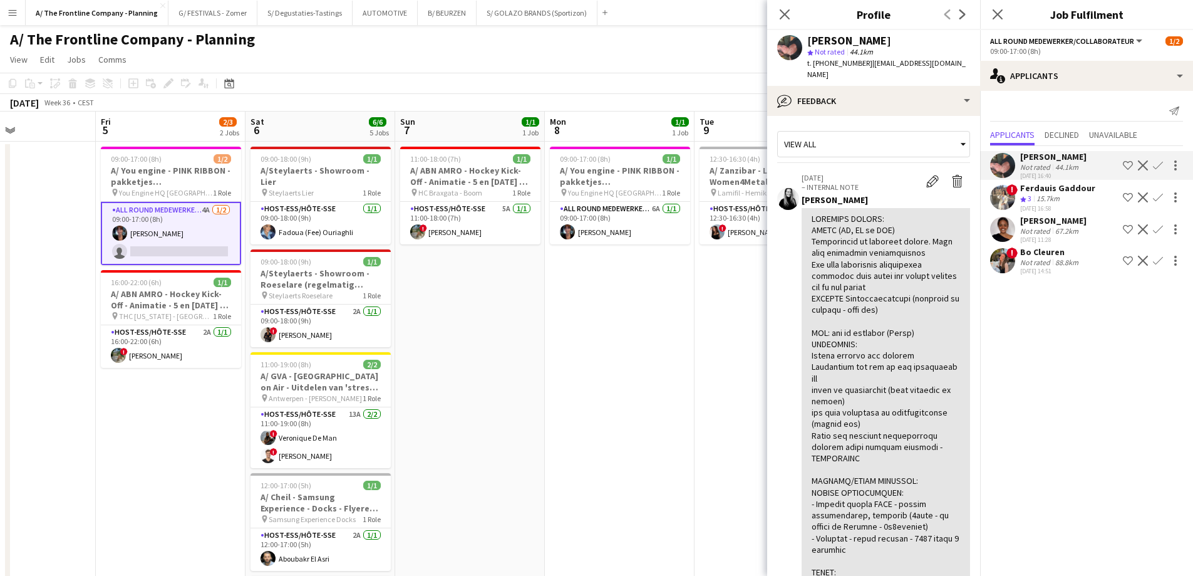
click at [839, 311] on div at bounding box center [886, 538] width 148 height 650
copy body "A/ The Frontline Company - Planning Close G/ FESTIVALS - Zomer Close S/ Degusta…"
click at [839, 311] on div at bounding box center [886, 538] width 148 height 650
click at [840, 259] on div at bounding box center [886, 538] width 148 height 650
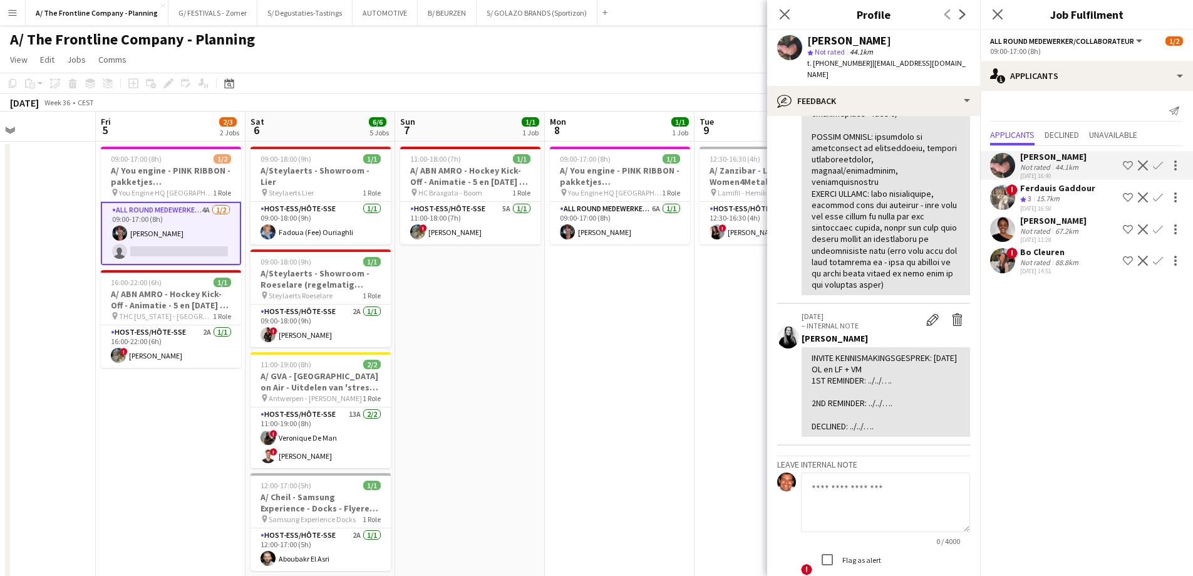
scroll to position [609, 0]
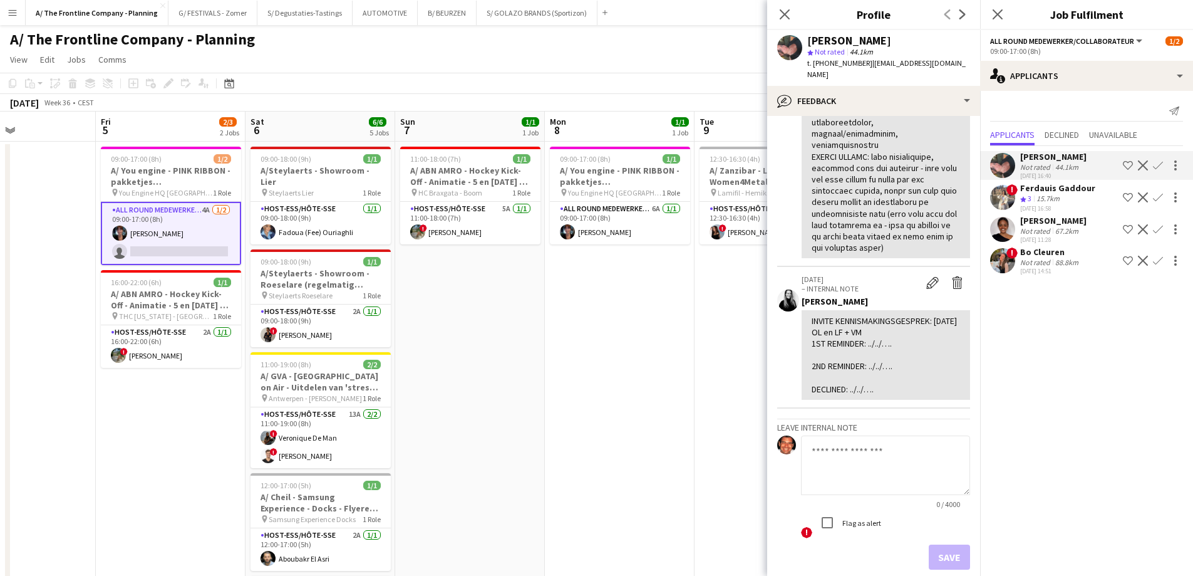
drag, startPoint x: 812, startPoint y: 206, endPoint x: 929, endPoint y: 229, distance: 118.7
copy div "LOREMIPS DOLORS: AMETC (AD, EL se DOE) Temporincid ut laboreet dolore. Magn ali…"
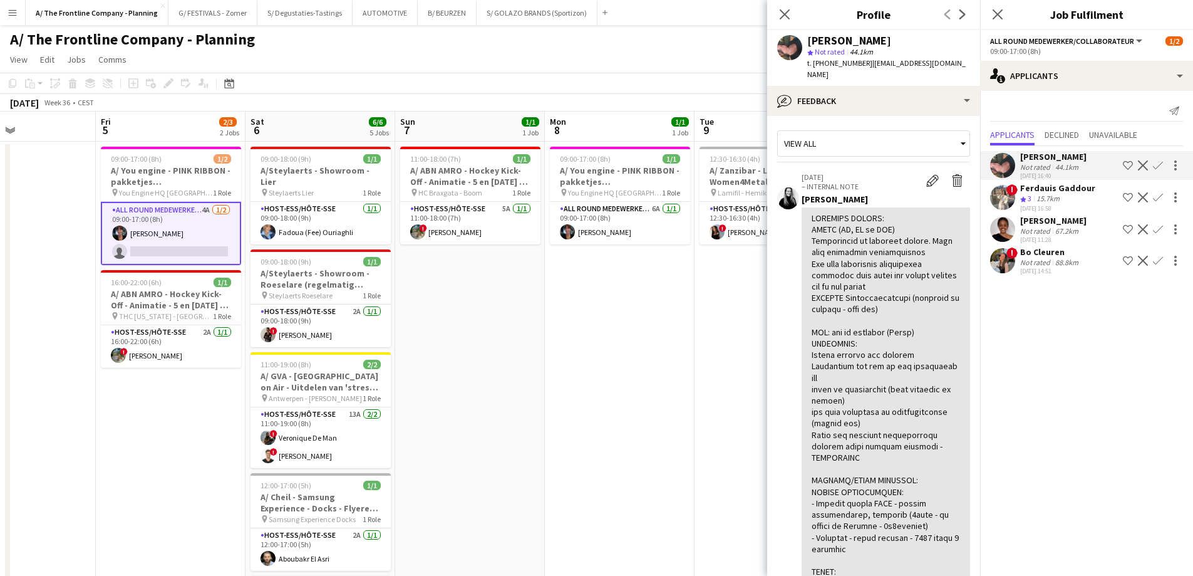
scroll to position [0, 0]
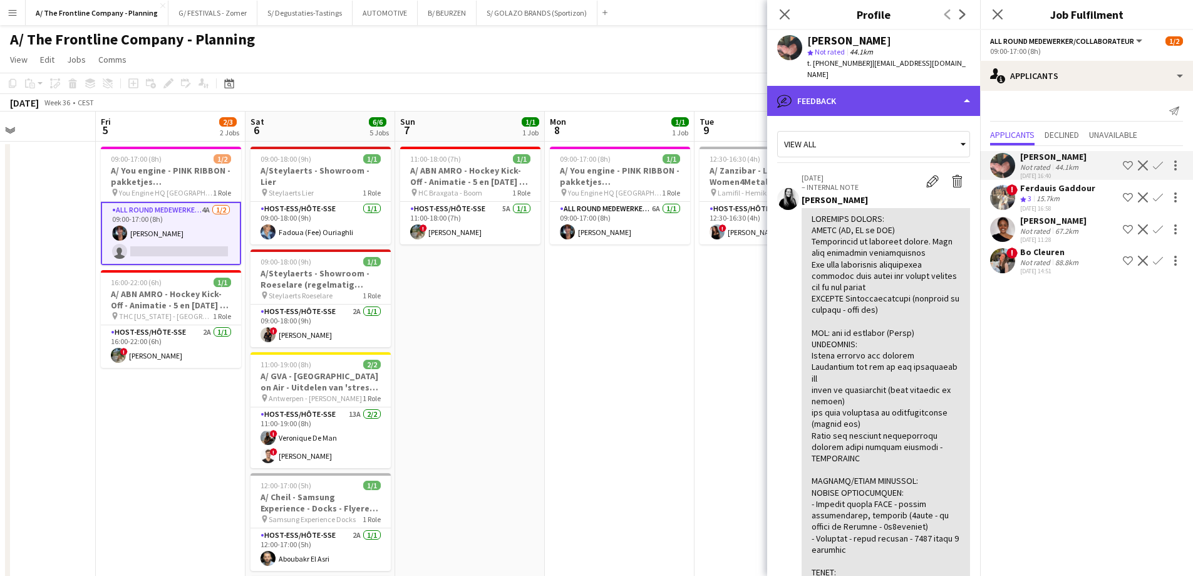
click at [868, 94] on div "bubble-pencil Feedback" at bounding box center [873, 101] width 213 height 30
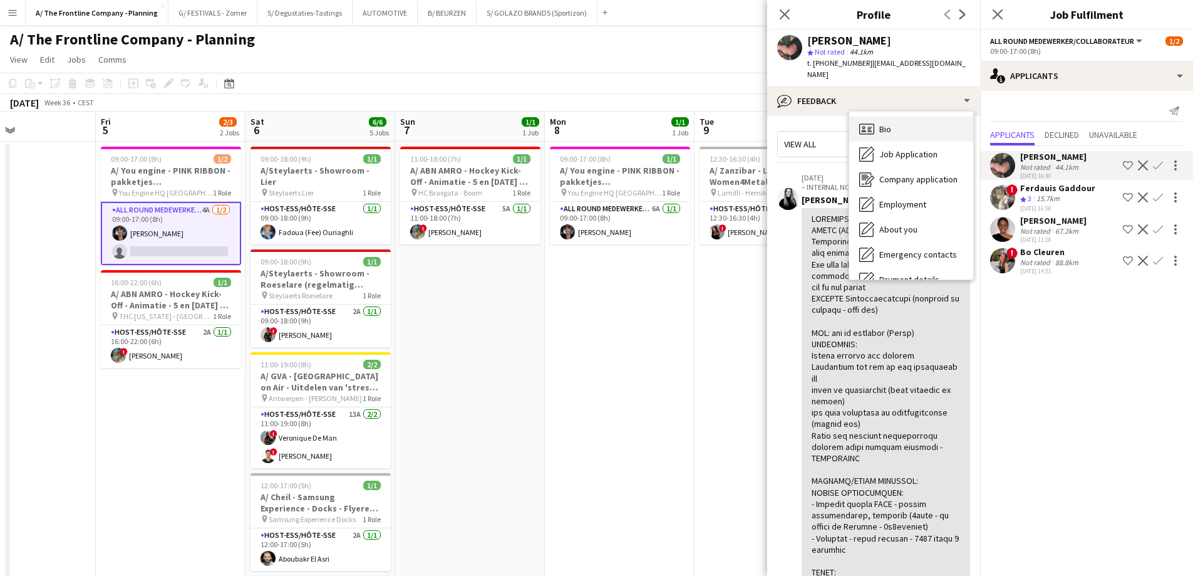
click at [888, 123] on span "Bio" at bounding box center [885, 128] width 12 height 11
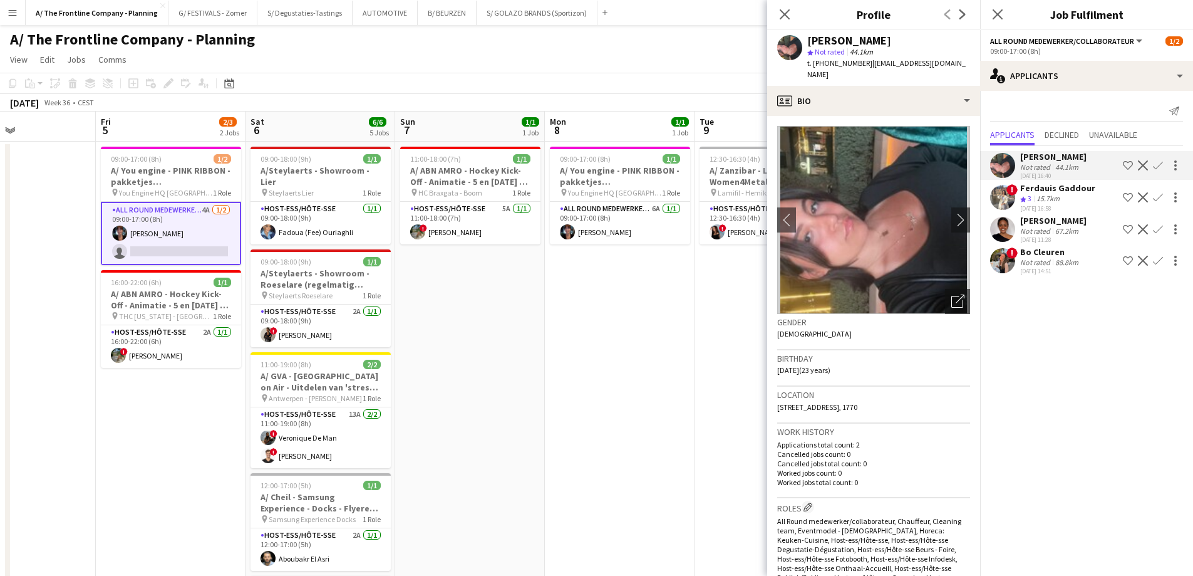
click at [839, 65] on span "t. [PHONE_NUMBER]" at bounding box center [839, 62] width 65 height 9
copy span "320484121637"
drag, startPoint x: 956, startPoint y: 52, endPoint x: 956, endPoint y: 61, distance: 8.8
click at [956, 60] on div "[PERSON_NAME] star Not rated 44.1km t. [PHONE_NUMBER] | [EMAIL_ADDRESS][DOMAIN_…" at bounding box center [873, 58] width 213 height 56
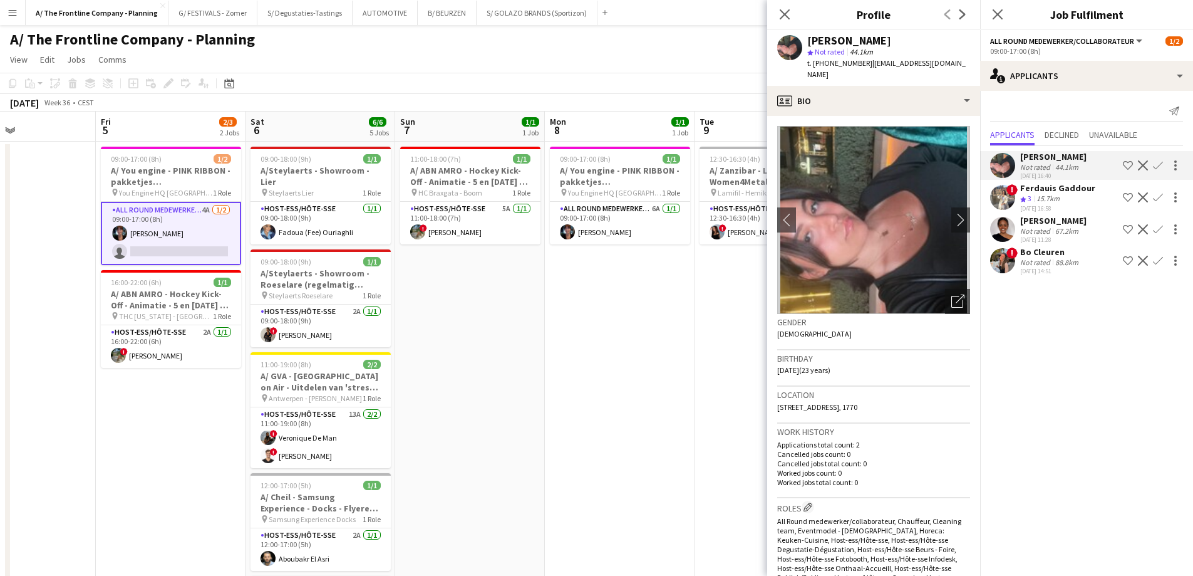
click at [956, 61] on div "[PERSON_NAME] star Not rated 44.1km t. [PHONE_NUMBER] | [EMAIL_ADDRESS][DOMAIN_…" at bounding box center [873, 58] width 213 height 56
drag, startPoint x: 956, startPoint y: 61, endPoint x: 888, endPoint y: 65, distance: 68.4
click at [888, 65] on div "[PERSON_NAME] star Not rated 44.1km t. [PHONE_NUMBER] | [EMAIL_ADDRESS][DOMAIN_…" at bounding box center [873, 58] width 213 height 56
drag, startPoint x: 890, startPoint y: 395, endPoint x: 779, endPoint y: 397, distance: 110.9
click at [779, 397] on div "Location [STREET_ADDRESS]" at bounding box center [873, 404] width 193 height 36
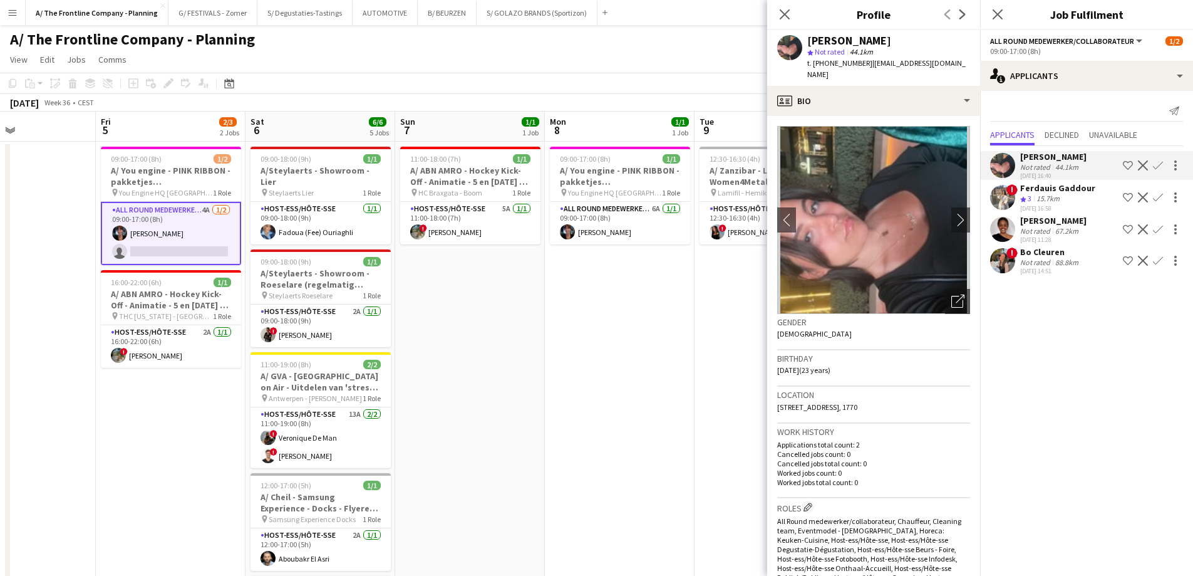
copy span "[STREET_ADDRESS], 1770"
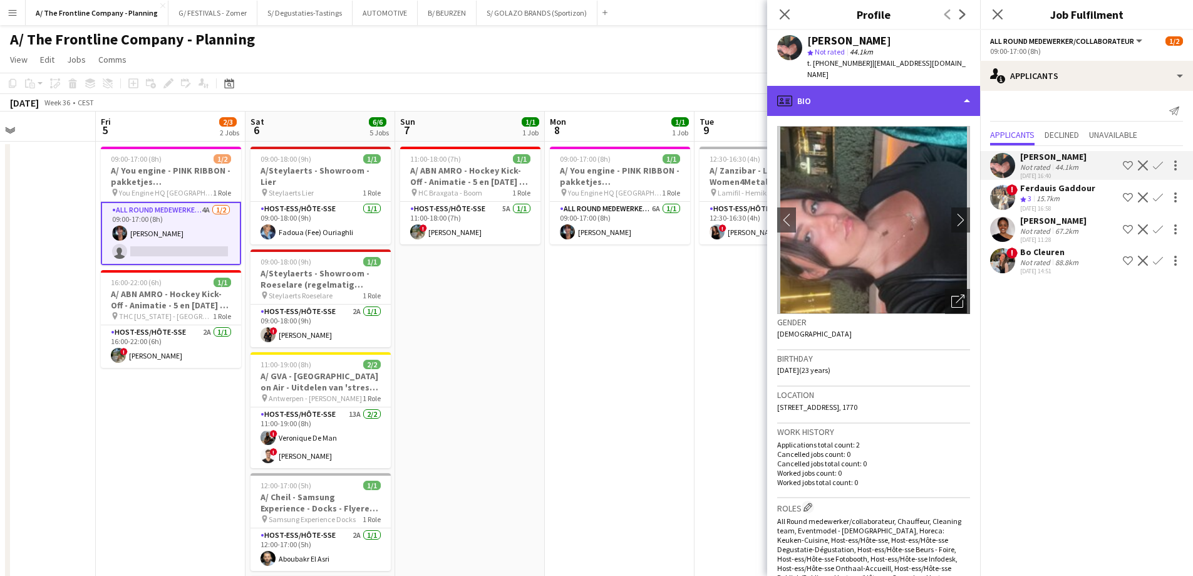
click at [897, 95] on div "profile Bio" at bounding box center [873, 101] width 213 height 30
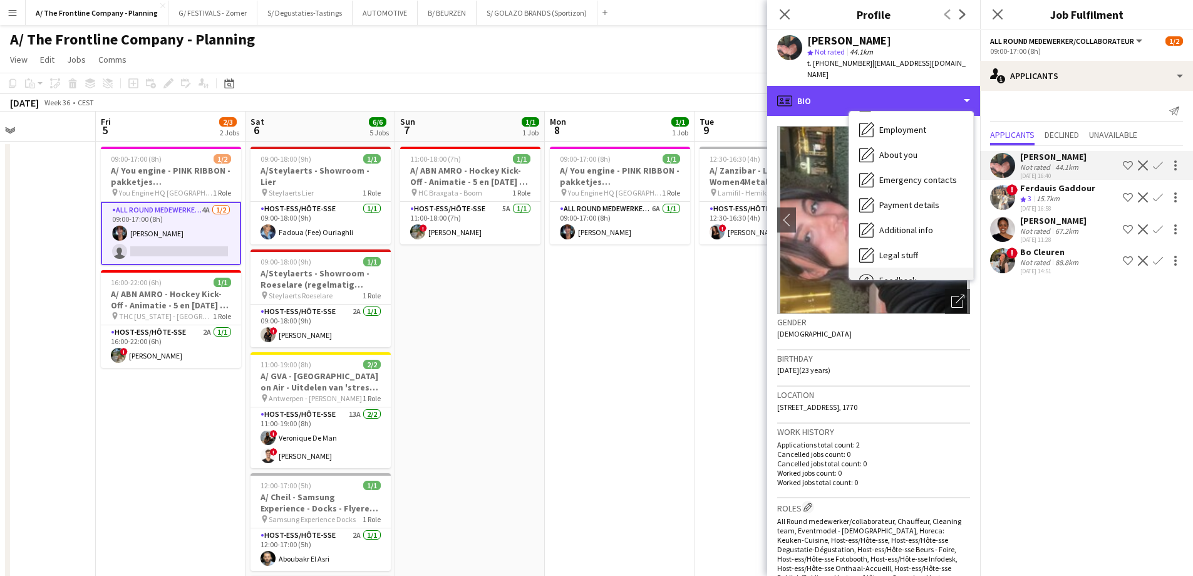
scroll to position [118, 0]
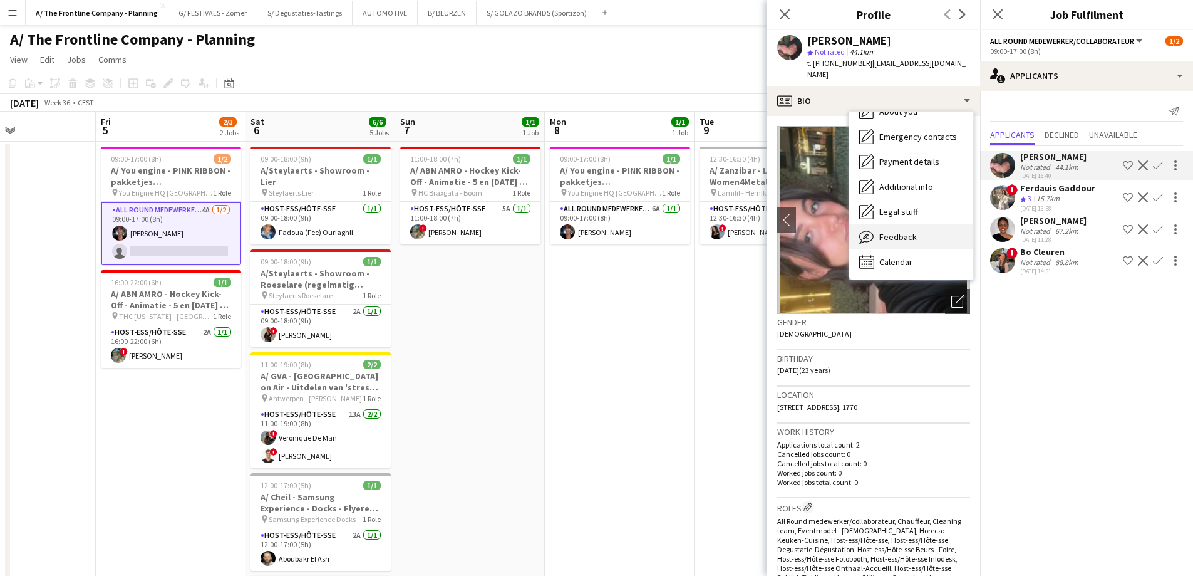
click at [911, 224] on div "Feedback Feedback" at bounding box center [911, 236] width 124 height 25
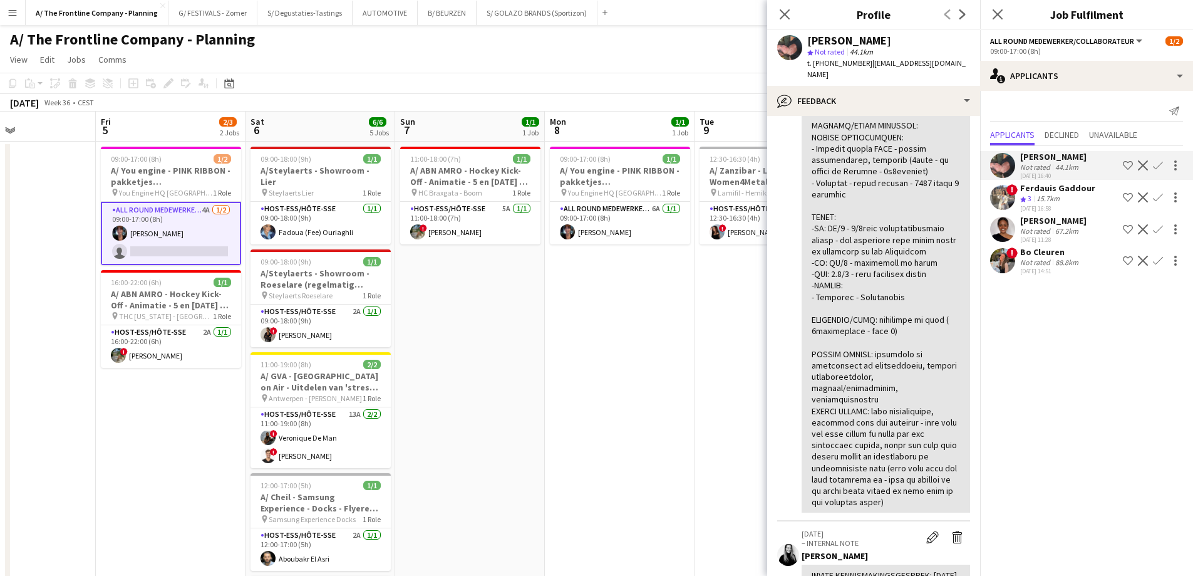
scroll to position [651, 0]
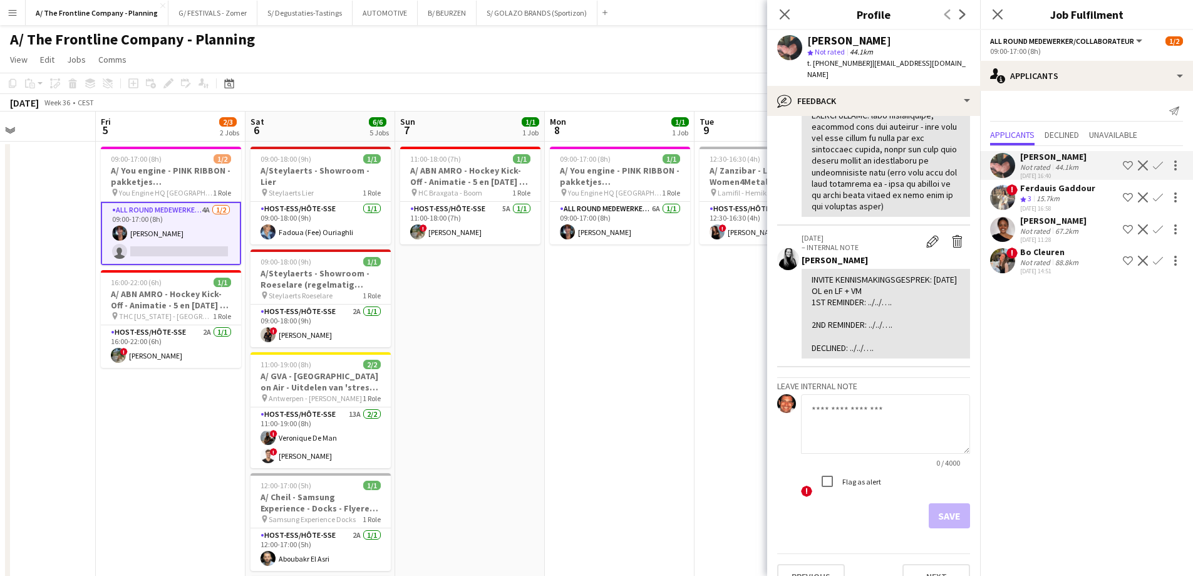
click at [860, 394] on textarea at bounding box center [885, 424] width 169 height 60
click at [874, 398] on textarea "**********" at bounding box center [885, 424] width 169 height 60
type textarea "**********"
click at [942, 503] on button "Save" at bounding box center [949, 515] width 41 height 25
